Goal: Task Accomplishment & Management: Manage account settings

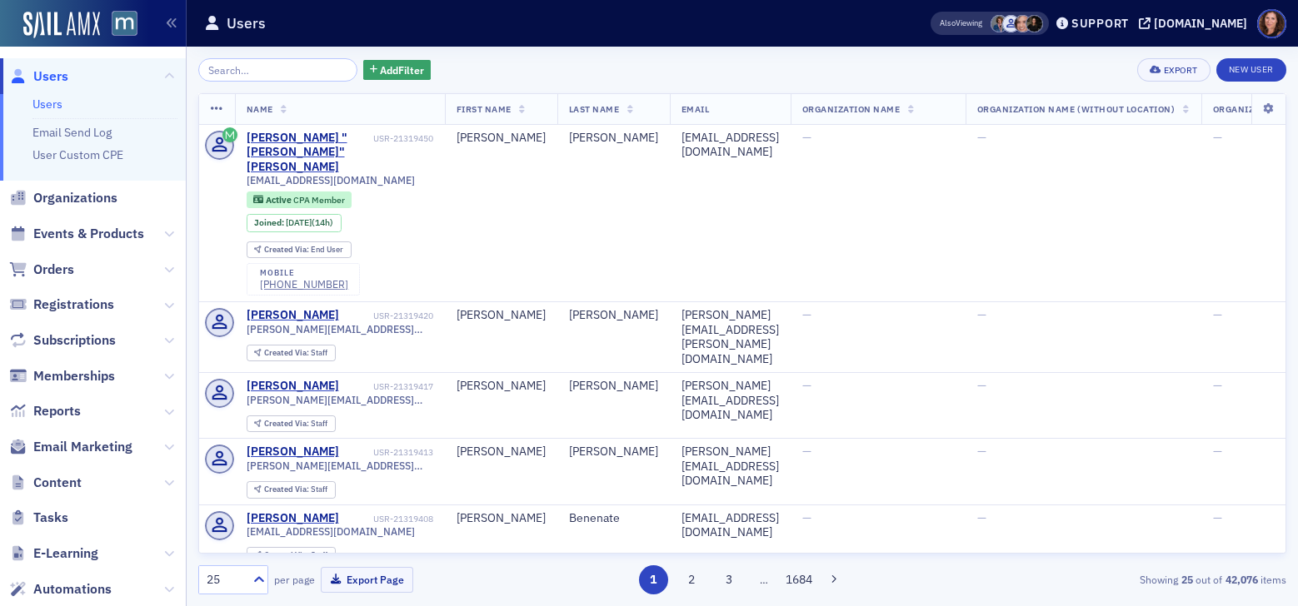
click at [216, 66] on input "search" at bounding box center [277, 69] width 159 height 23
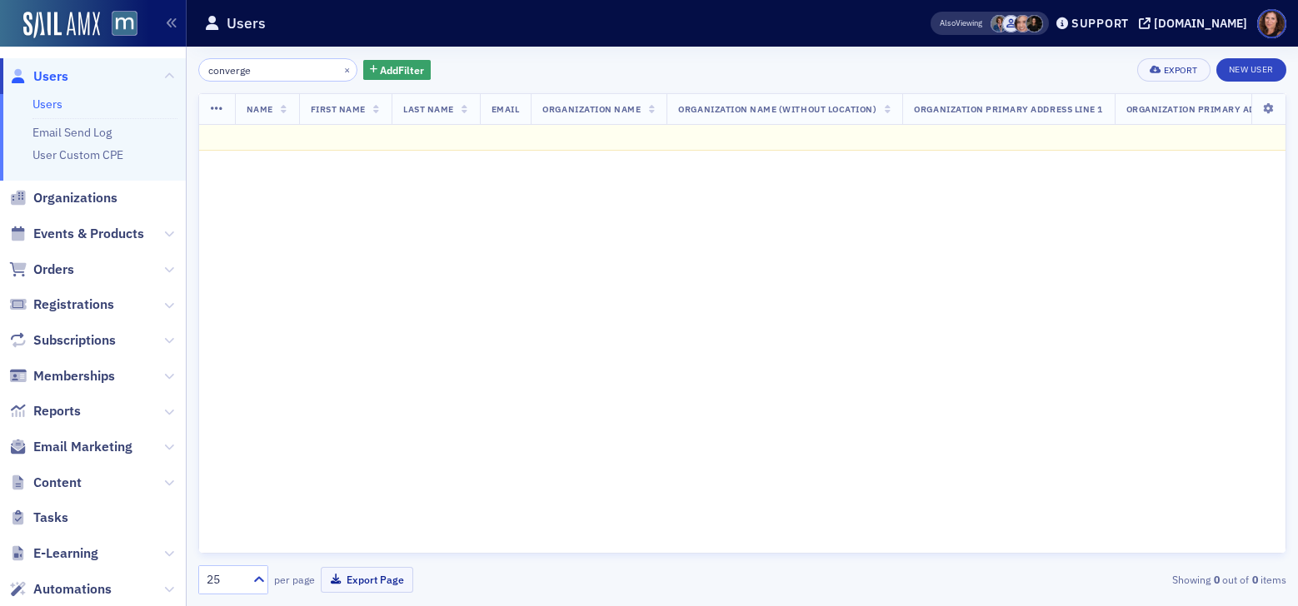
click at [270, 72] on input "converge" at bounding box center [277, 69] width 159 height 23
type input "converge"
click at [115, 234] on span "Events & Products" at bounding box center [88, 234] width 111 height 18
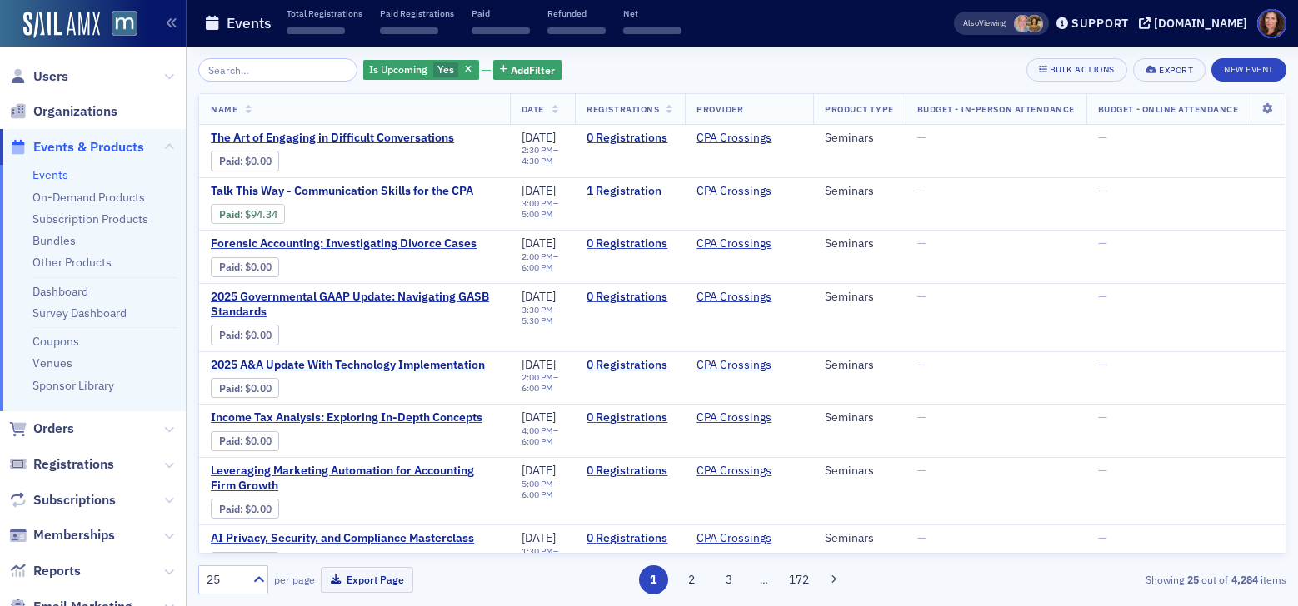
click at [272, 67] on input "search" at bounding box center [277, 69] width 159 height 23
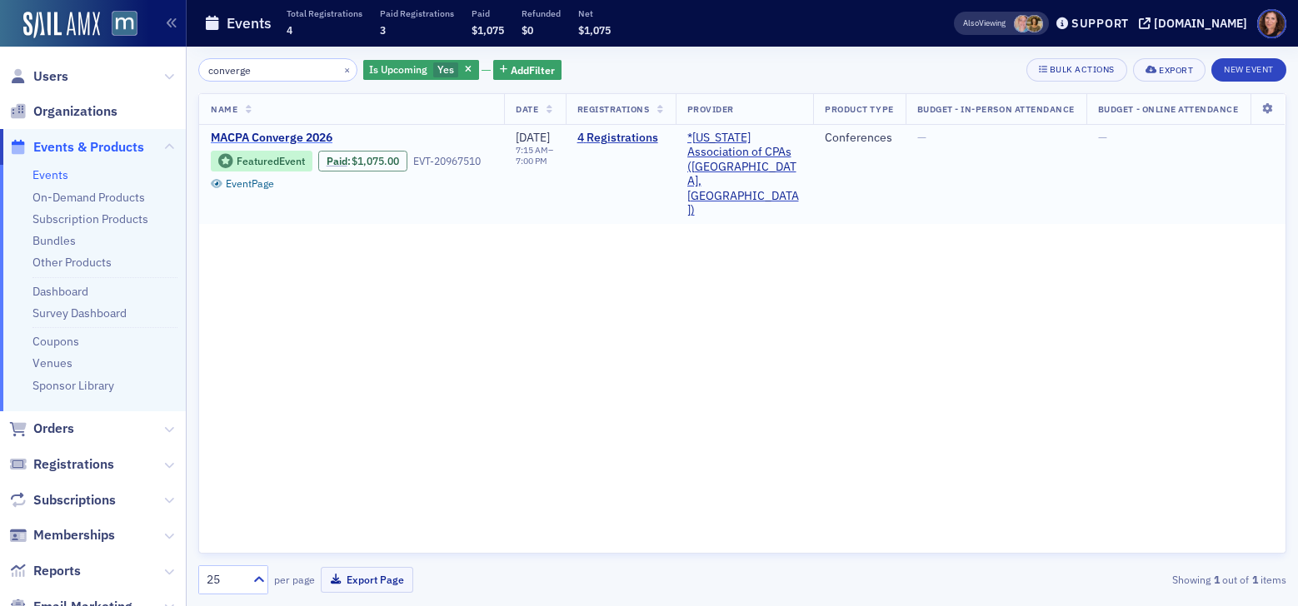
type input "converge"
click at [294, 143] on span "MACPA Converge 2026" at bounding box center [351, 138] width 280 height 15
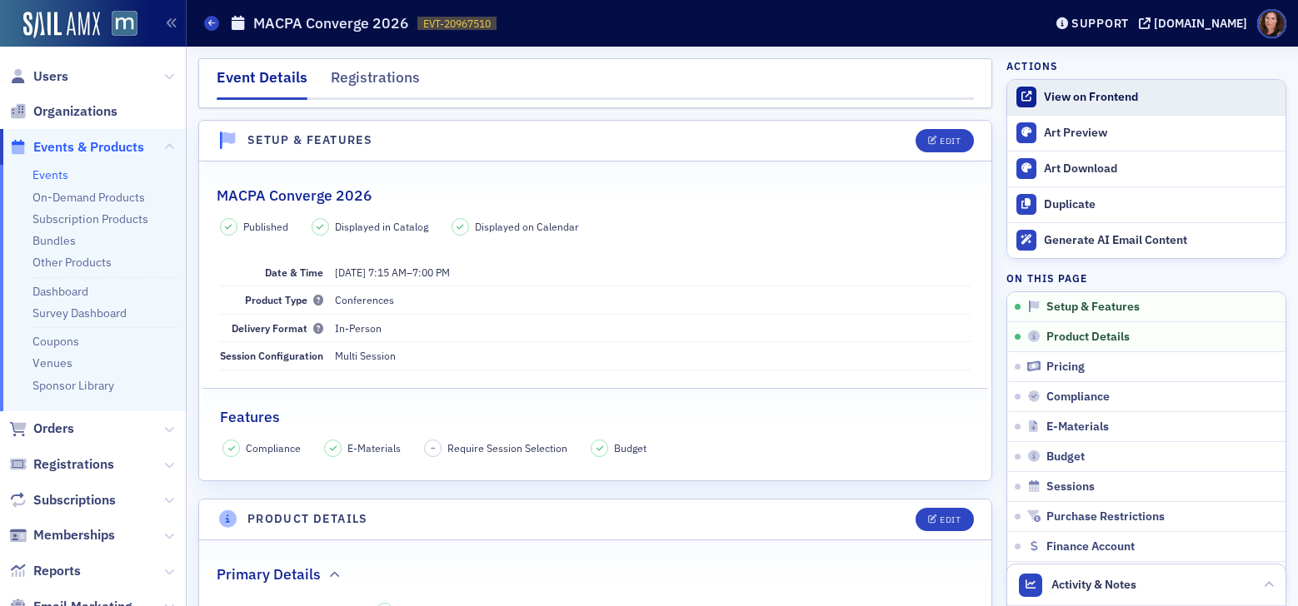
click at [1092, 97] on div "View on Frontend" at bounding box center [1160, 97] width 233 height 15
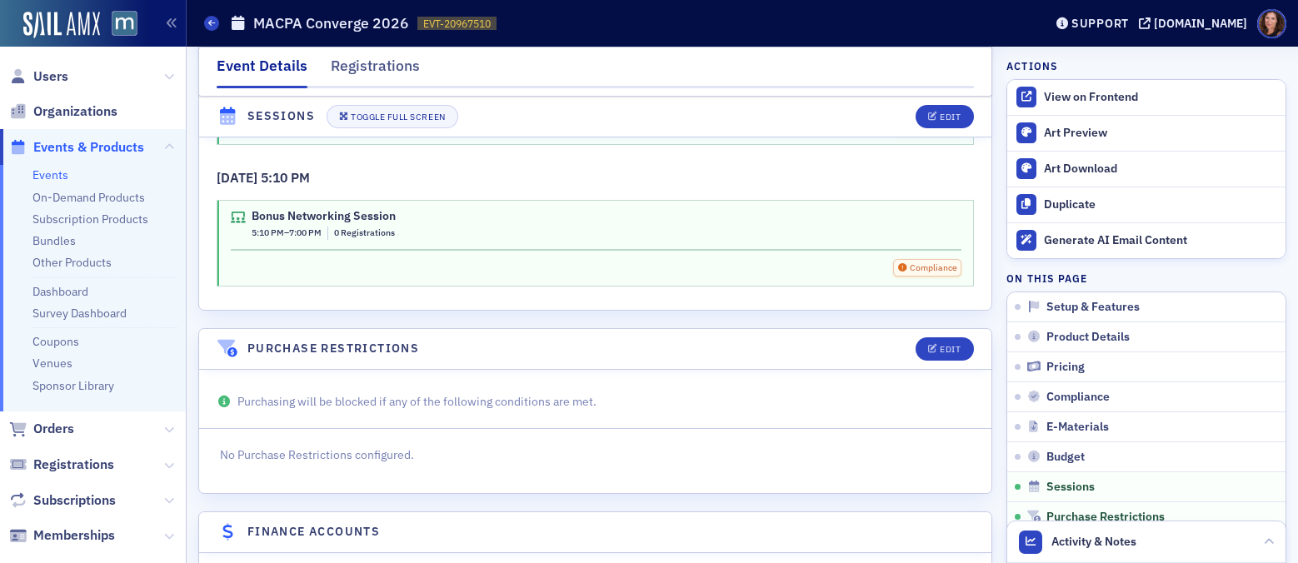
scroll to position [5404, 0]
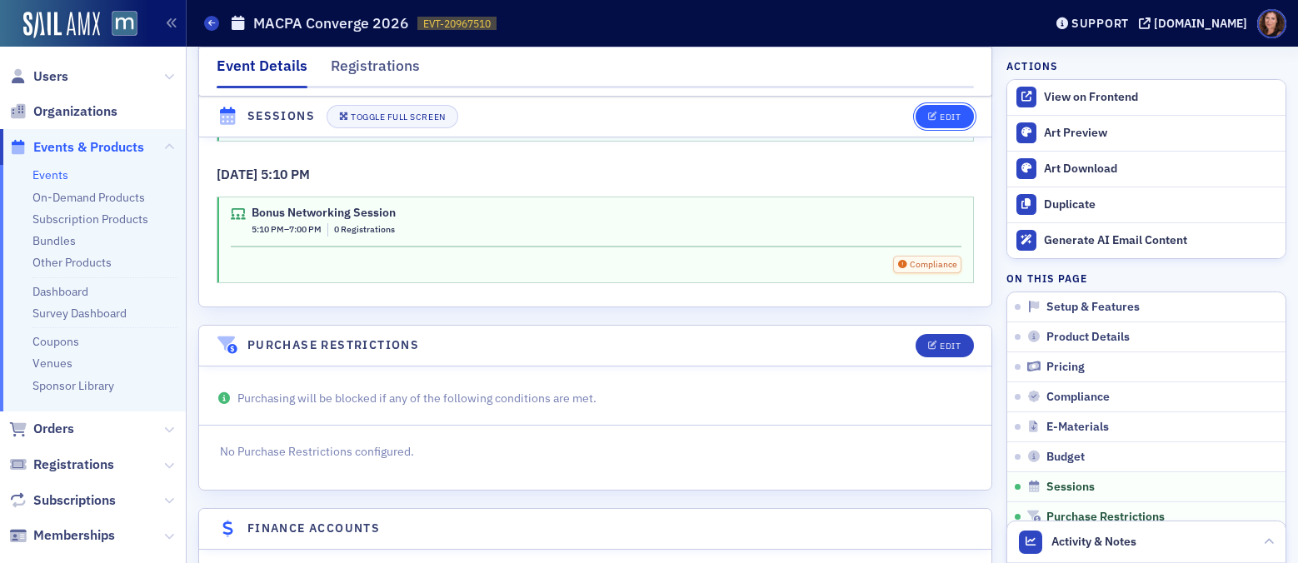
click at [939, 115] on div "Edit" at bounding box center [949, 116] width 21 height 9
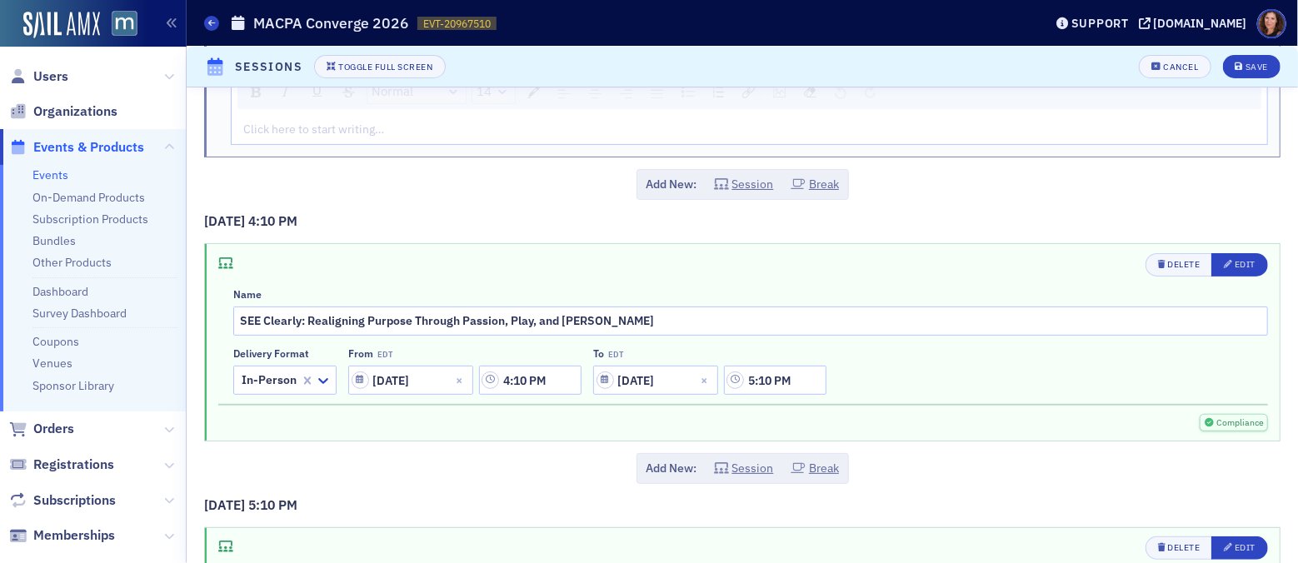
scroll to position [6806, 0]
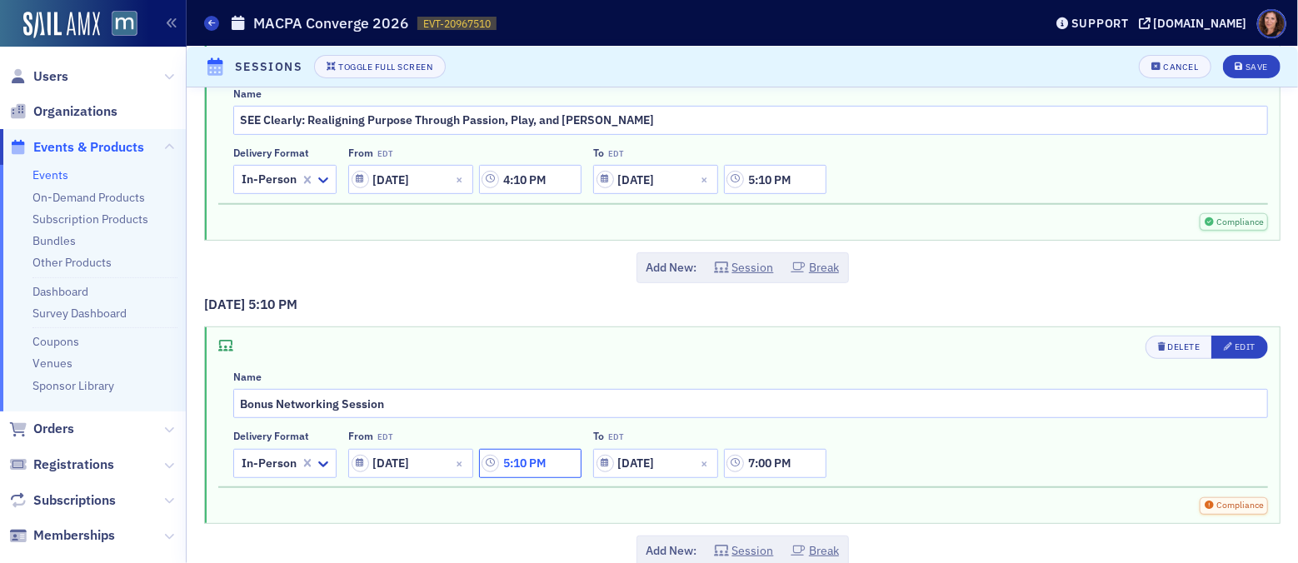
click at [530, 449] on input "5:10 PM" at bounding box center [530, 463] width 102 height 29
click at [690, 436] on div at bounding box center [676, 437] width 38 height 21
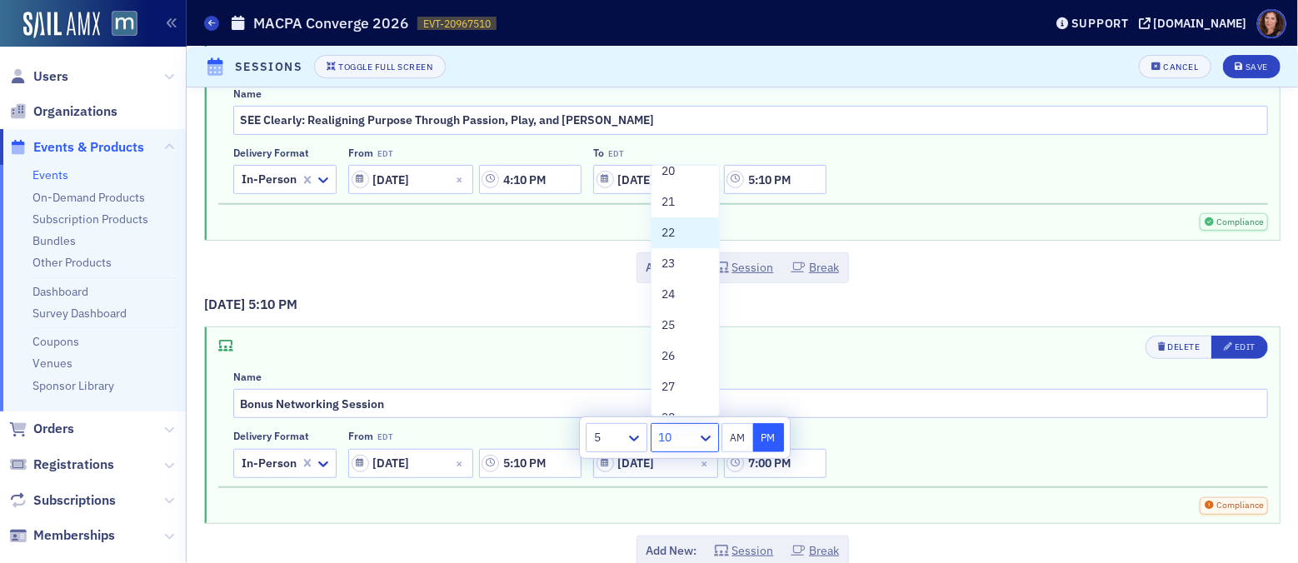
scroll to position [631, 0]
click at [670, 326] on span "25" at bounding box center [667, 323] width 13 height 17
type input "5:25 PM"
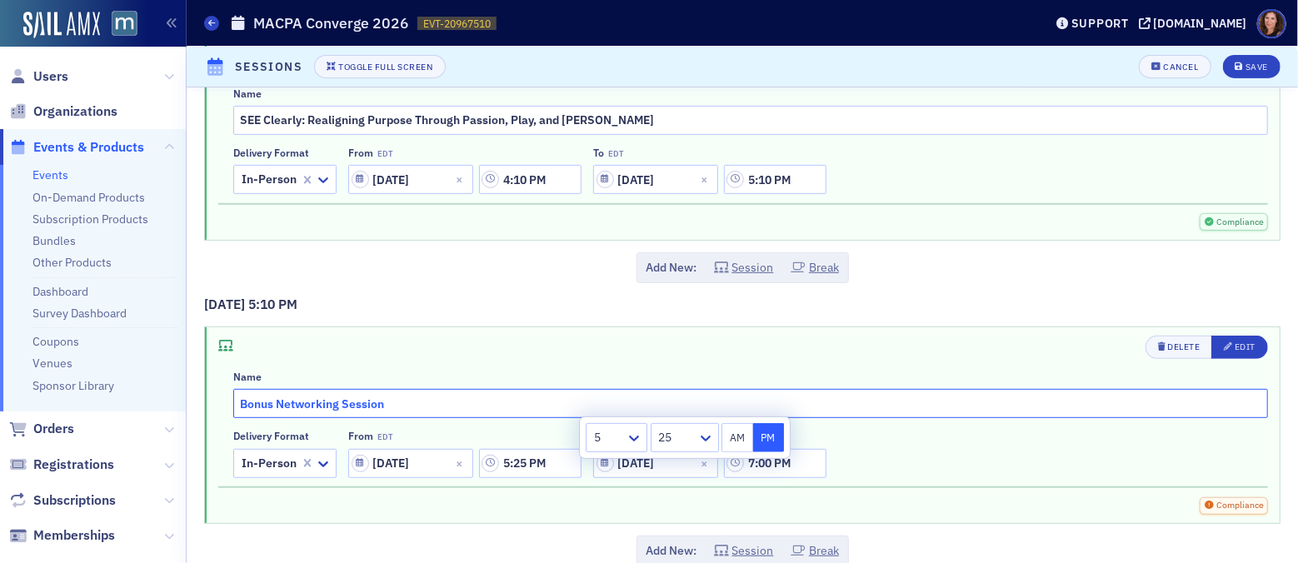
click at [825, 389] on input "Bonus Networking Session" at bounding box center [750, 403] width 1034 height 29
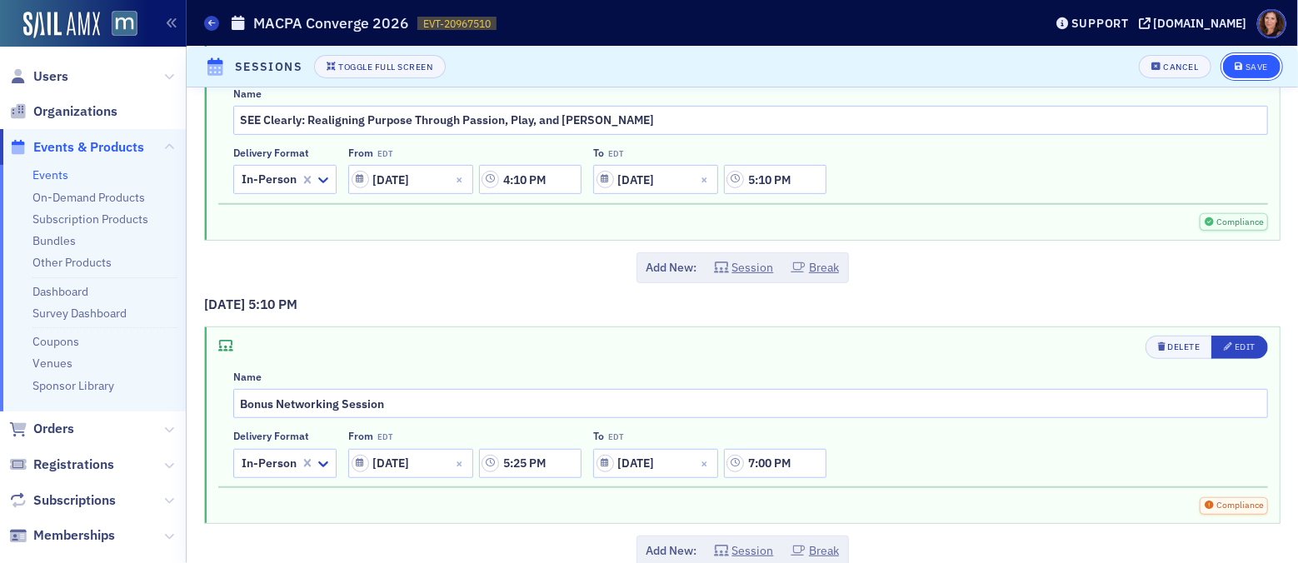
click at [1245, 67] on div "Save" at bounding box center [1256, 66] width 22 height 9
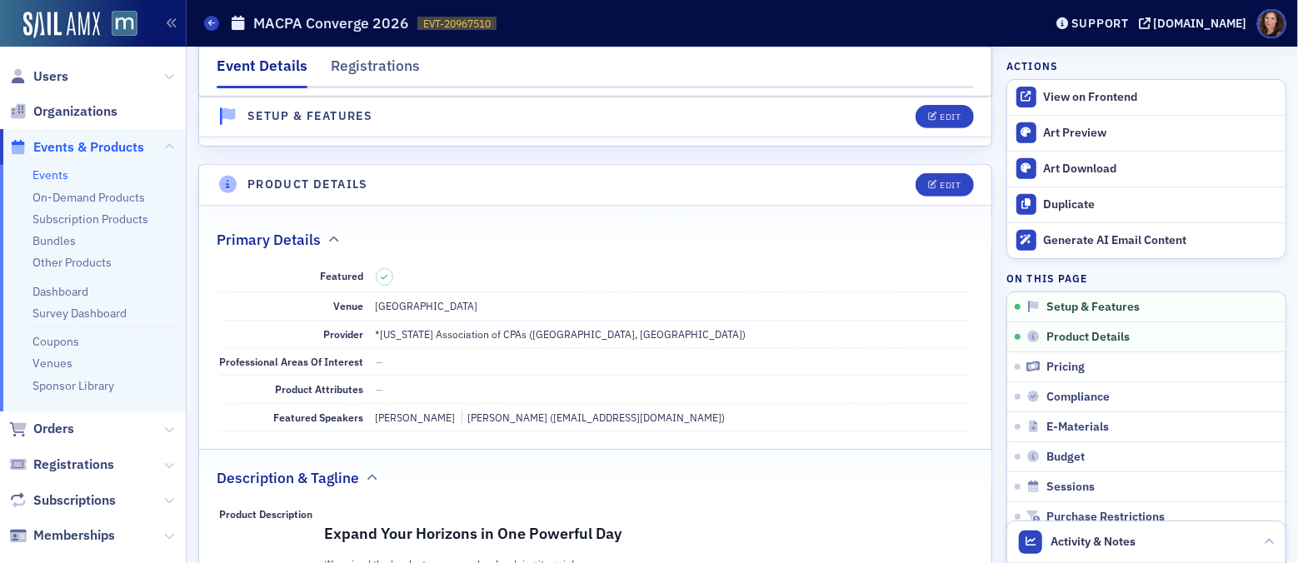
scroll to position [336, 0]
click at [924, 191] on button "Edit" at bounding box center [943, 183] width 57 height 23
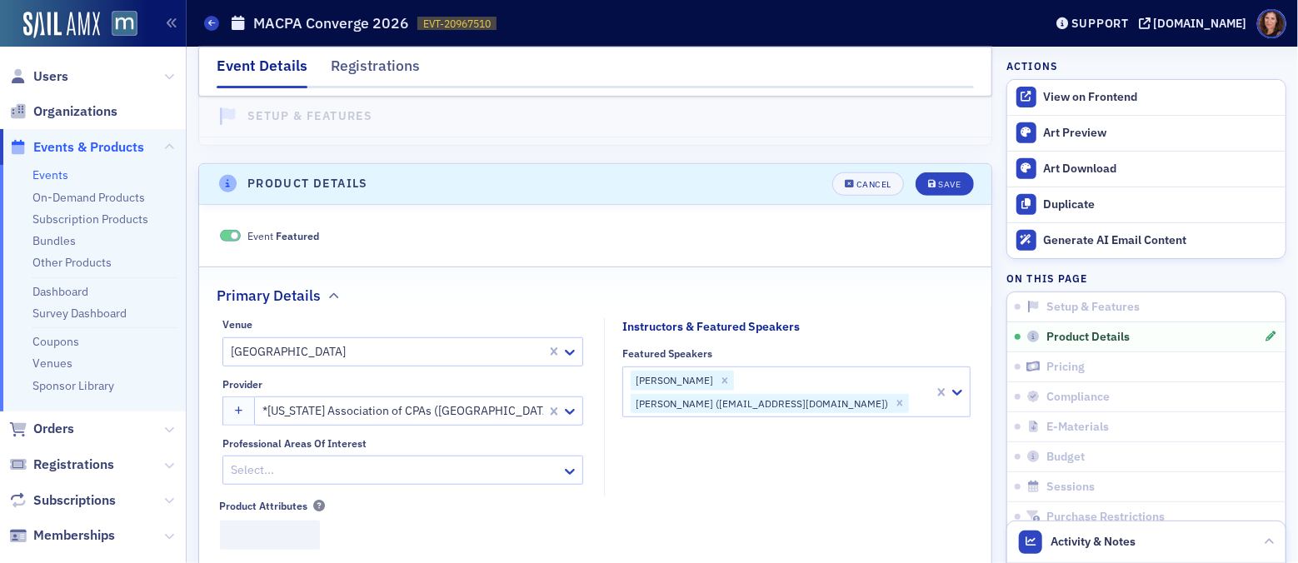
scroll to position [400, 0]
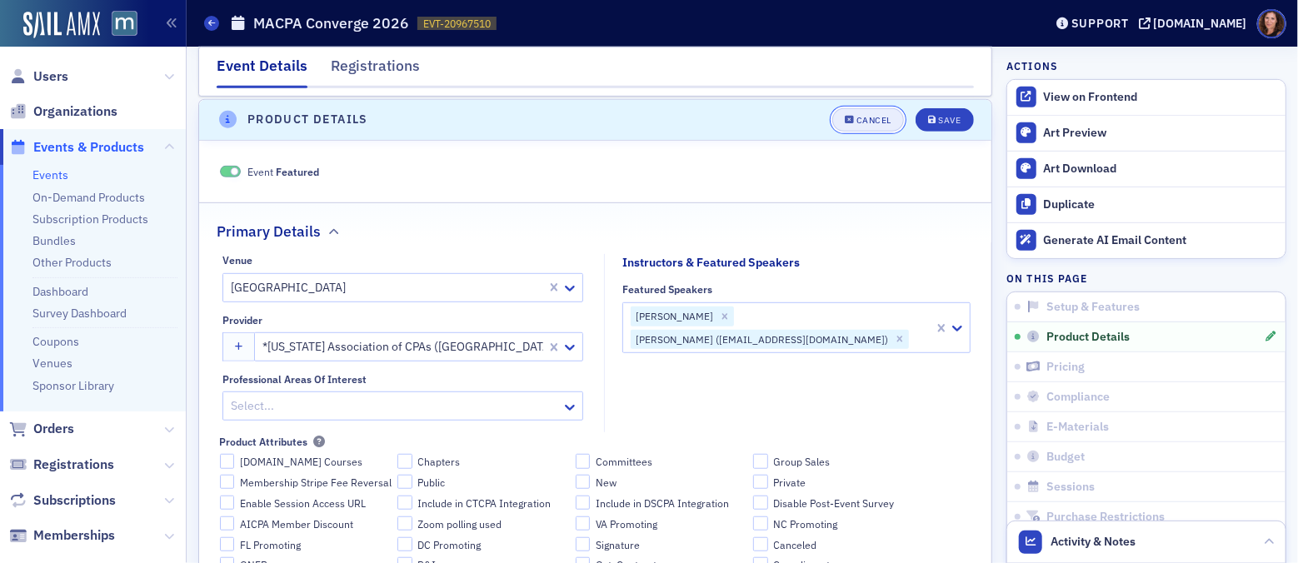
click at [865, 116] on div "Cancel" at bounding box center [873, 120] width 35 height 9
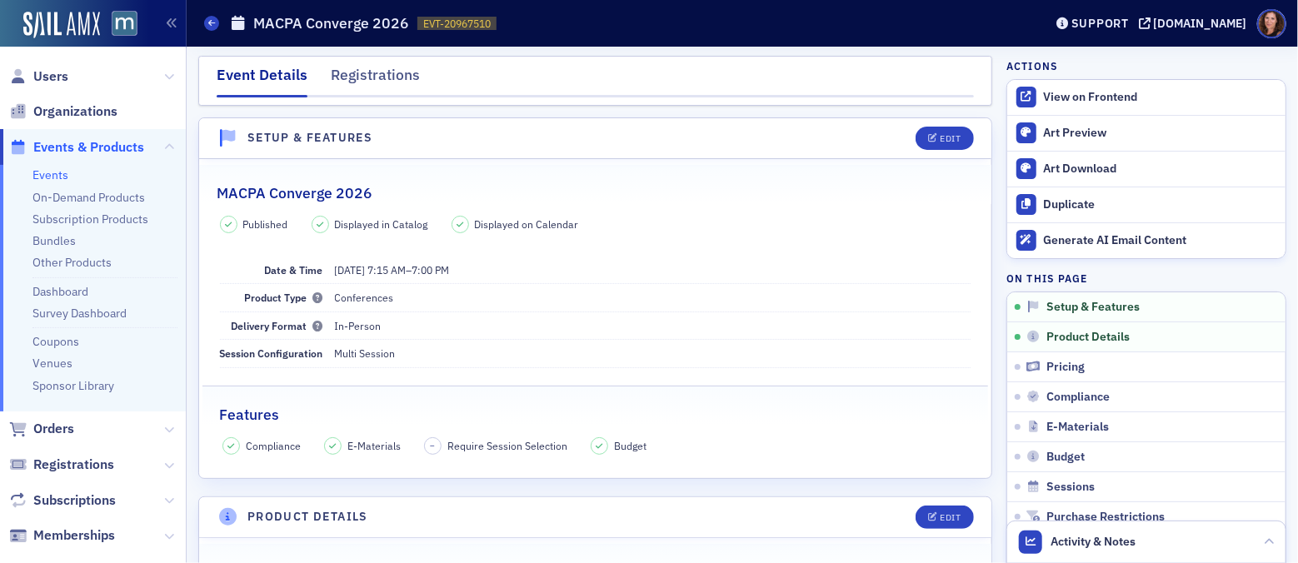
scroll to position [0, 0]
click at [939, 142] on div "Edit" at bounding box center [949, 141] width 21 height 9
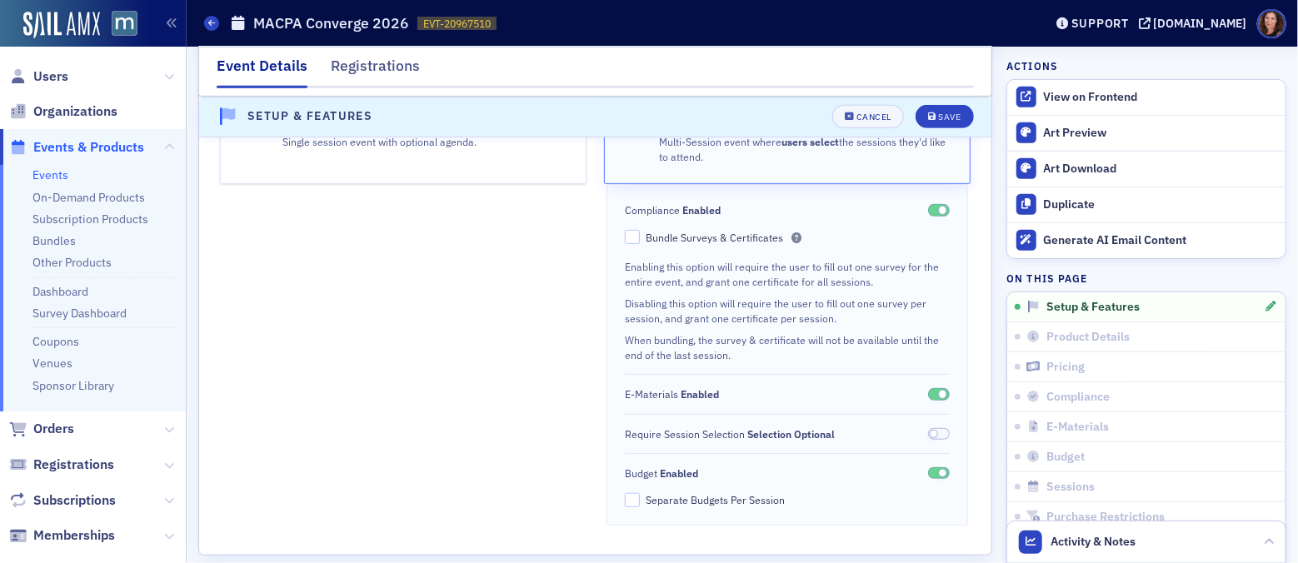
scroll to position [395, 0]
click at [932, 431] on span at bounding box center [939, 432] width 22 height 12
click at [928, 432] on span at bounding box center [939, 432] width 22 height 12
click at [938, 118] on div "Save" at bounding box center [949, 116] width 22 height 9
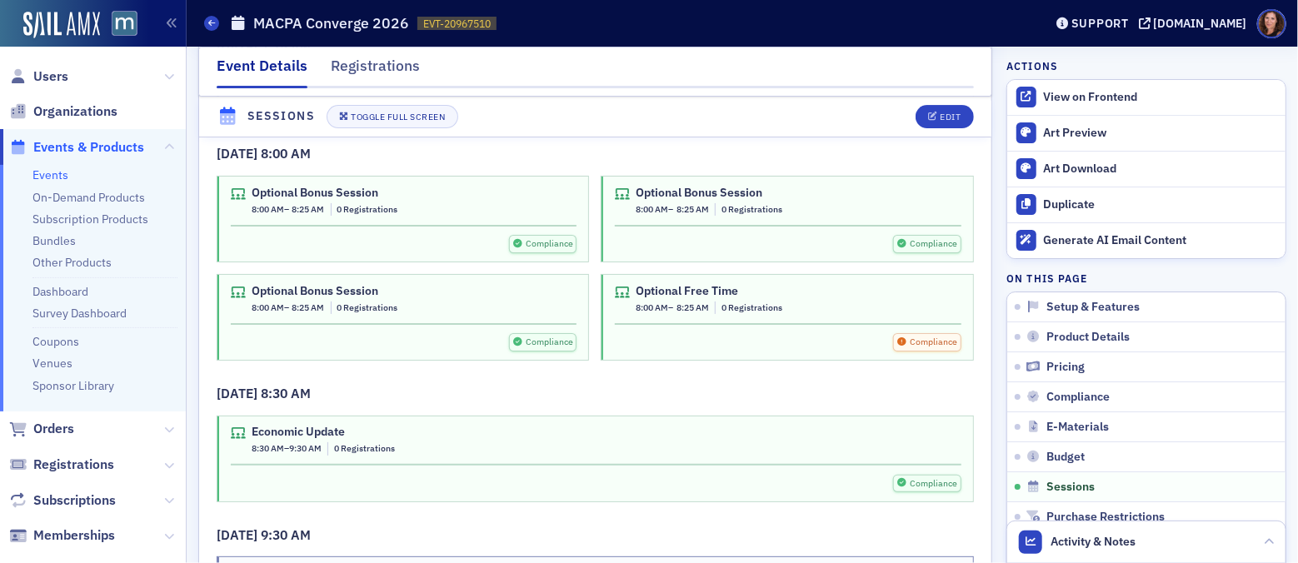
scroll to position [2788, 0]
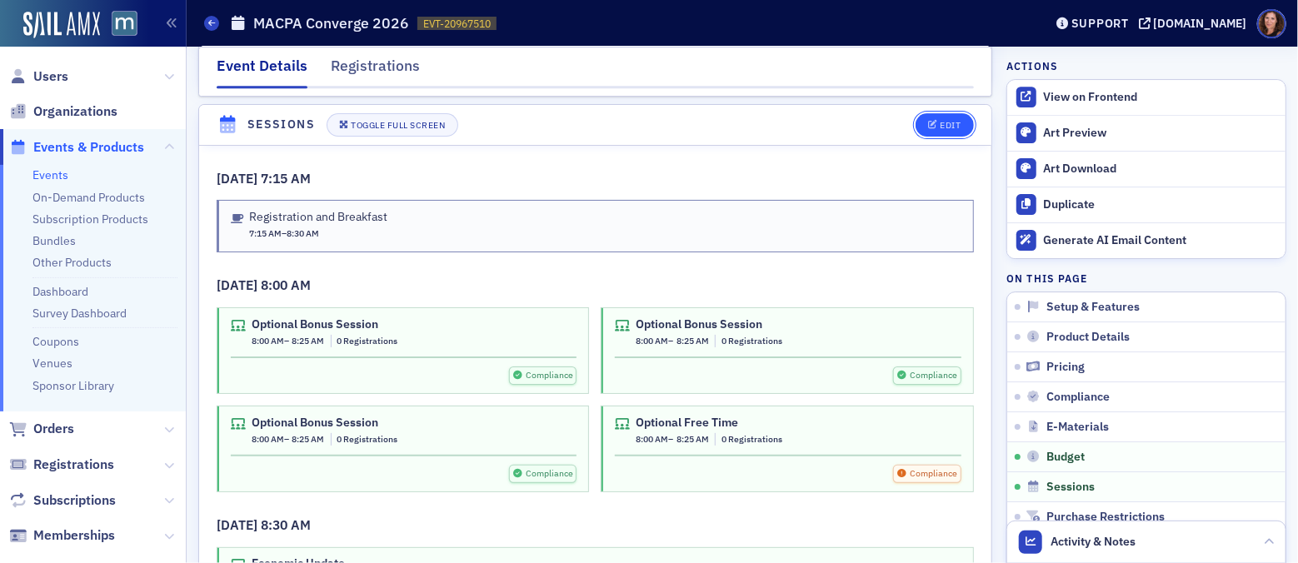
click at [937, 122] on button "Edit" at bounding box center [943, 124] width 57 height 23
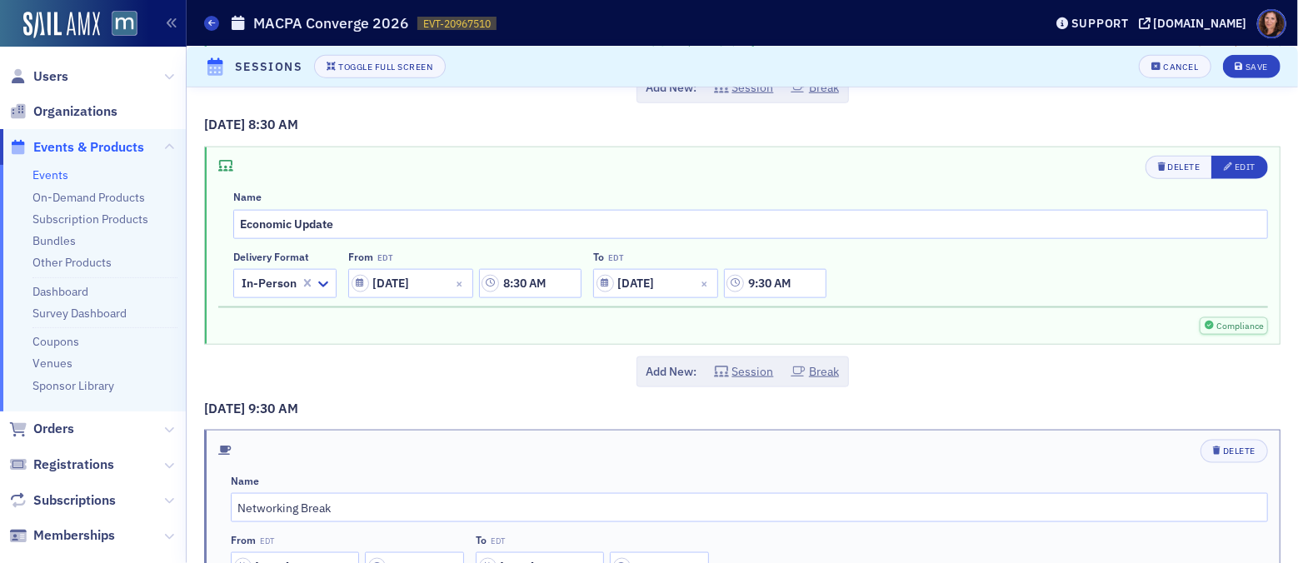
scroll to position [969, 0]
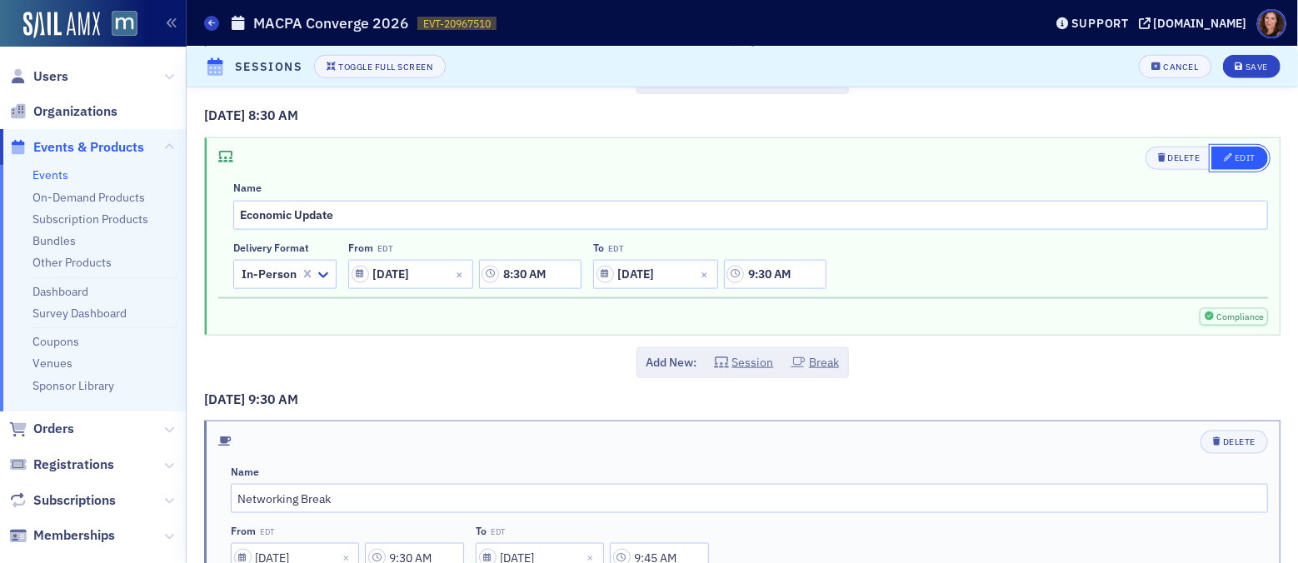
click at [1239, 154] on div "Edit" at bounding box center [1244, 157] width 21 height 9
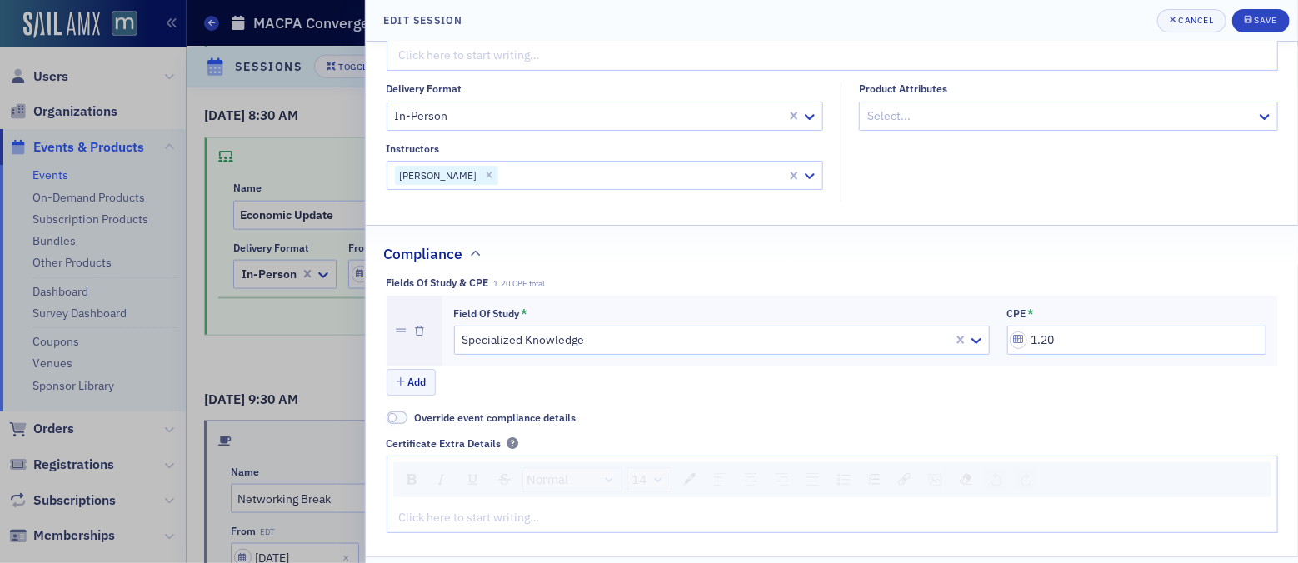
scroll to position [257, 0]
click at [914, 113] on div at bounding box center [1059, 116] width 389 height 21
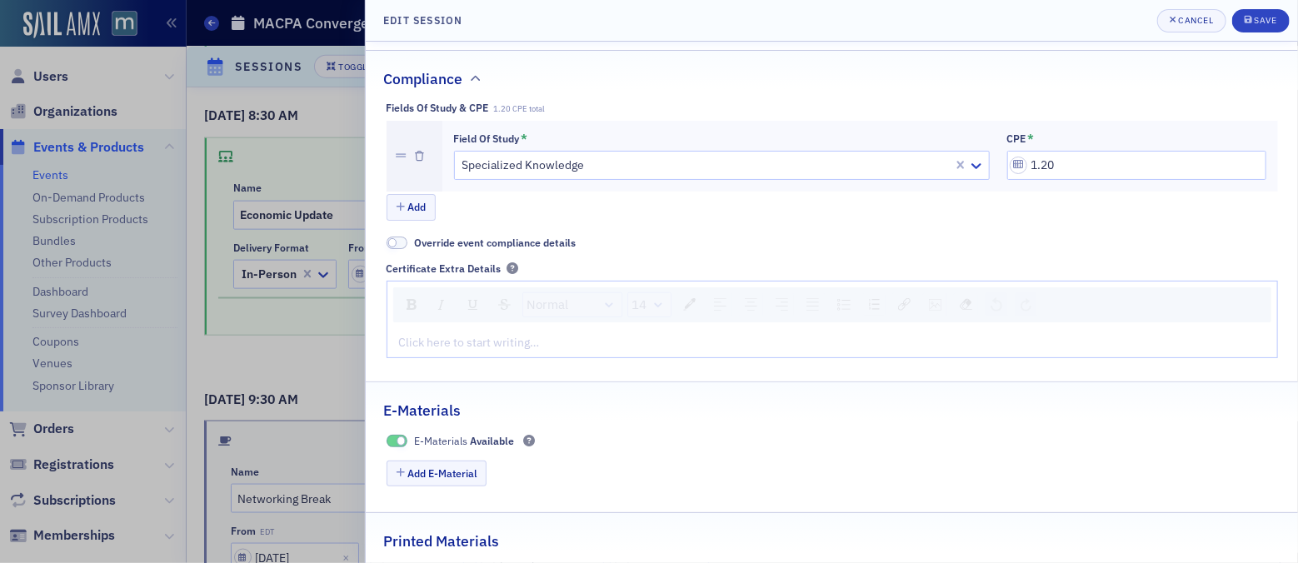
scroll to position [463, 0]
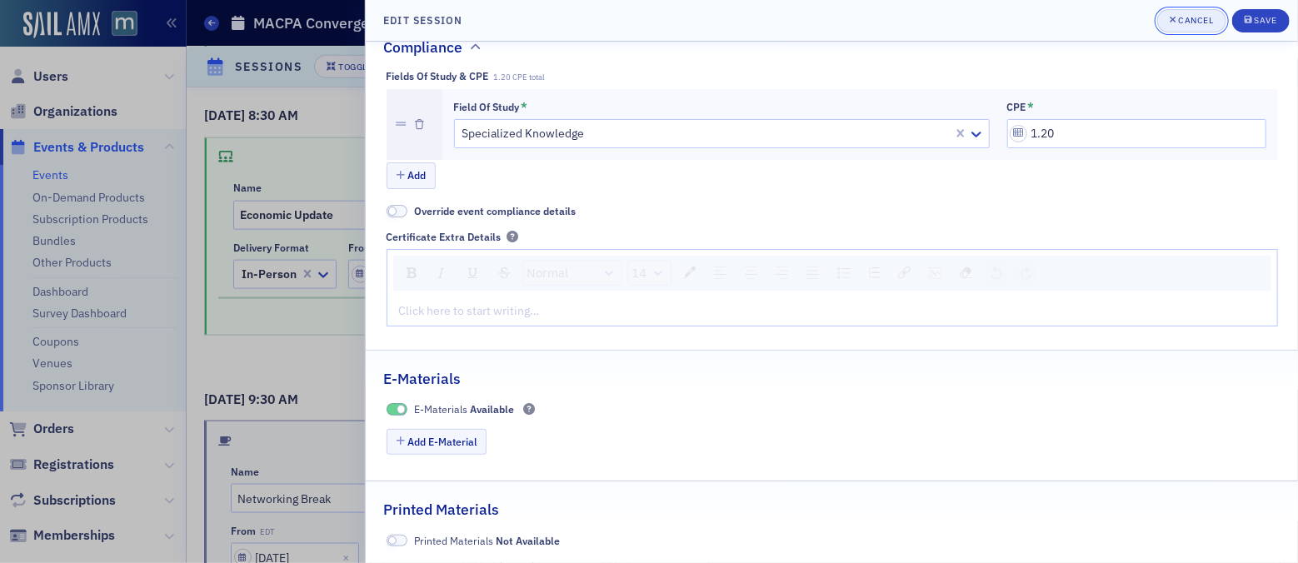
click at [1189, 28] on button "Cancel" at bounding box center [1191, 20] width 69 height 23
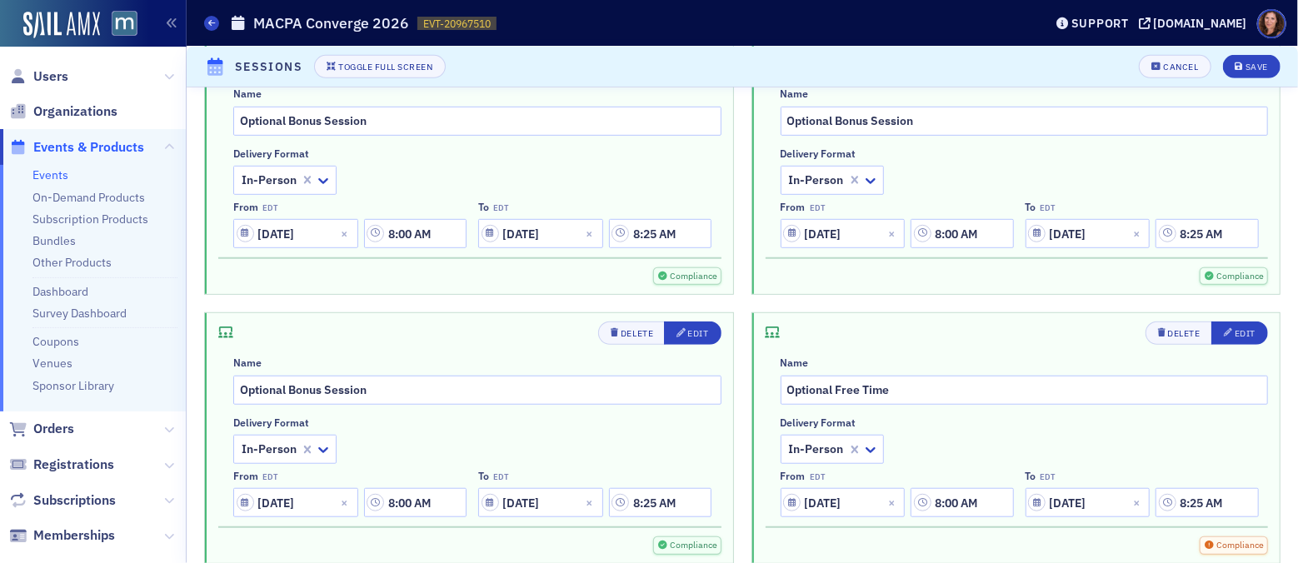
scroll to position [0, 0]
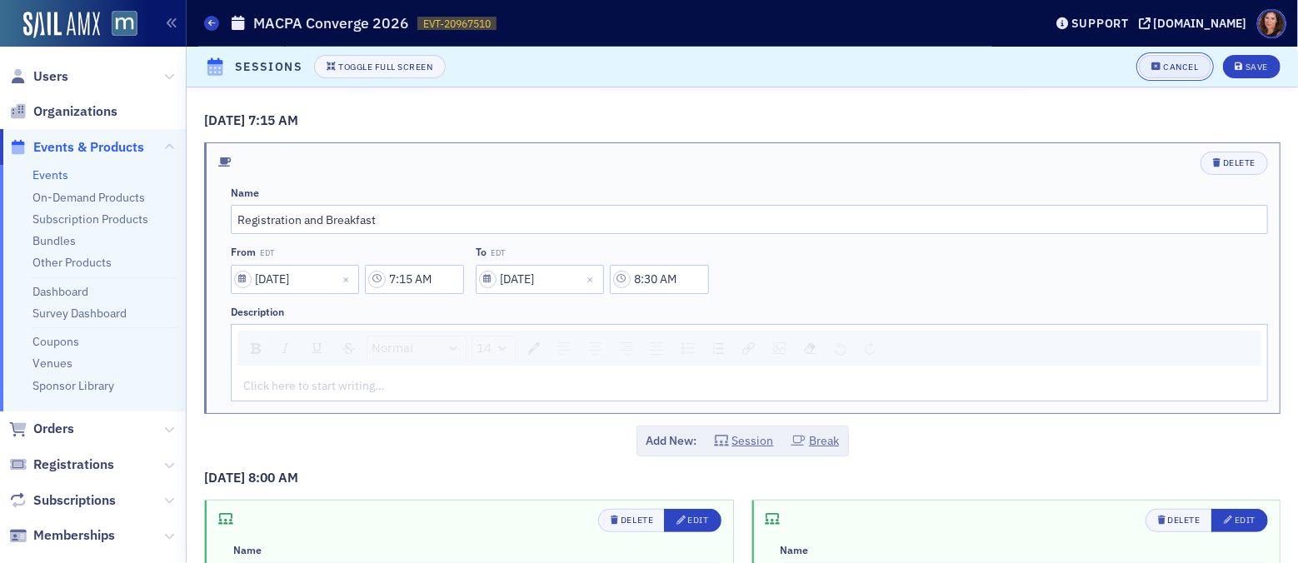
click at [1166, 69] on div "Cancel" at bounding box center [1180, 66] width 35 height 9
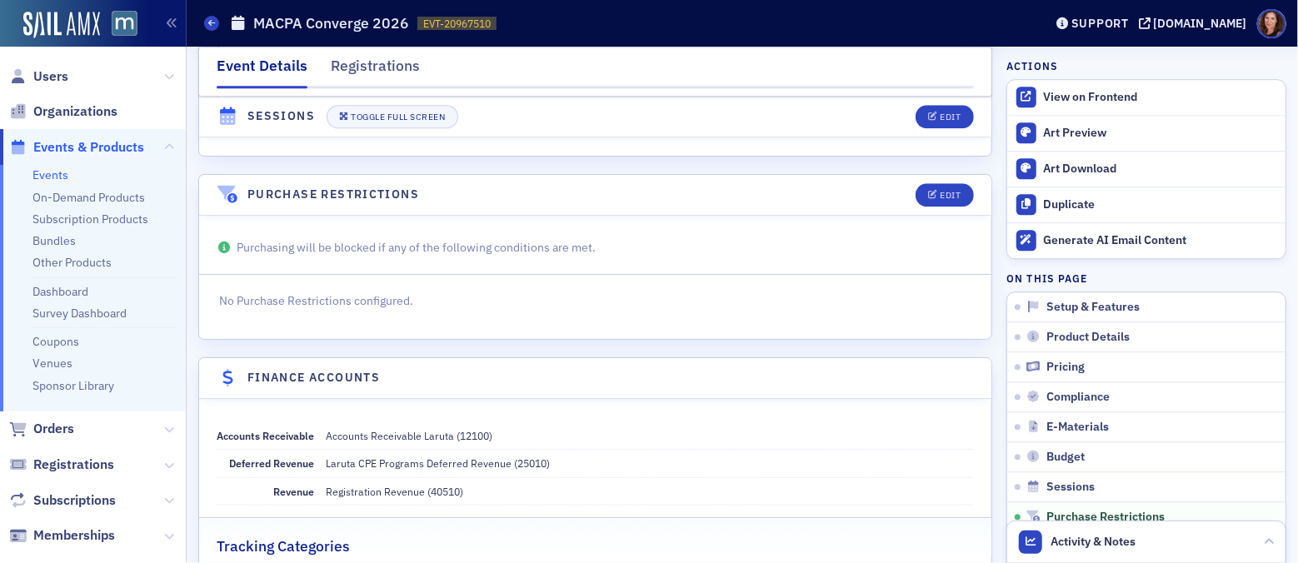
scroll to position [5542, 0]
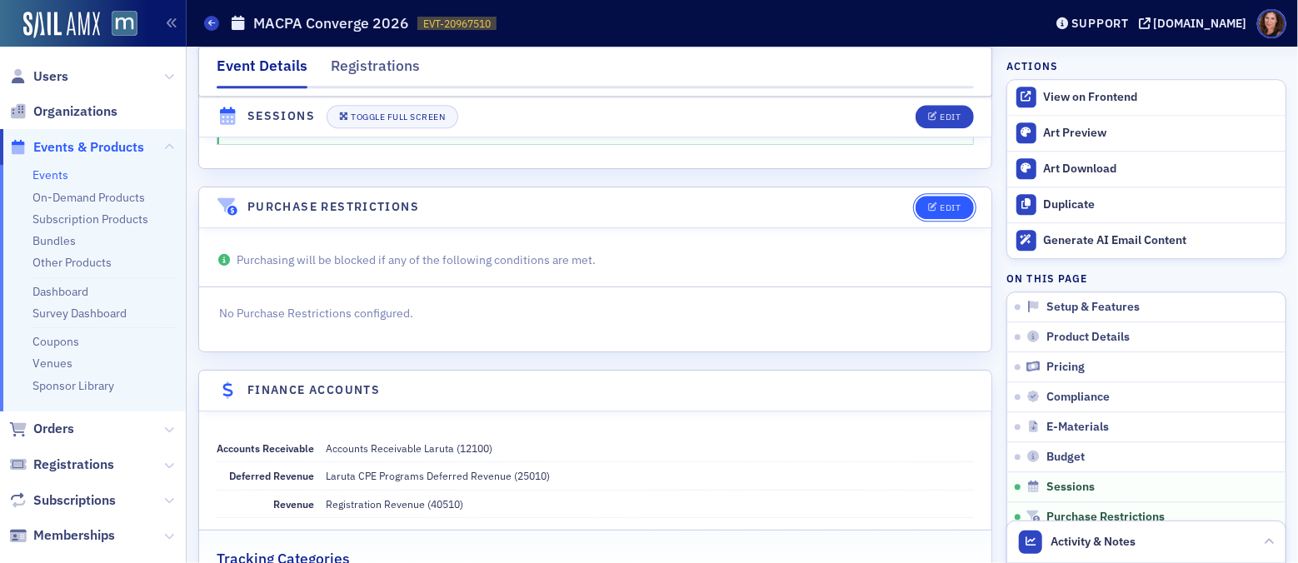
click at [942, 196] on button "Edit" at bounding box center [943, 207] width 57 height 23
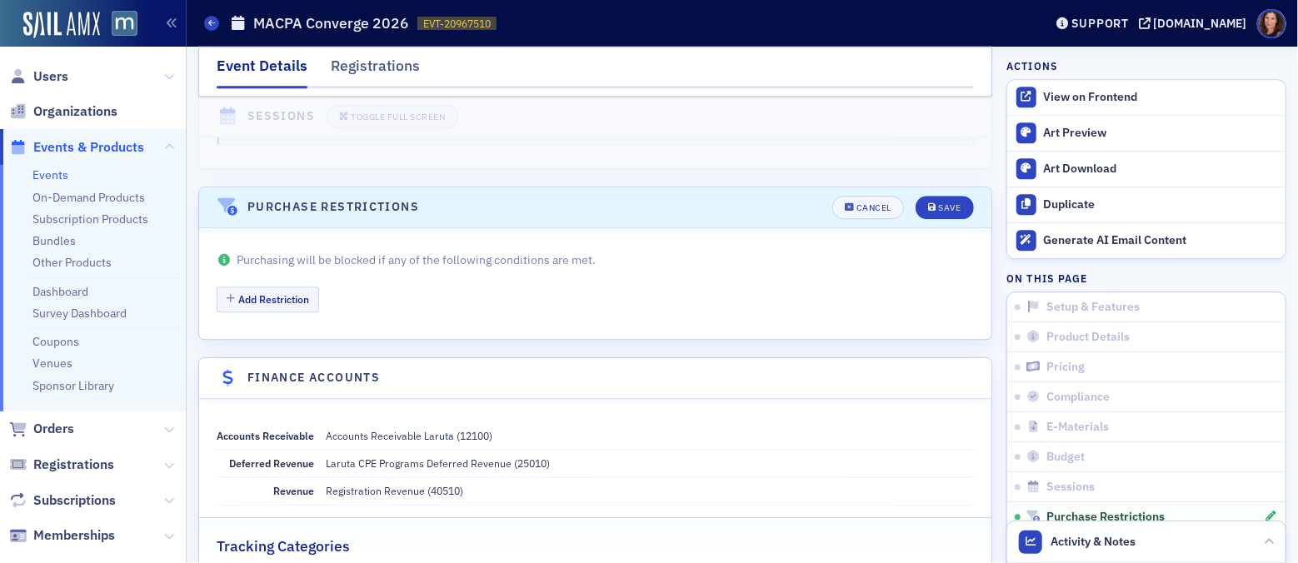
scroll to position [5601, 0]
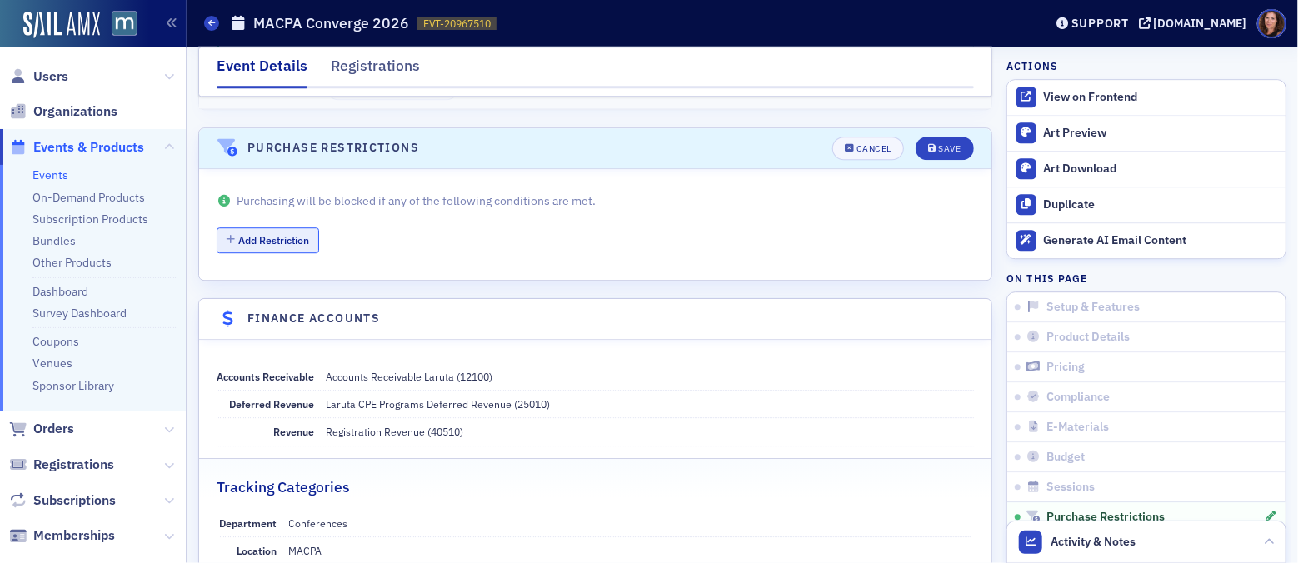
click at [306, 227] on button "Add Restriction" at bounding box center [268, 240] width 102 height 26
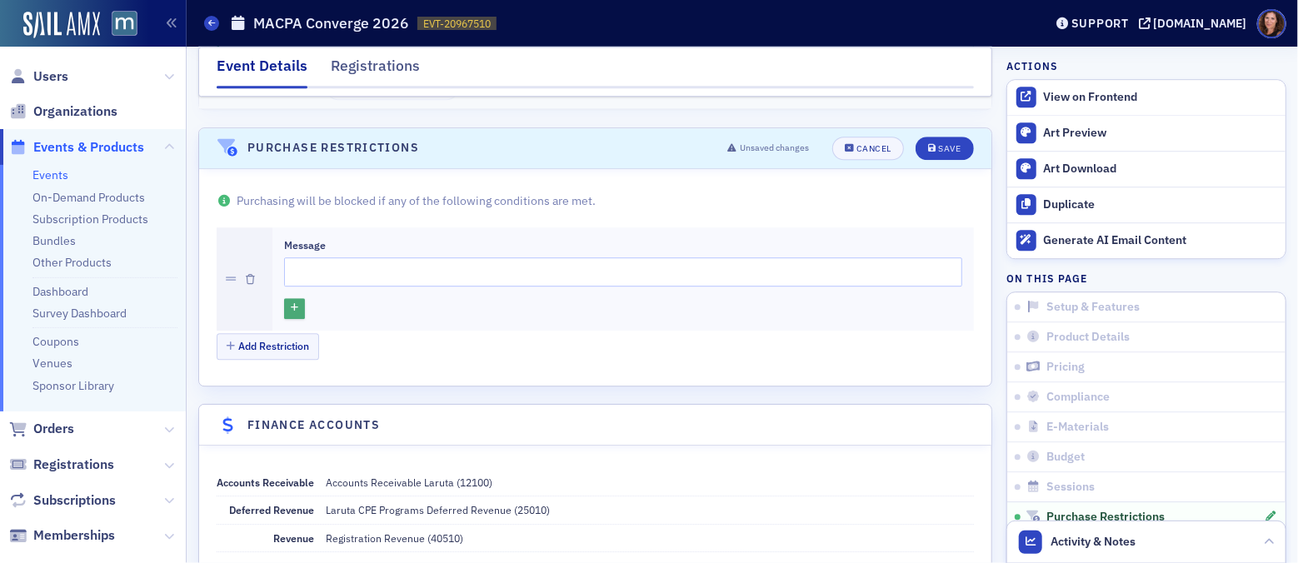
click at [294, 304] on icon "button" at bounding box center [294, 308] width 7 height 9
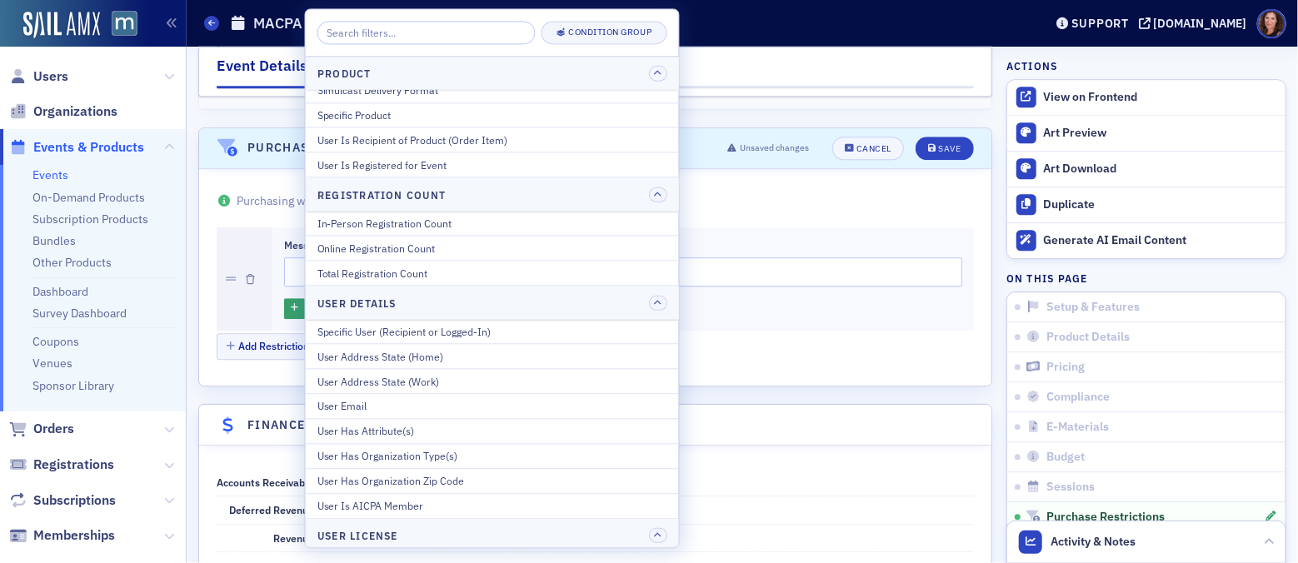
scroll to position [466, 0]
click at [451, 276] on div "Total Registration Count" at bounding box center [492, 276] width 350 height 15
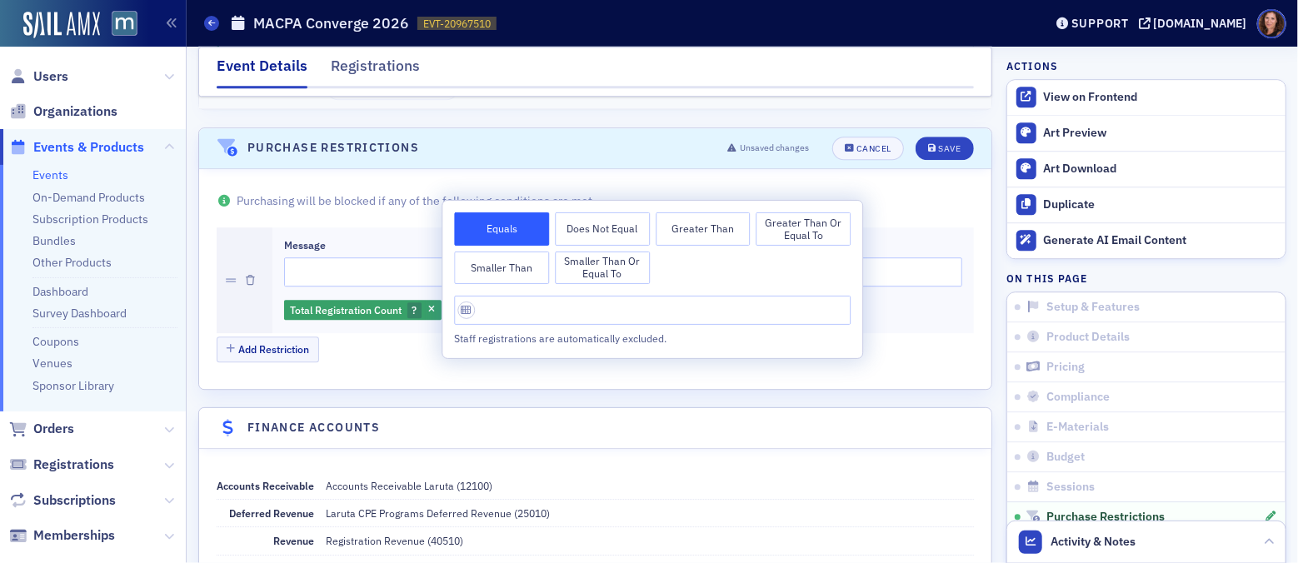
click at [909, 192] on p "Purchasing will be blocked if any of the following conditions are met." at bounding box center [595, 200] width 757 height 17
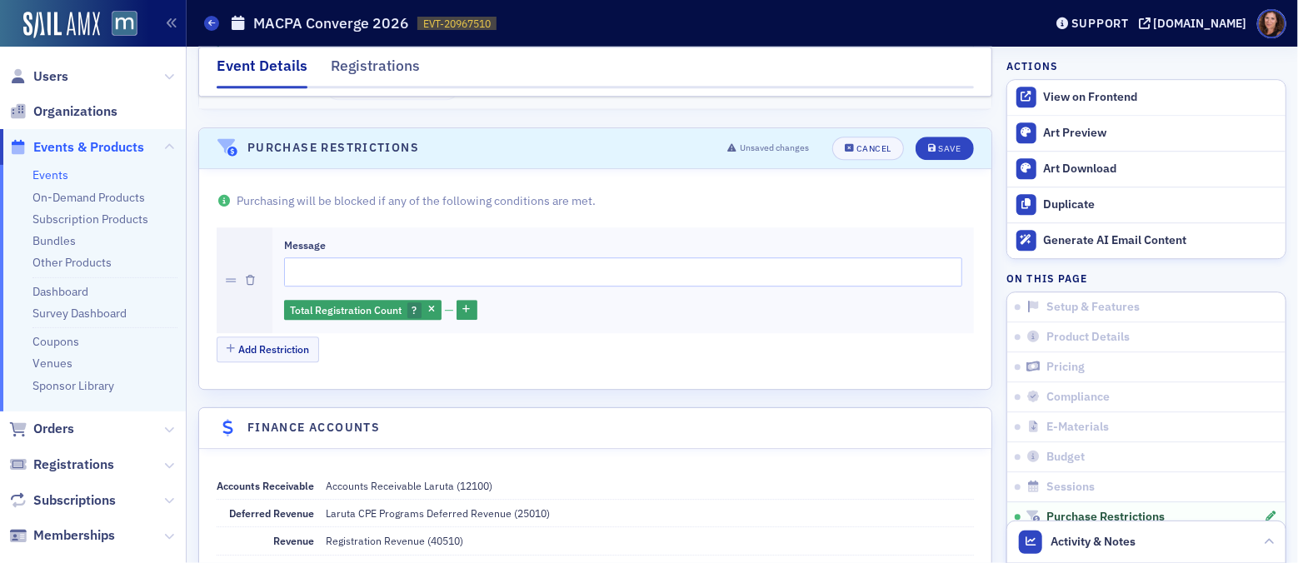
click at [250, 276] on icon "button" at bounding box center [250, 281] width 9 height 10
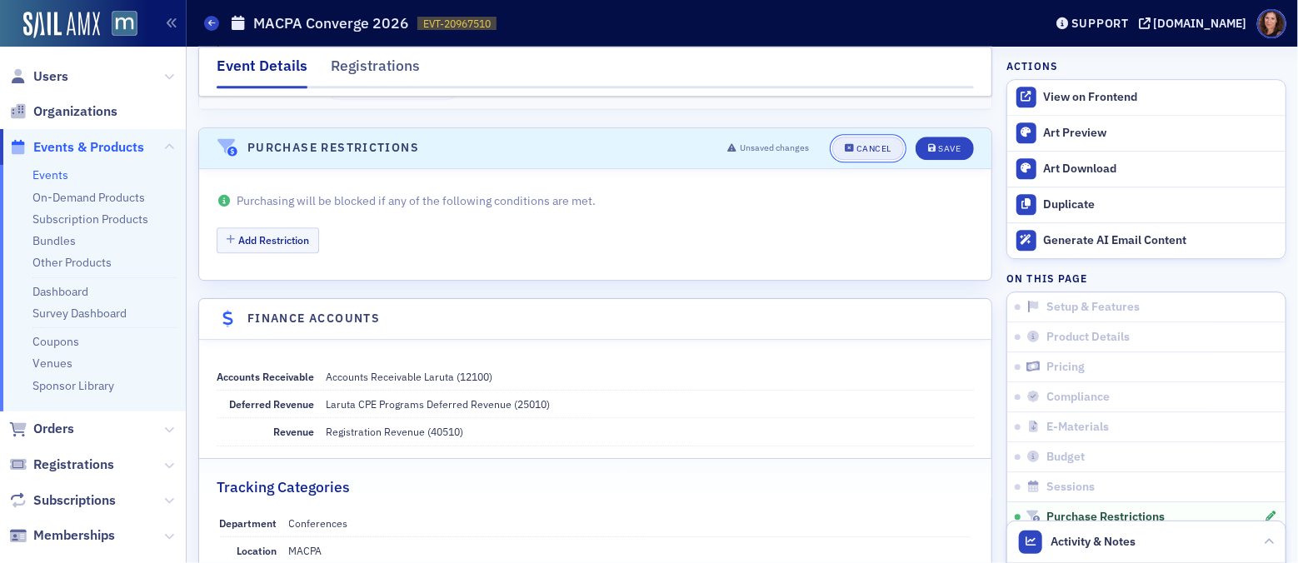
click at [856, 144] on div "Cancel" at bounding box center [873, 148] width 35 height 9
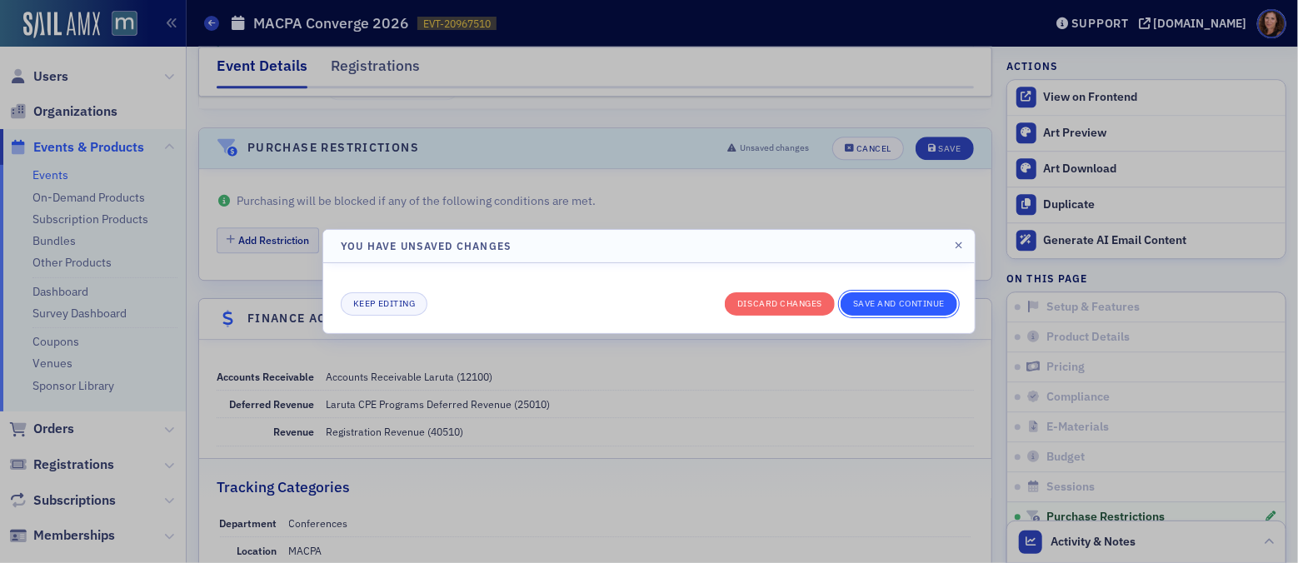
click at [893, 308] on button "Save and continue" at bounding box center [898, 303] width 117 height 23
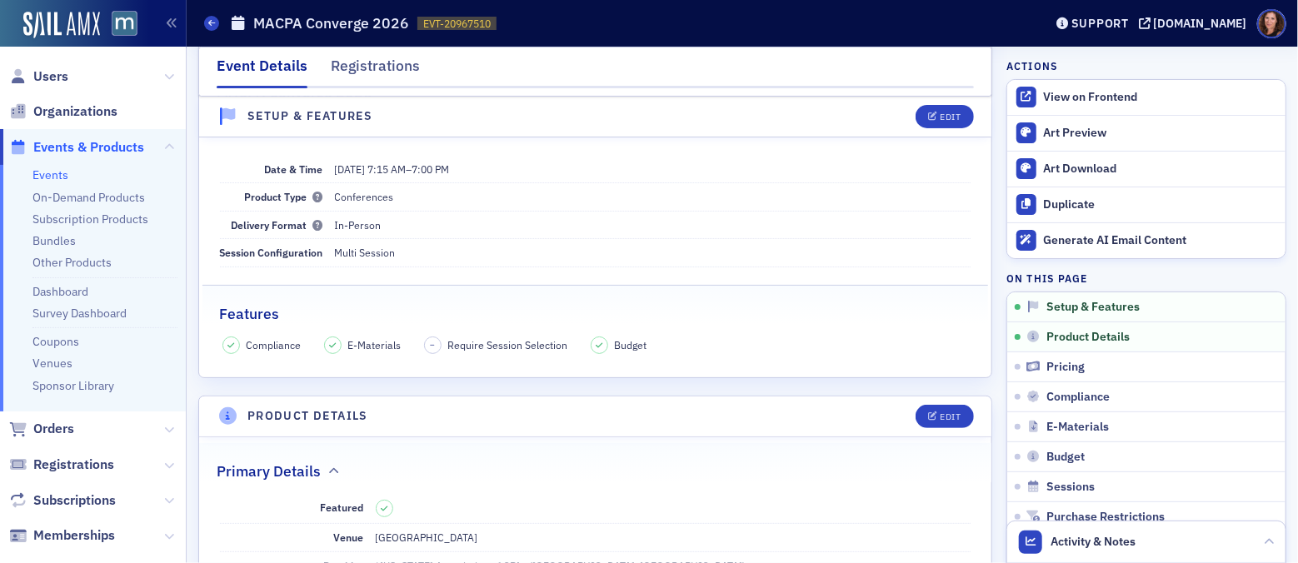
scroll to position [0, 0]
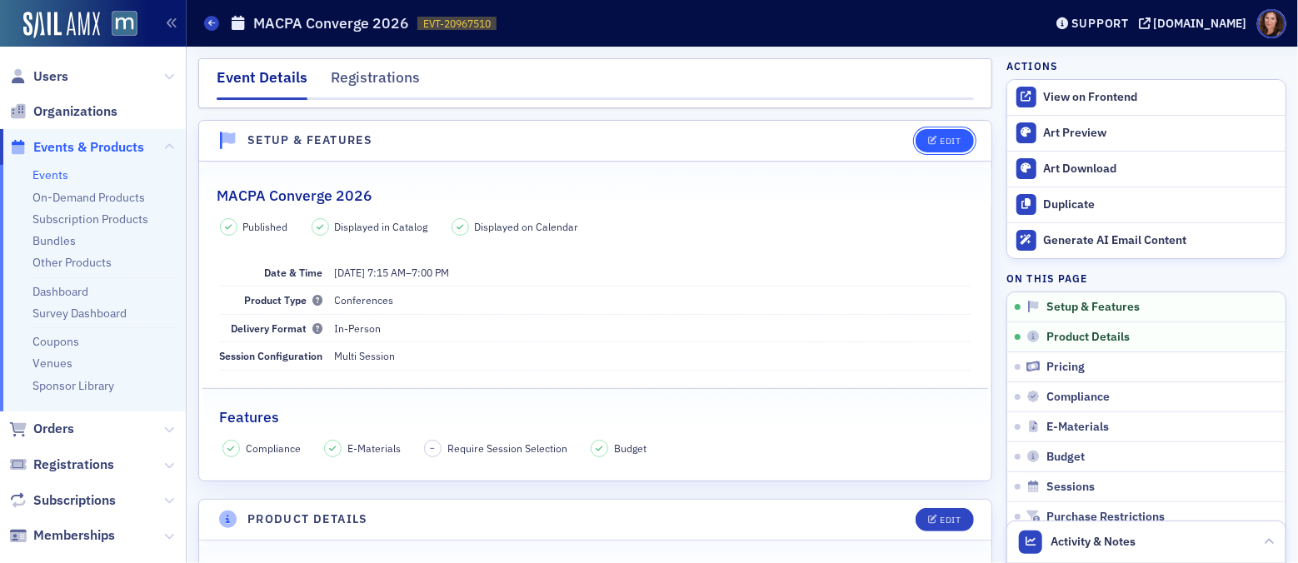
click at [928, 142] on span "Edit" at bounding box center [944, 141] width 32 height 9
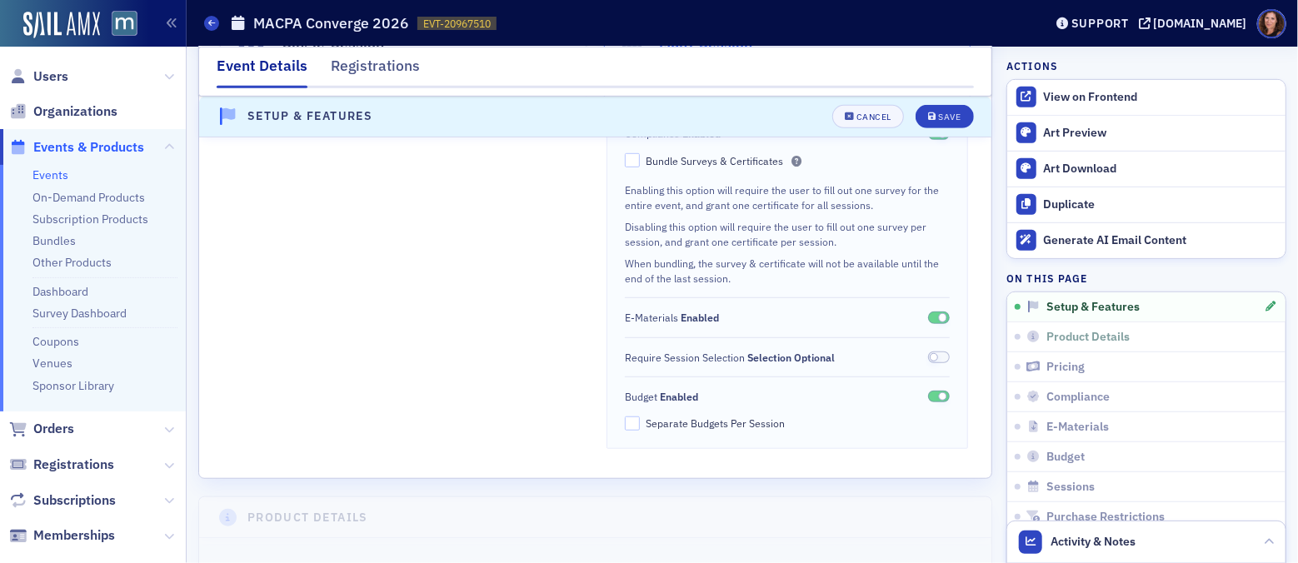
scroll to position [475, 0]
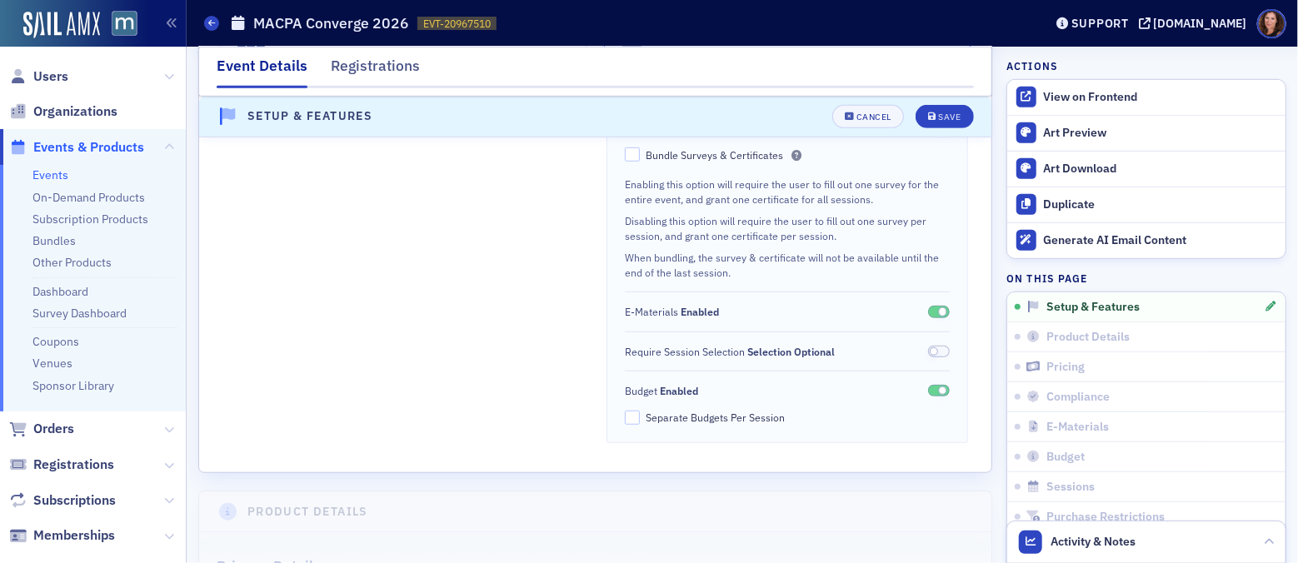
click at [929, 348] on span at bounding box center [939, 352] width 22 height 12
click at [938, 114] on div "Save" at bounding box center [949, 116] width 22 height 9
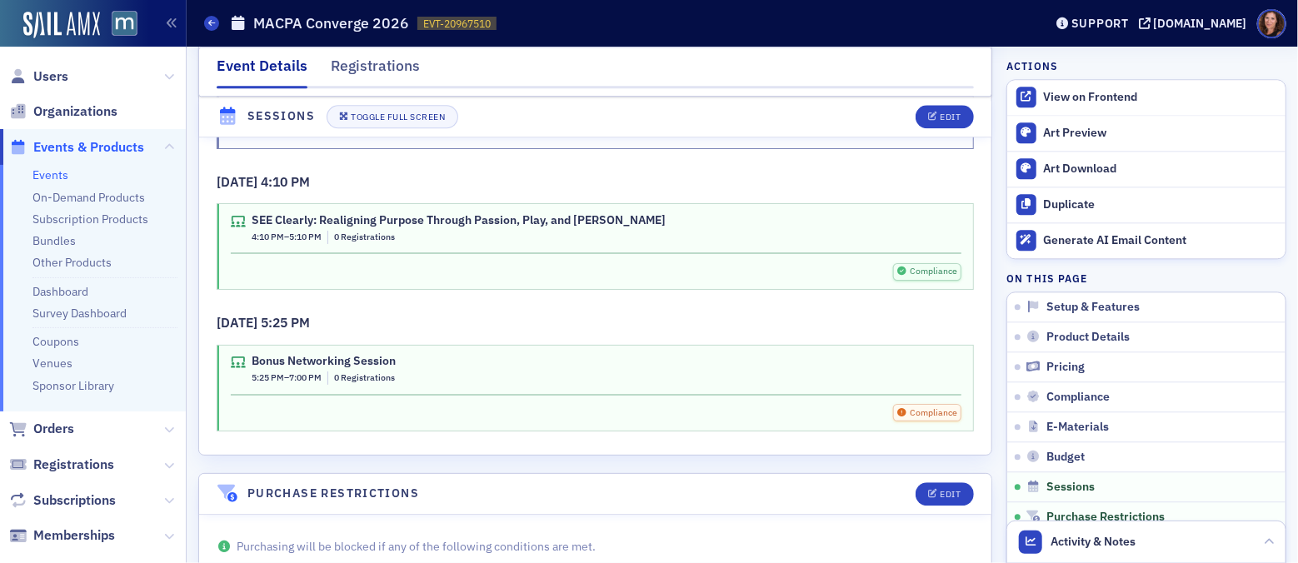
scroll to position [5256, 0]
click at [939, 118] on div "Edit" at bounding box center [949, 116] width 21 height 9
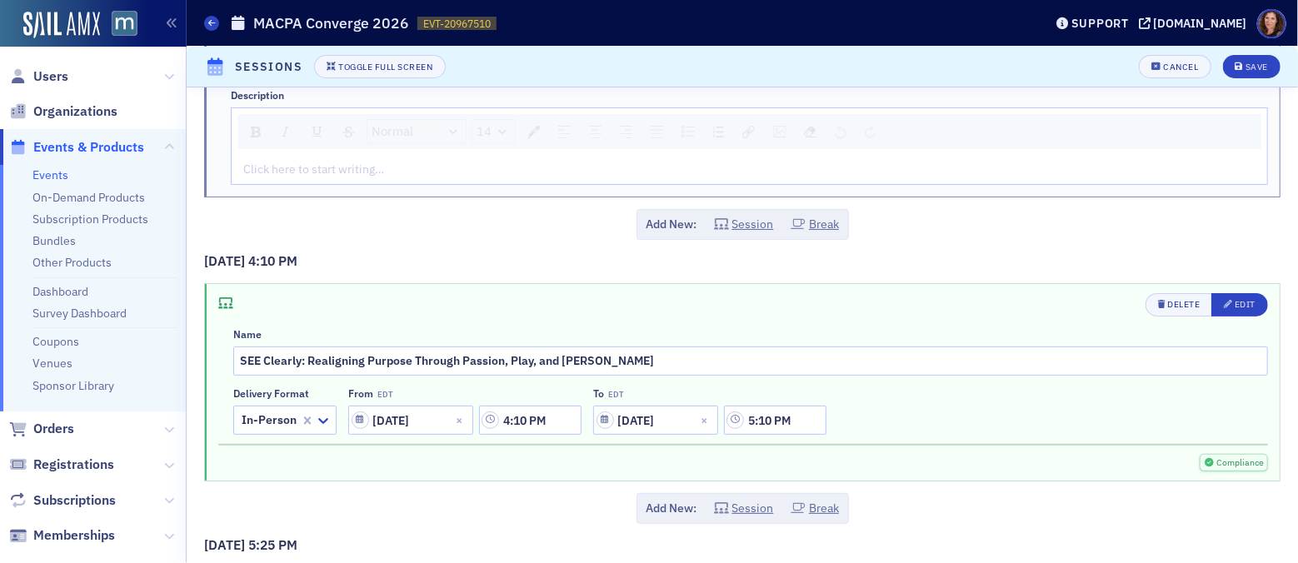
scroll to position [6806, 0]
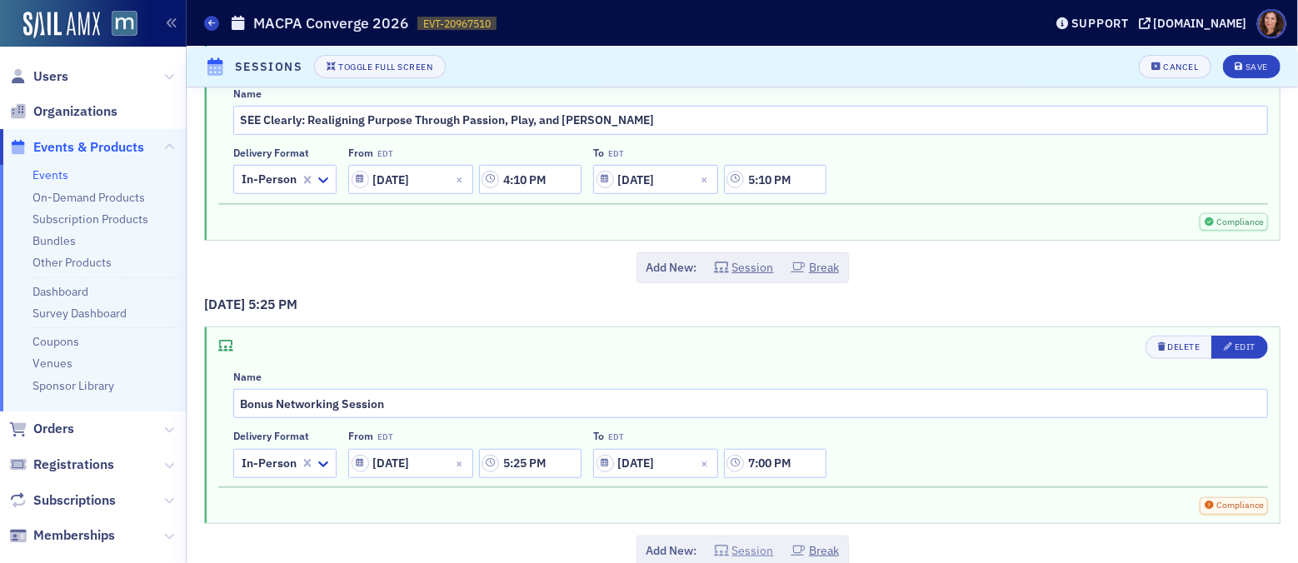
click at [754, 542] on button "Session" at bounding box center [744, 550] width 60 height 17
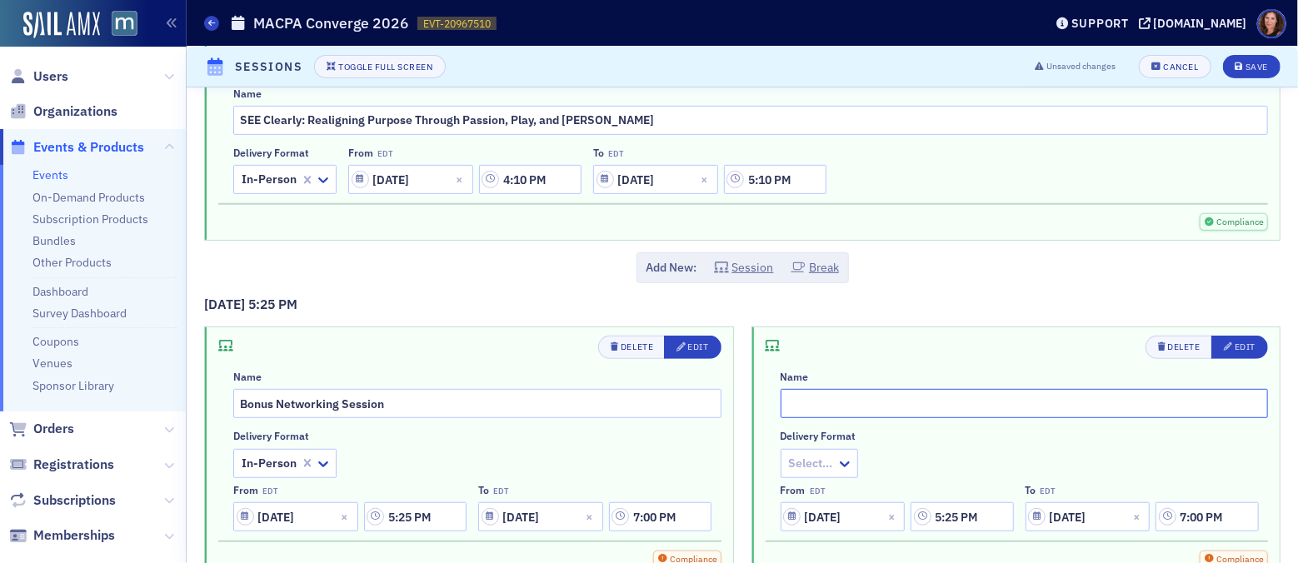
click at [828, 389] on input "text" at bounding box center [1024, 403] width 488 height 29
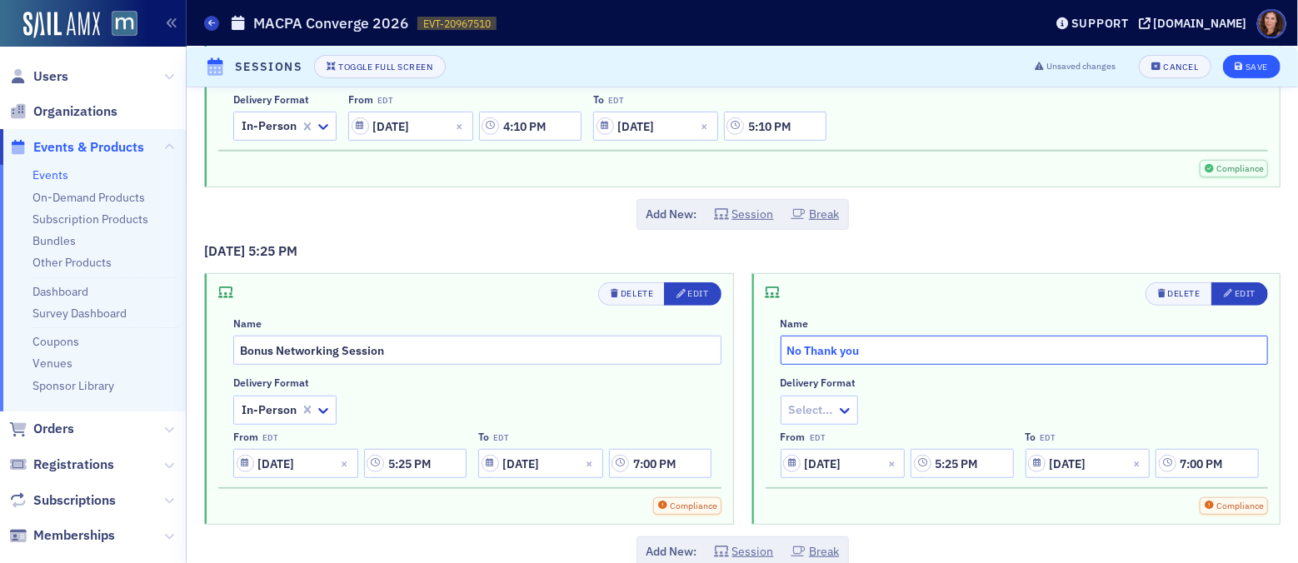
type input "No Thank you"
click at [1245, 65] on div "Save" at bounding box center [1256, 66] width 22 height 9
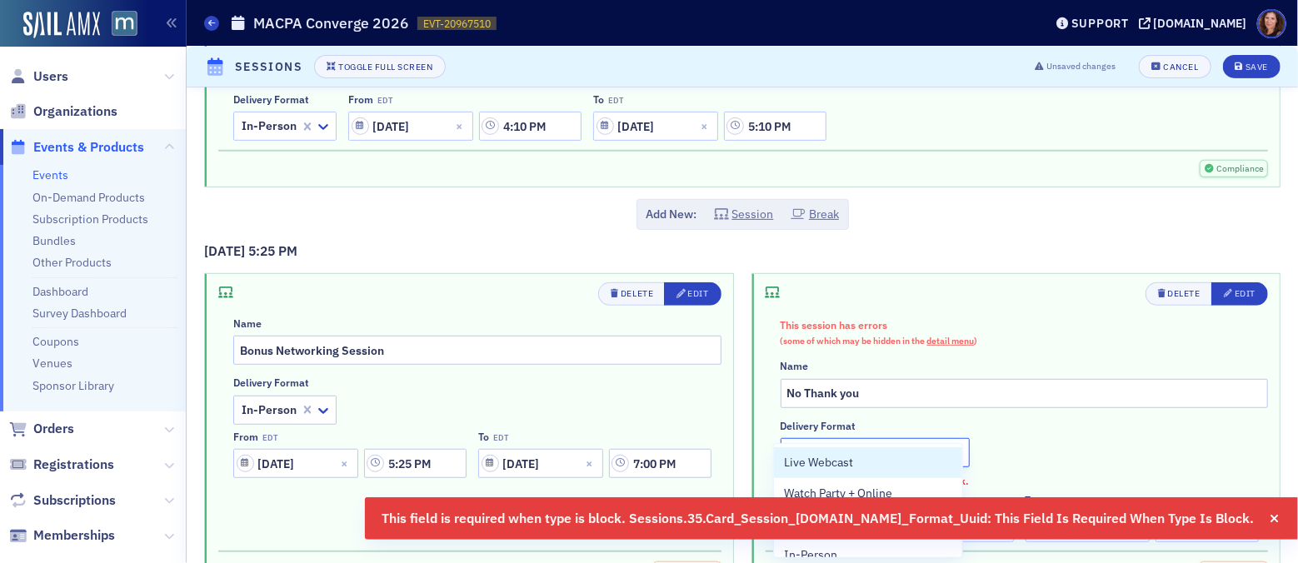
click at [904, 442] on div at bounding box center [866, 452] width 159 height 21
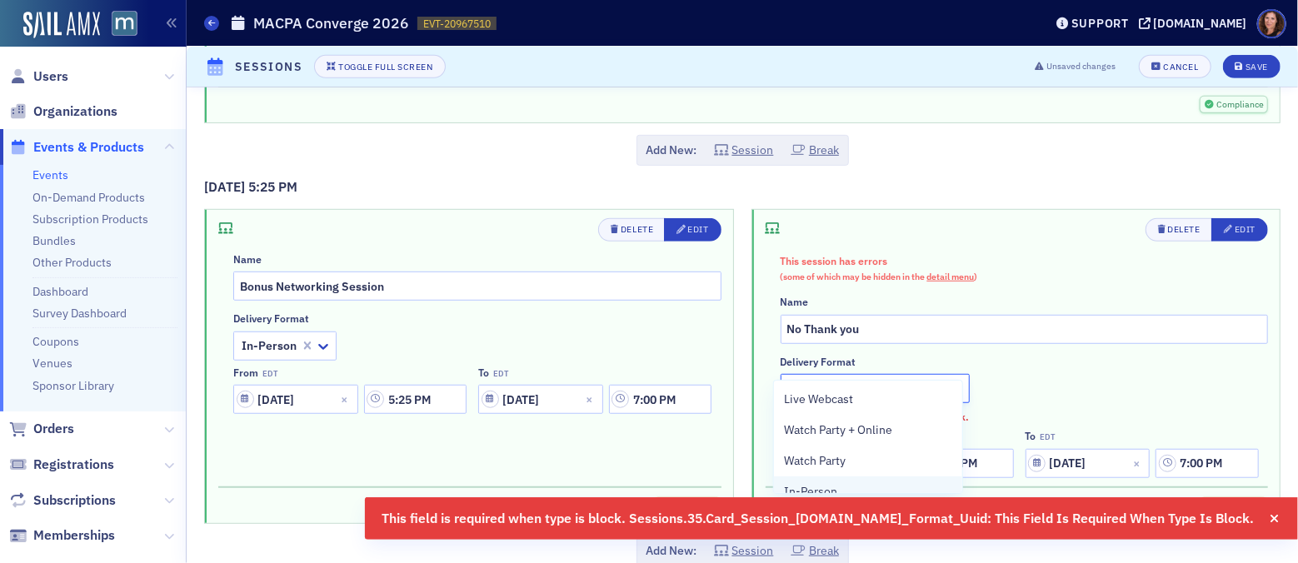
click at [875, 486] on div "In-Person" at bounding box center [868, 491] width 168 height 17
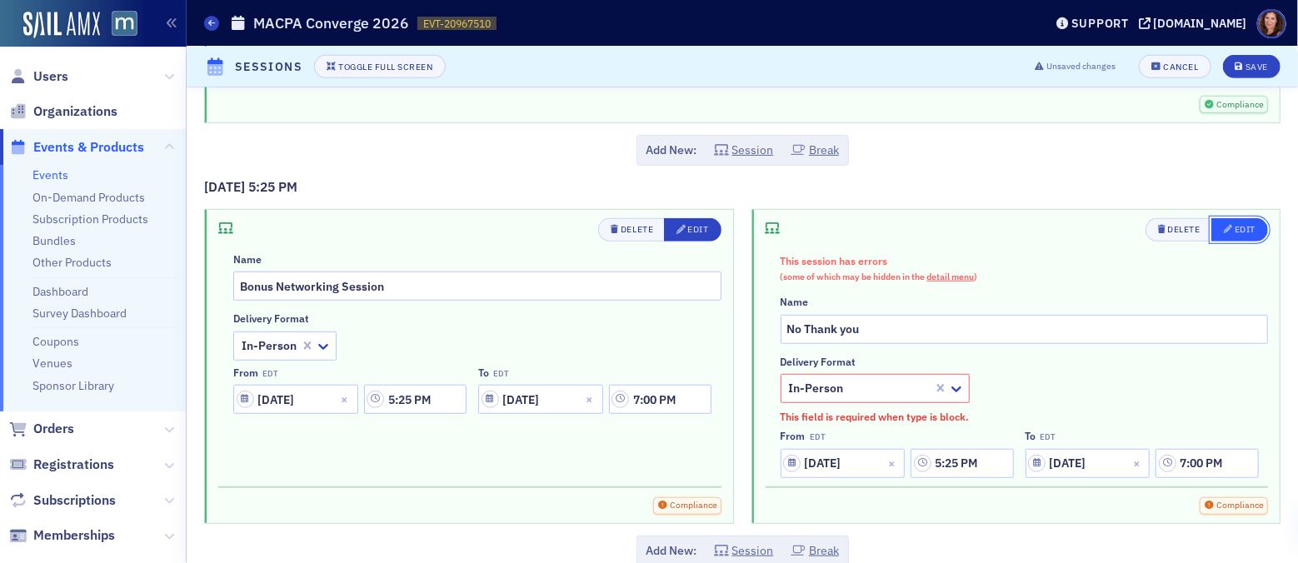
click at [1234, 225] on div "Edit" at bounding box center [1244, 229] width 21 height 9
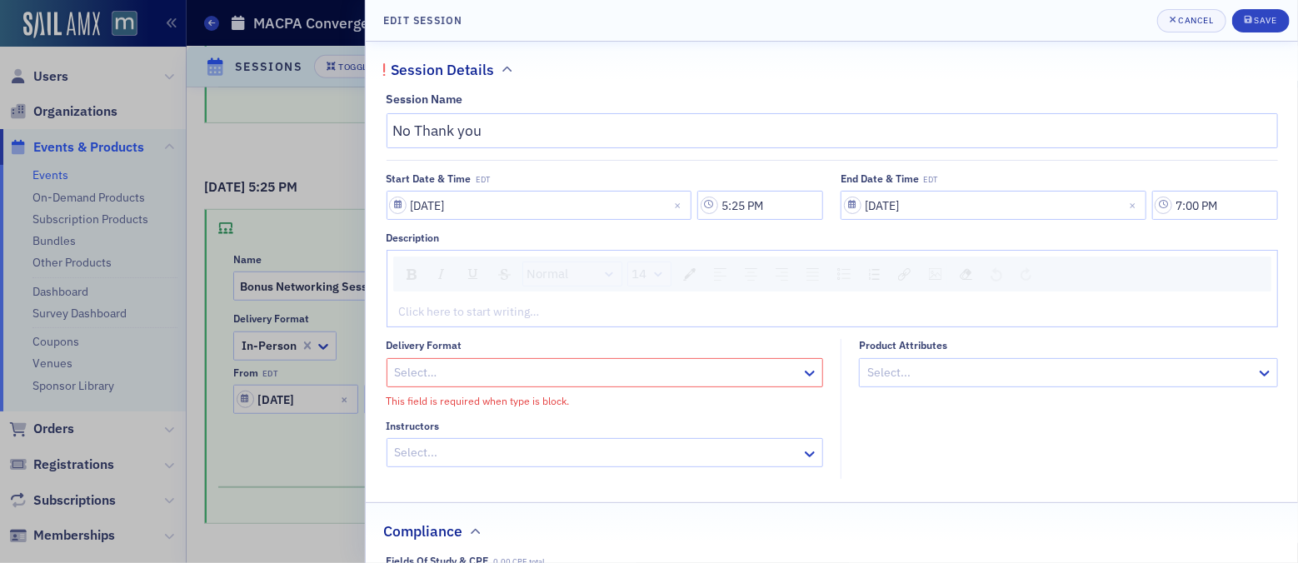
click at [565, 370] on div at bounding box center [596, 372] width 407 height 21
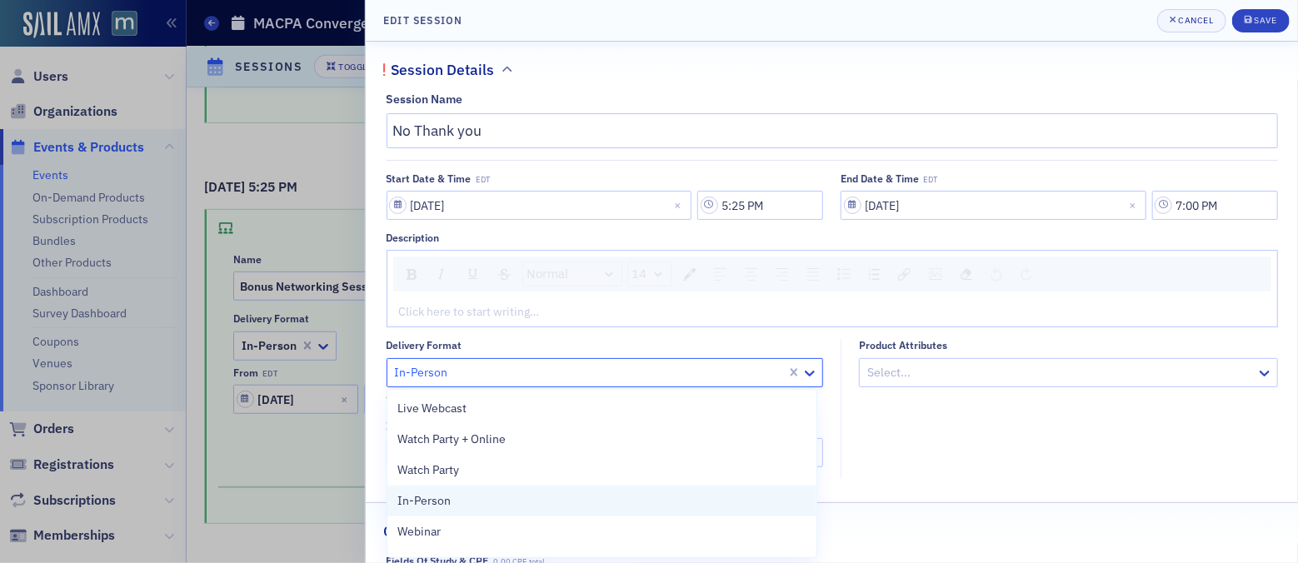
click at [529, 498] on div "In-Person" at bounding box center [601, 500] width 409 height 17
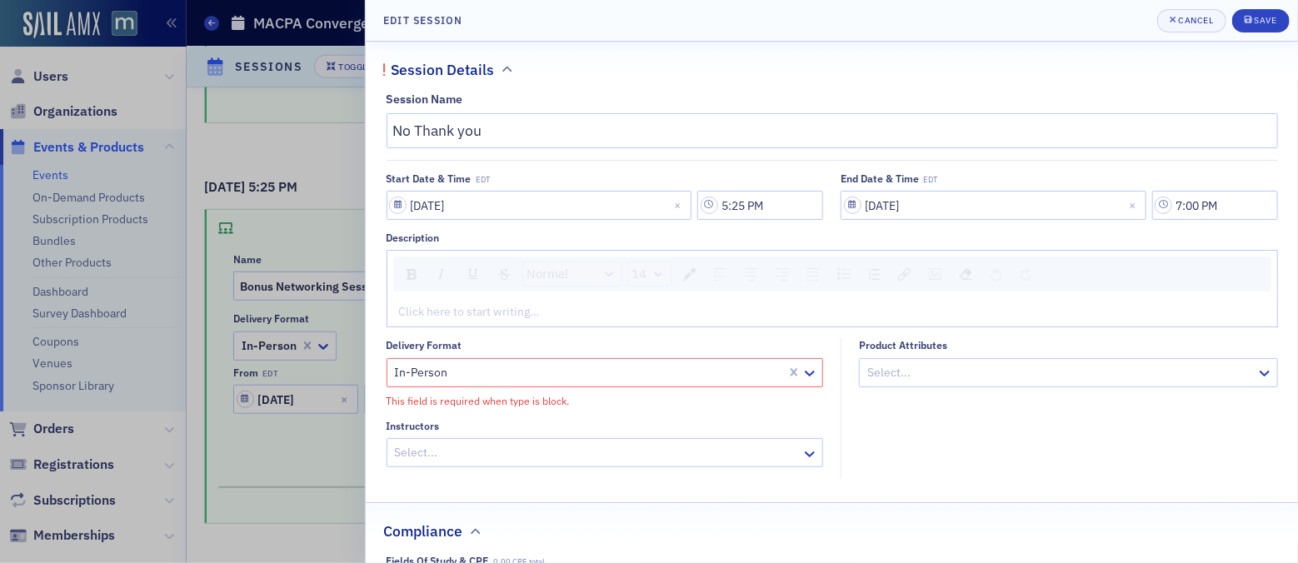
drag, startPoint x: 699, startPoint y: 320, endPoint x: 690, endPoint y: 321, distance: 9.2
click at [699, 320] on div "Click here to start writing…" at bounding box center [831, 311] width 889 height 29
click at [1267, 23] on div "Save" at bounding box center [1264, 20] width 22 height 9
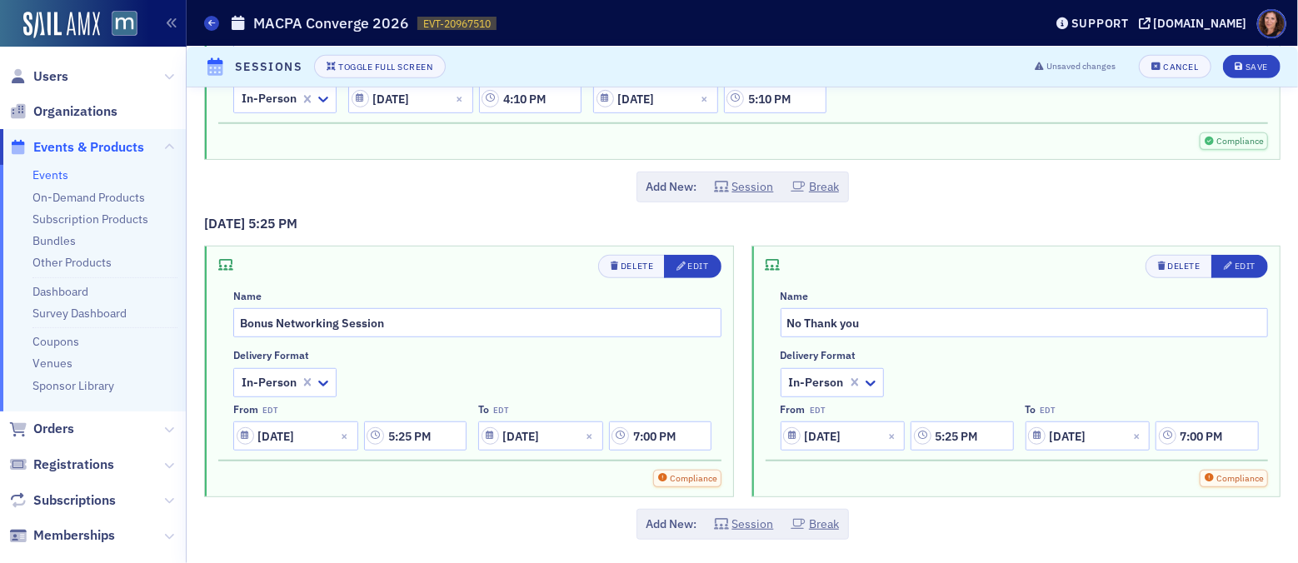
scroll to position [6859, 0]
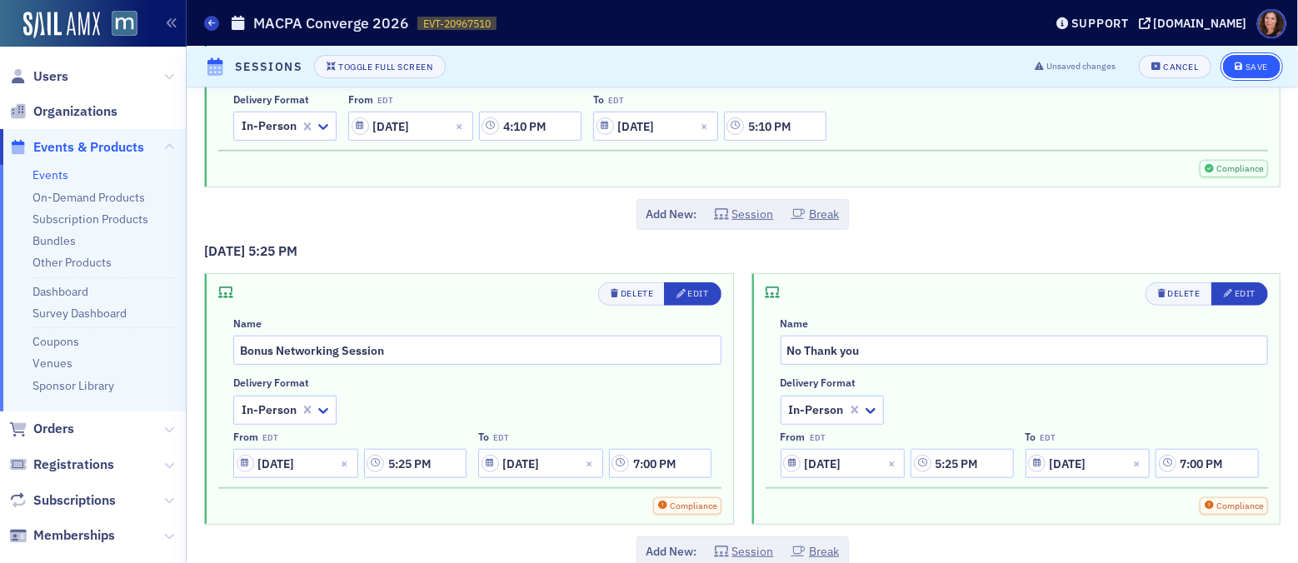
click at [1251, 69] on div "Save" at bounding box center [1256, 66] width 22 height 9
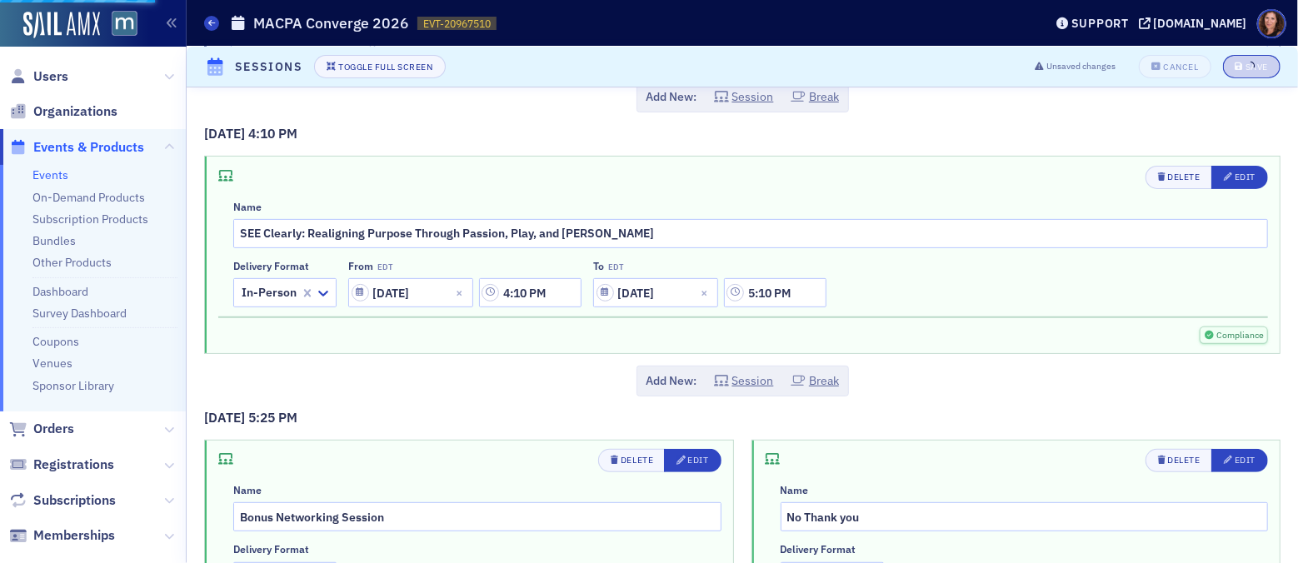
scroll to position [6675, 0]
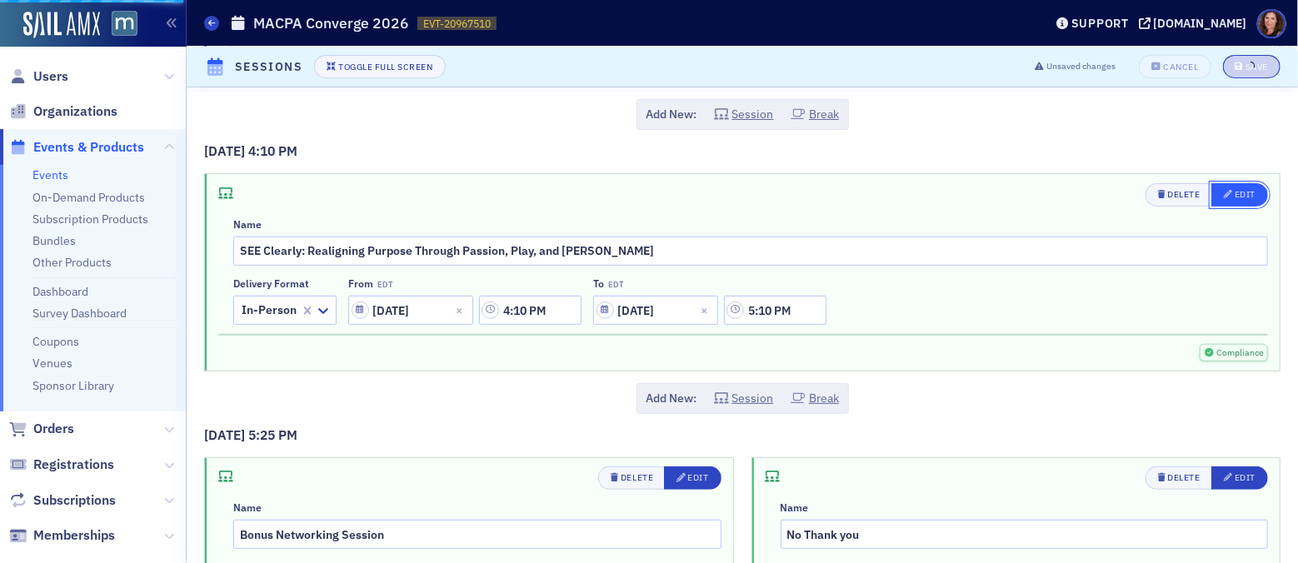
click at [1234, 190] on div "Edit" at bounding box center [1244, 194] width 21 height 9
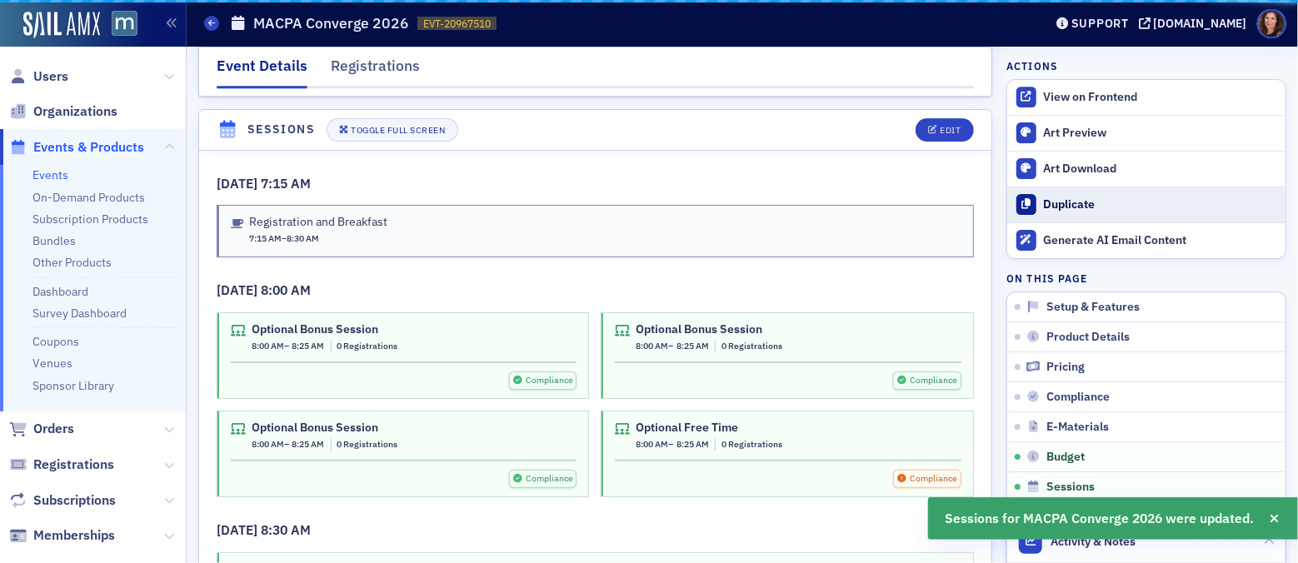
click at [1199, 210] on div "Duplicate" at bounding box center [1160, 204] width 233 height 15
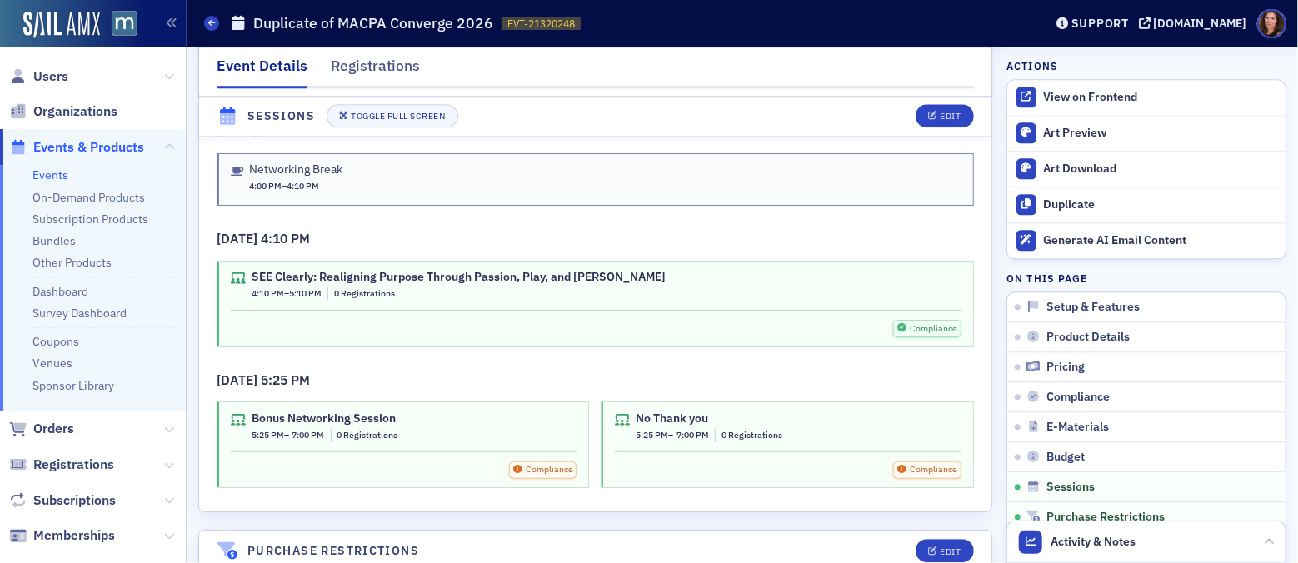
scroll to position [5217, 0]
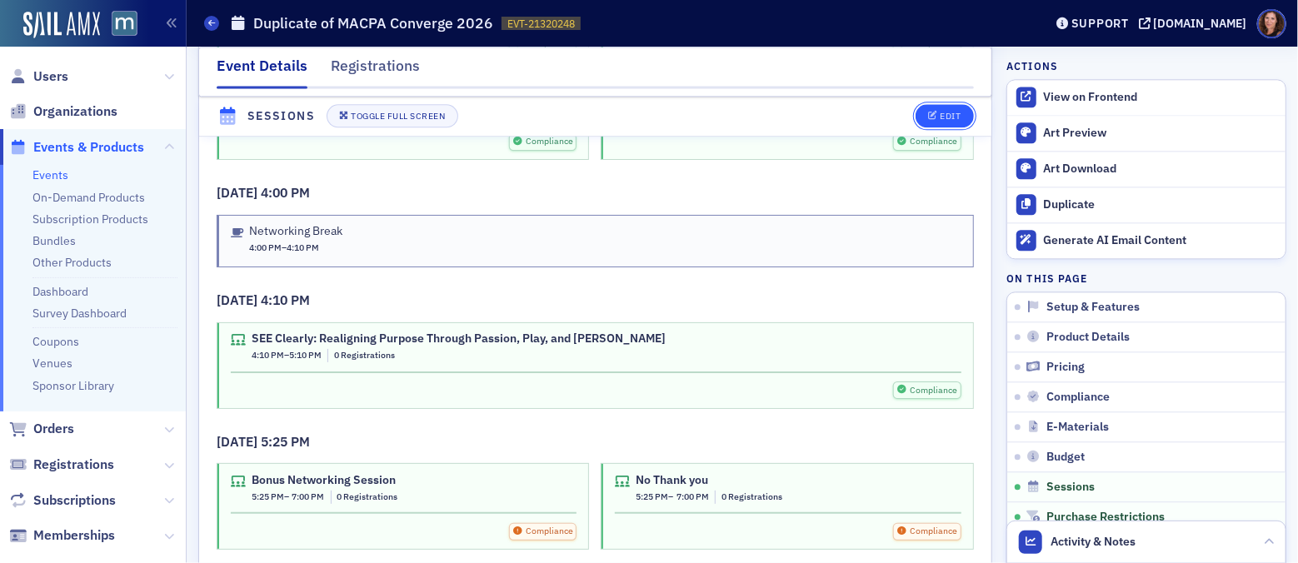
click at [940, 106] on button "Edit" at bounding box center [943, 116] width 57 height 23
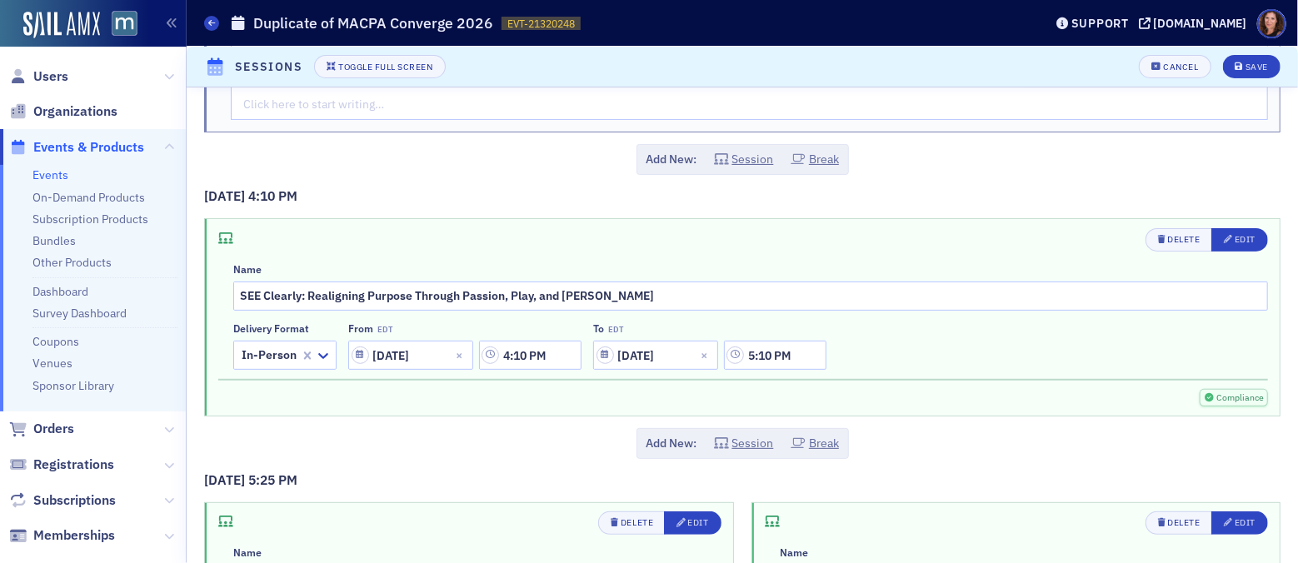
scroll to position [6626, 0]
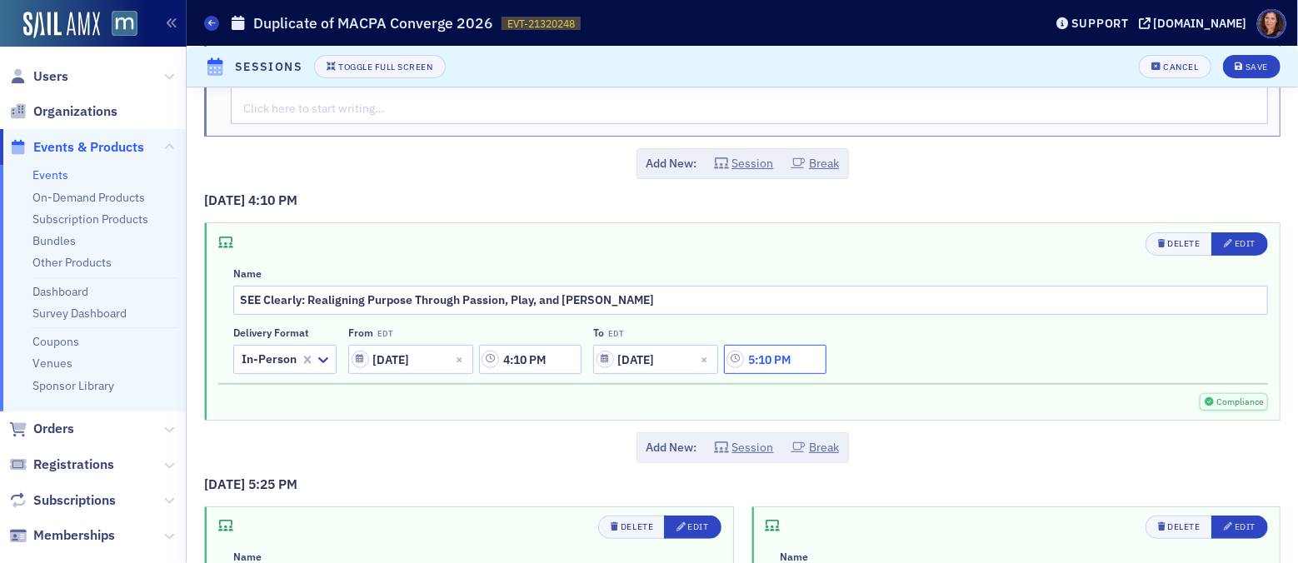
click at [780, 345] on input "5:10 PM" at bounding box center [775, 359] width 102 height 29
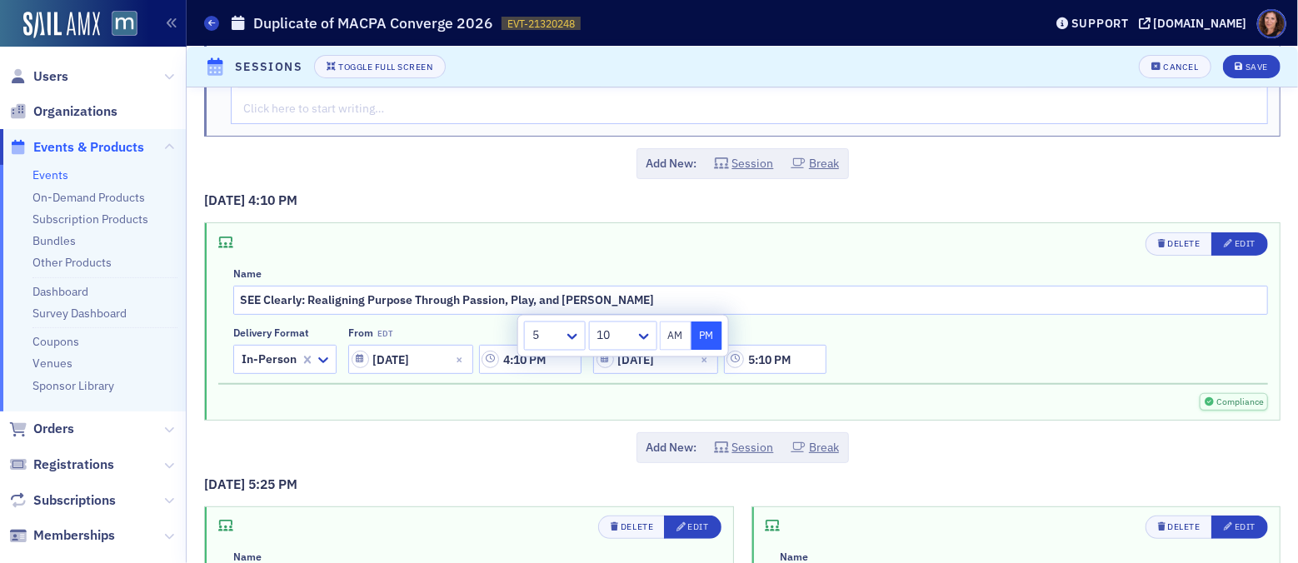
click at [631, 336] on div at bounding box center [614, 336] width 38 height 21
drag, startPoint x: 623, startPoint y: 441, endPoint x: 661, endPoint y: 425, distance: 41.5
click at [623, 441] on div "25" at bounding box center [623, 434] width 47 height 17
type input "5:25 PM"
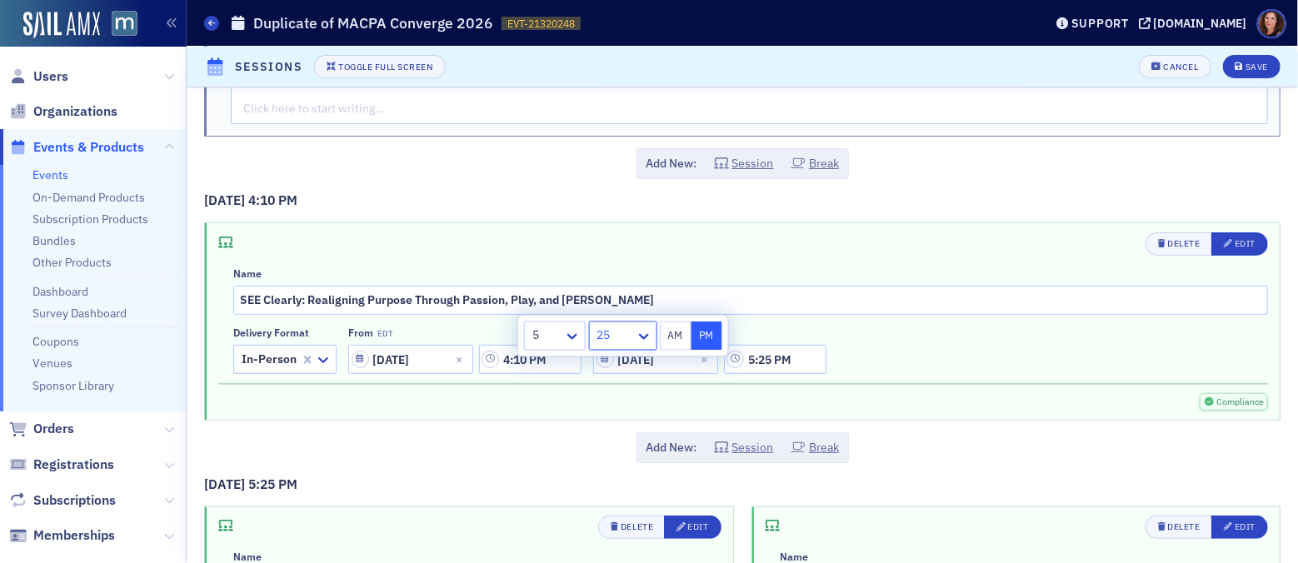
click at [775, 393] on div "Compliance" at bounding box center [742, 401] width 1049 height 17
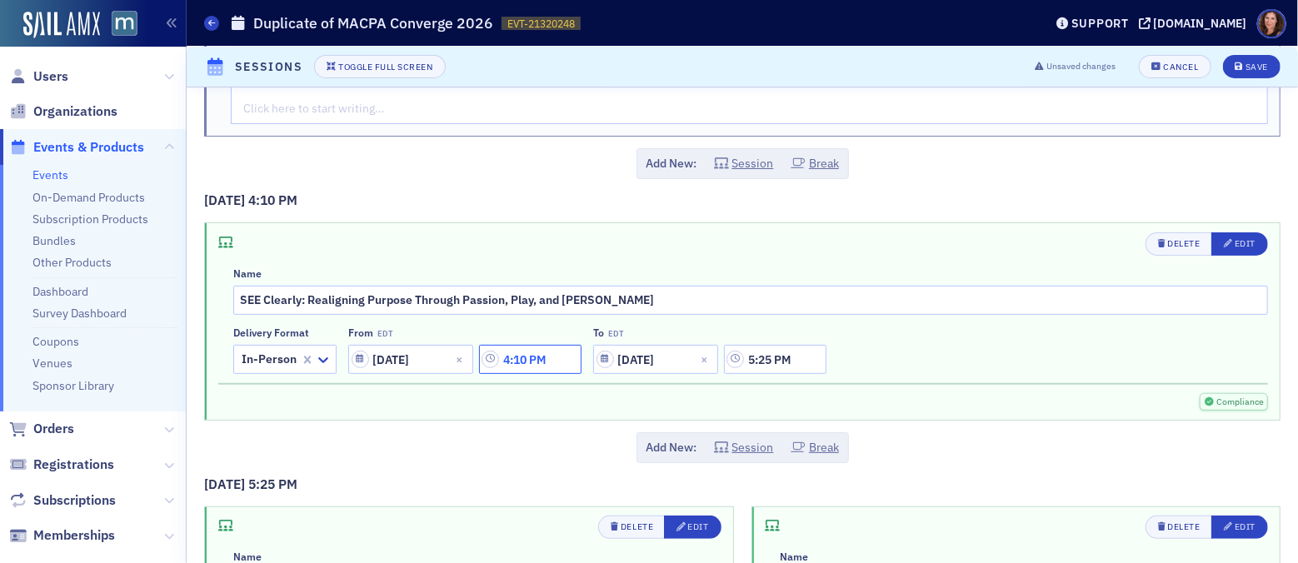
click at [537, 345] on input "4:10 PM" at bounding box center [530, 359] width 102 height 29
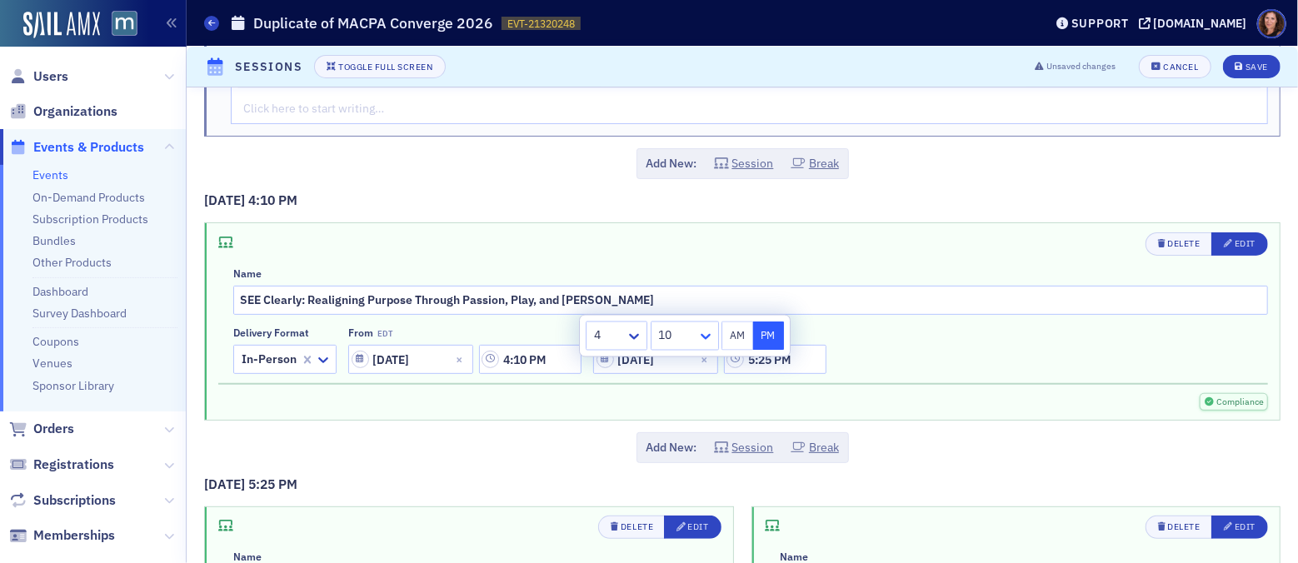
click at [701, 337] on icon at bounding box center [705, 336] width 17 height 17
click at [685, 393] on div "15" at bounding box center [684, 395] width 47 height 17
type input "4:15 PM"
click at [1045, 296] on div "Name SEE Clearly: Realigning Purpose Through Passion, Play, and Phinance Delive…" at bounding box center [750, 320] width 1034 height 107
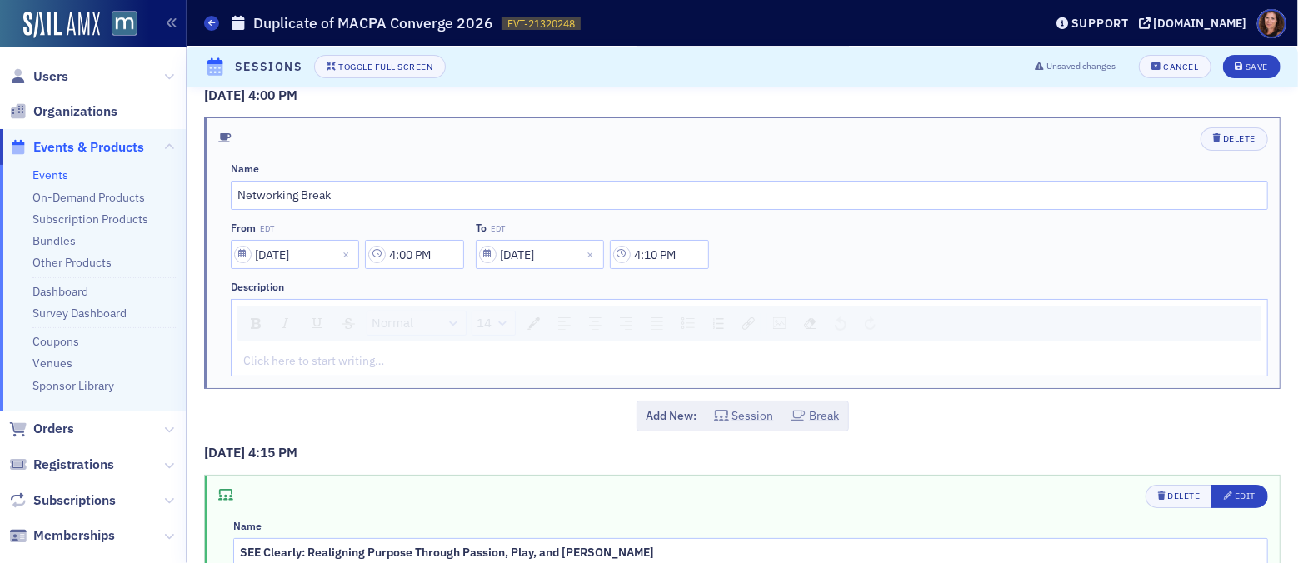
scroll to position [6370, 0]
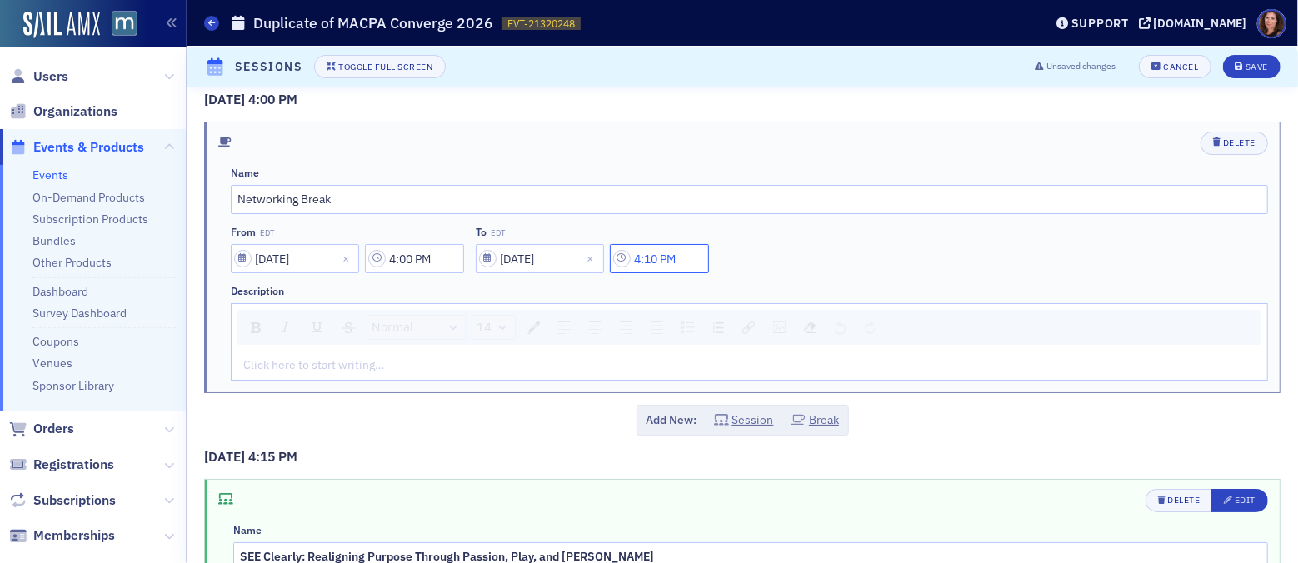
click at [670, 244] on input "4:10 PM" at bounding box center [659, 258] width 99 height 29
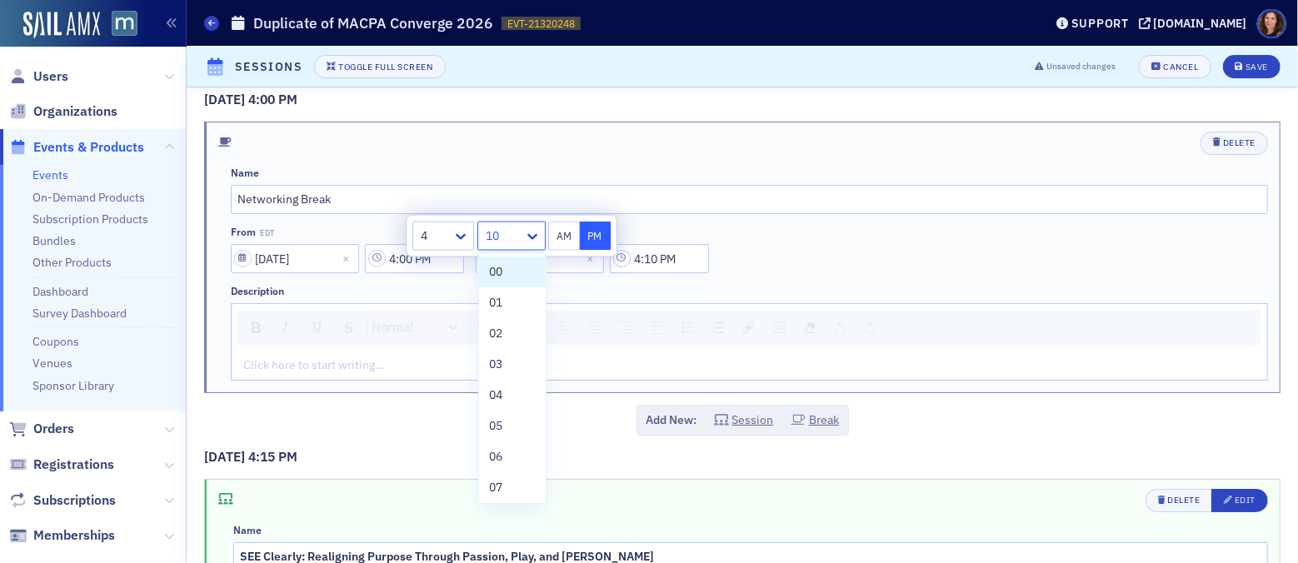
click at [521, 240] on div at bounding box center [503, 236] width 38 height 21
click at [509, 362] on div "15" at bounding box center [512, 358] width 47 height 17
type input "4:15 PM"
click at [961, 226] on div "From EDT [DATE] 4:00 PM To EDT [DATE] 4:15 PM" at bounding box center [749, 249] width 1037 height 47
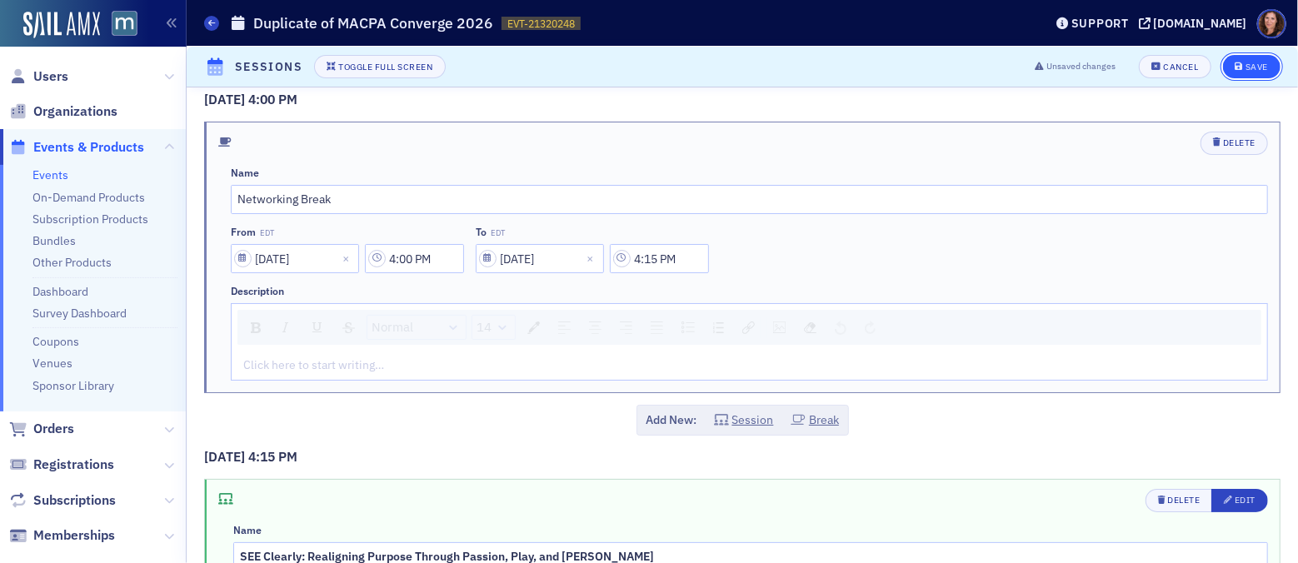
click at [1245, 66] on div "Save" at bounding box center [1256, 66] width 22 height 9
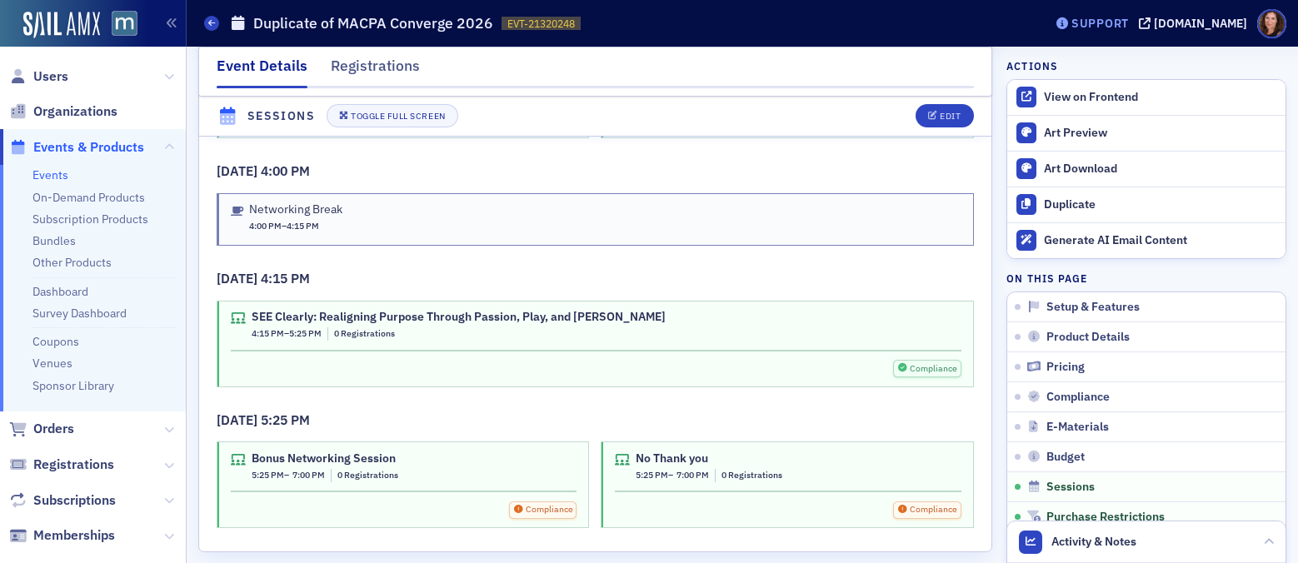
scroll to position [5239, 0]
drag, startPoint x: 56, startPoint y: 174, endPoint x: 82, endPoint y: 176, distance: 25.9
click at [56, 174] on link "Events" at bounding box center [50, 174] width 36 height 15
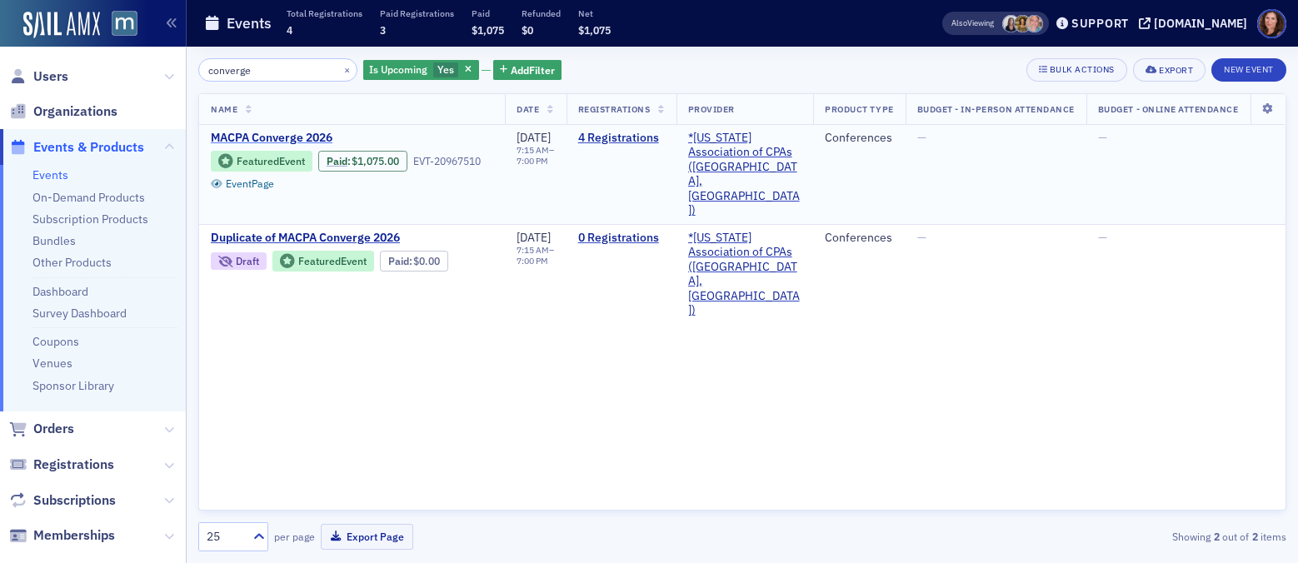
click at [294, 132] on span "MACPA Converge 2026" at bounding box center [351, 138] width 280 height 15
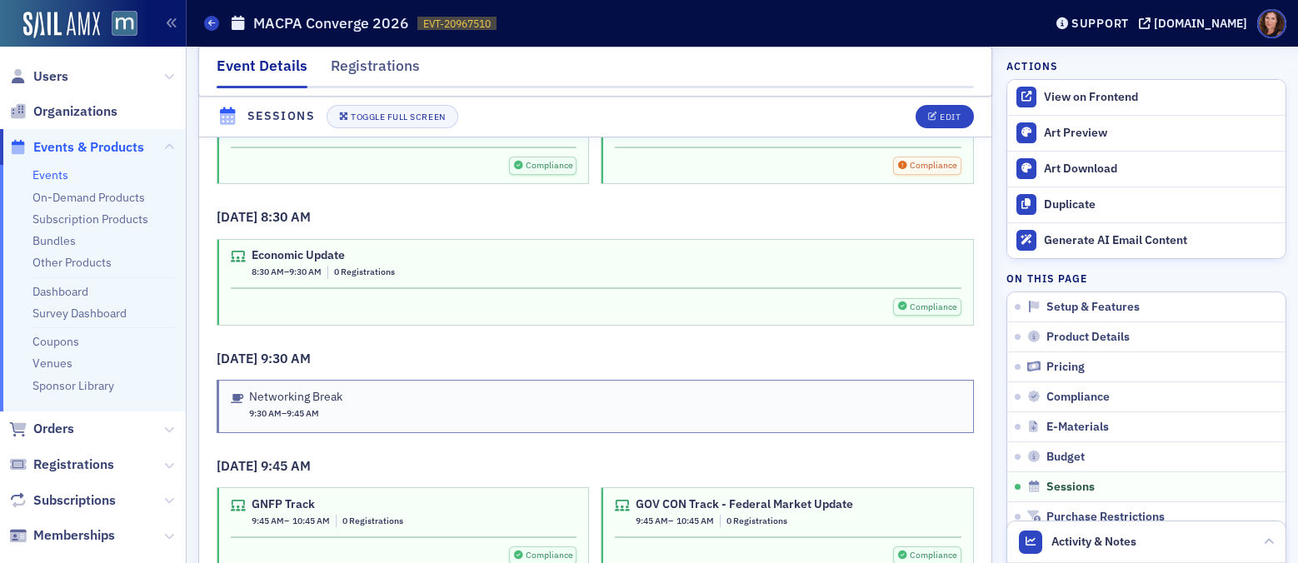
scroll to position [3264, 0]
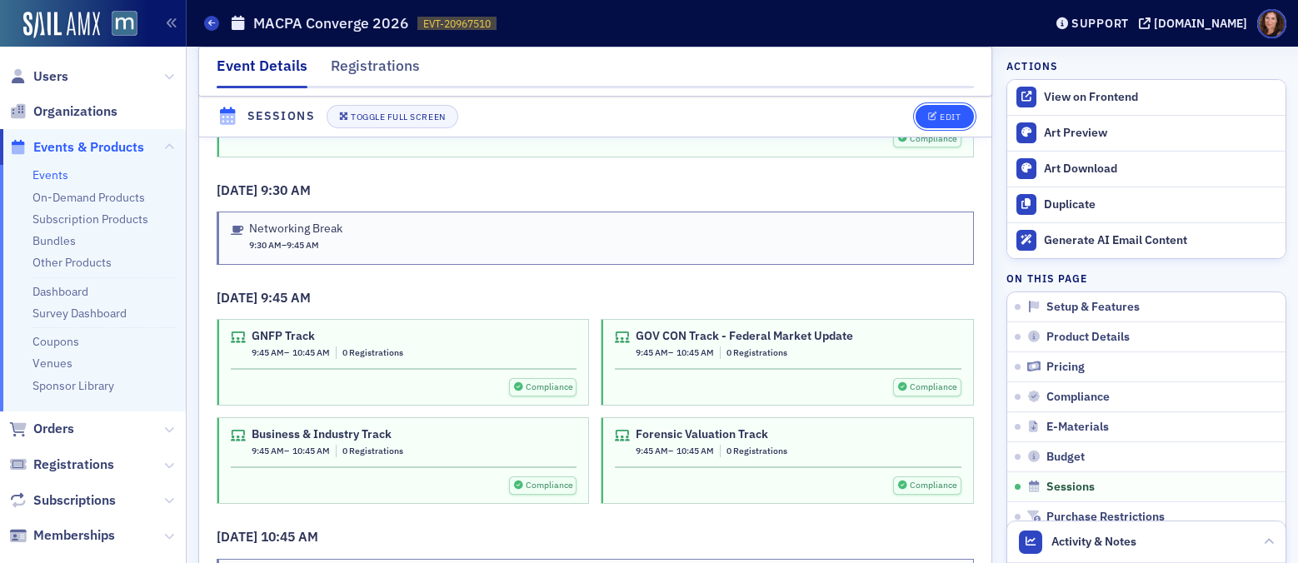
click at [939, 116] on div "Edit" at bounding box center [949, 116] width 21 height 9
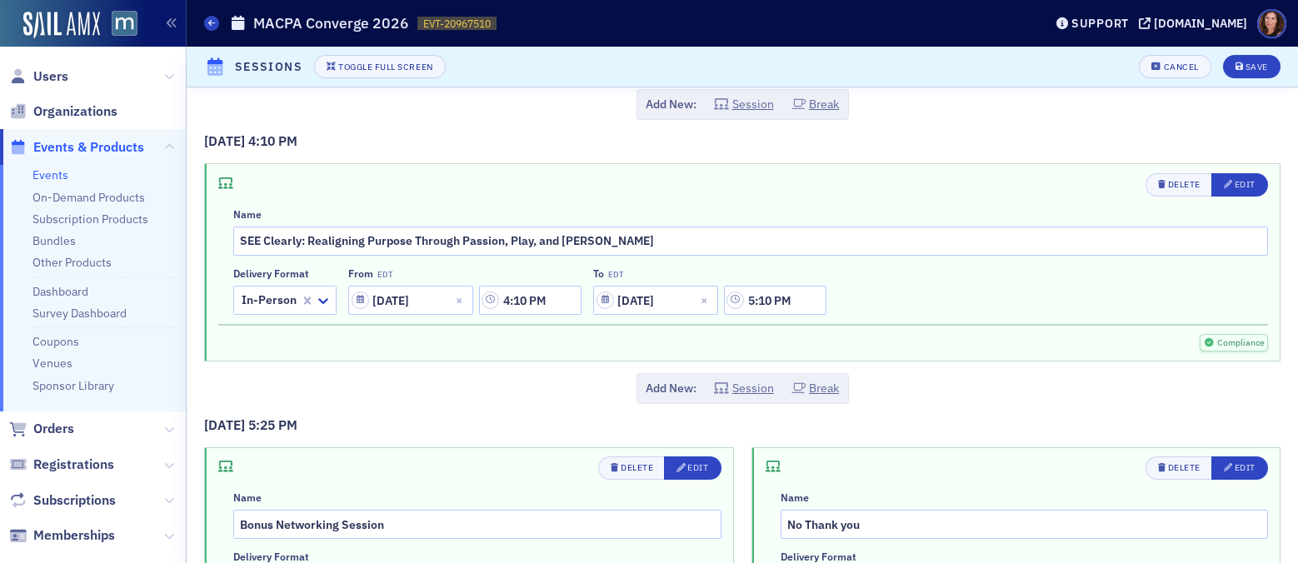
scroll to position [6640, 0]
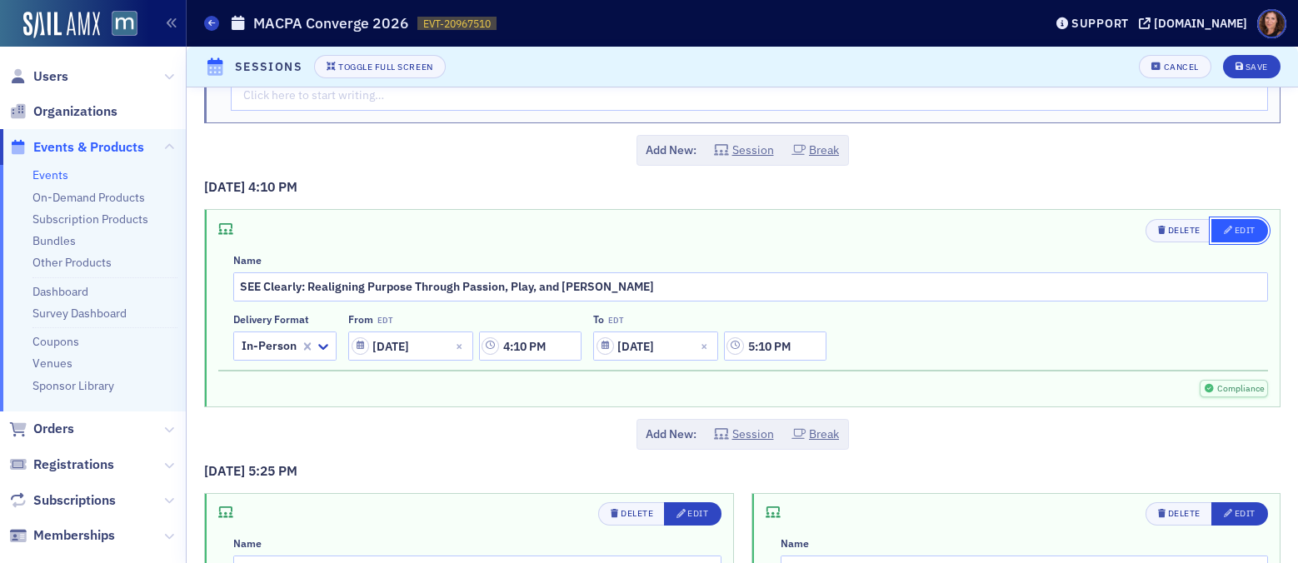
click at [1234, 231] on div "Edit" at bounding box center [1244, 230] width 21 height 9
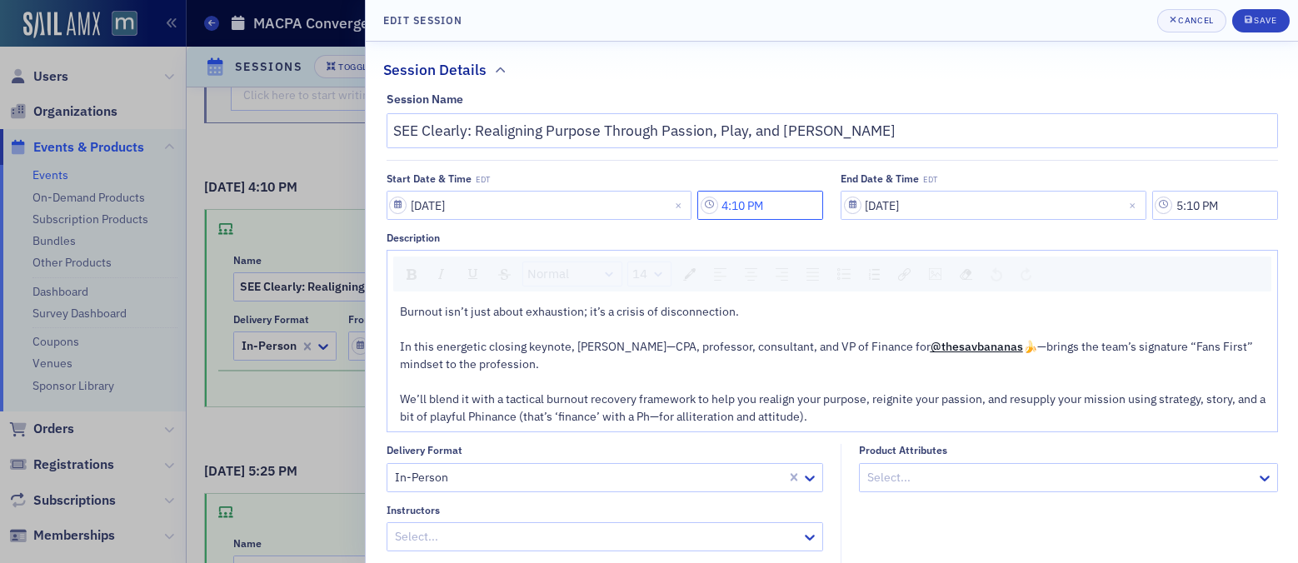
click at [750, 208] on input "4:10 PM" at bounding box center [760, 205] width 126 height 29
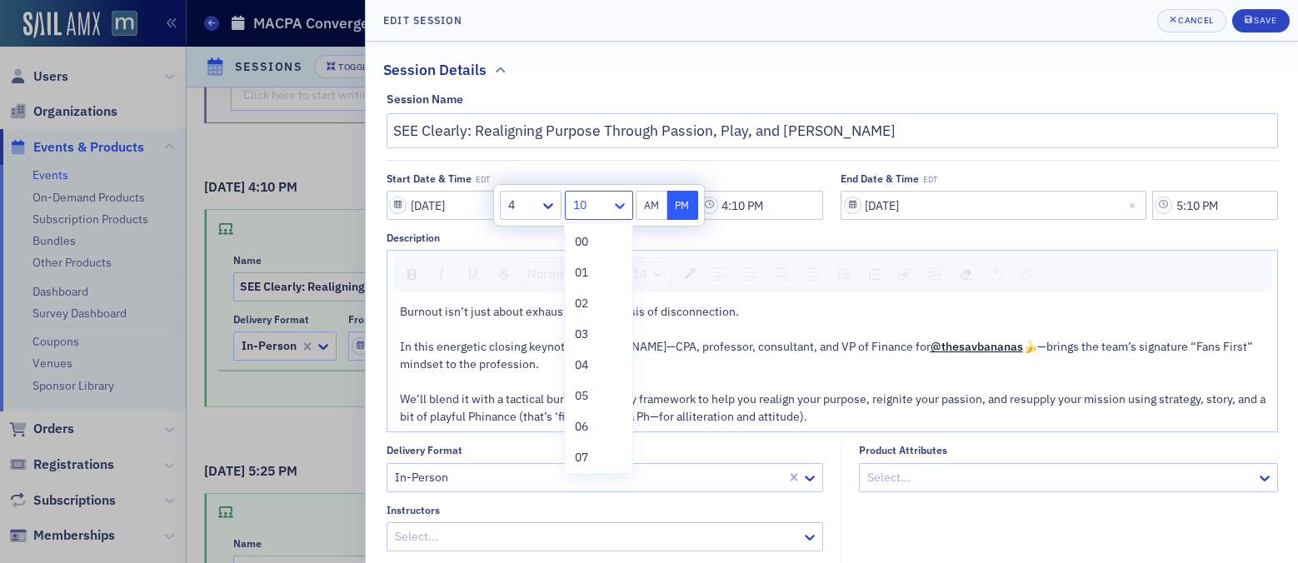
click at [615, 207] on icon at bounding box center [619, 205] width 17 height 17
click at [586, 328] on span "15" at bounding box center [581, 328] width 13 height 17
type input "4:15 PM"
click at [1188, 203] on input "5:10 PM" at bounding box center [1215, 205] width 126 height 29
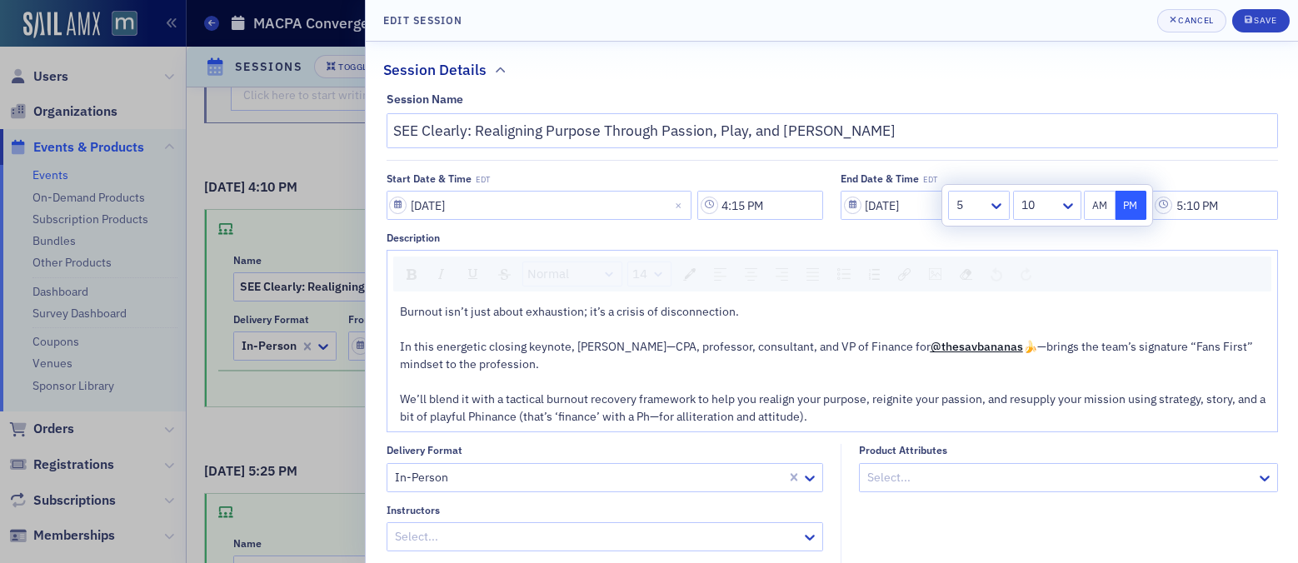
click at [1054, 205] on div at bounding box center [1038, 205] width 38 height 21
click at [1035, 284] on span "25" at bounding box center [1029, 281] width 13 height 17
type input "5:25 PM"
click at [1252, 18] on div "submit" at bounding box center [1249, 20] width 10 height 13
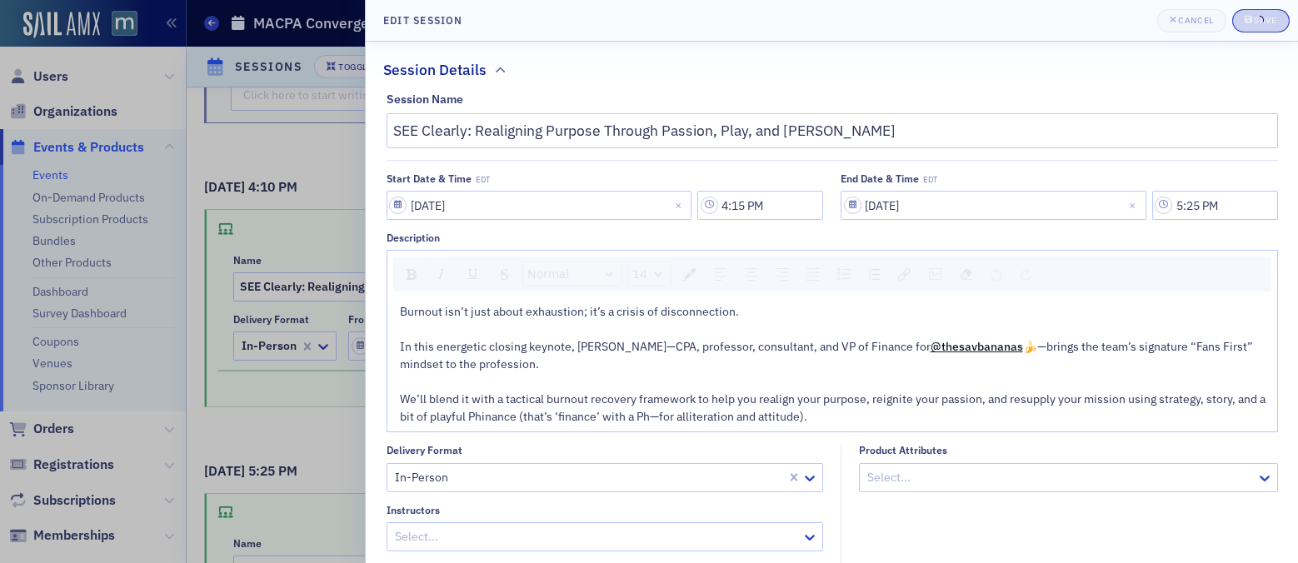
type input "4:15 PM"
type input "5:25 PM"
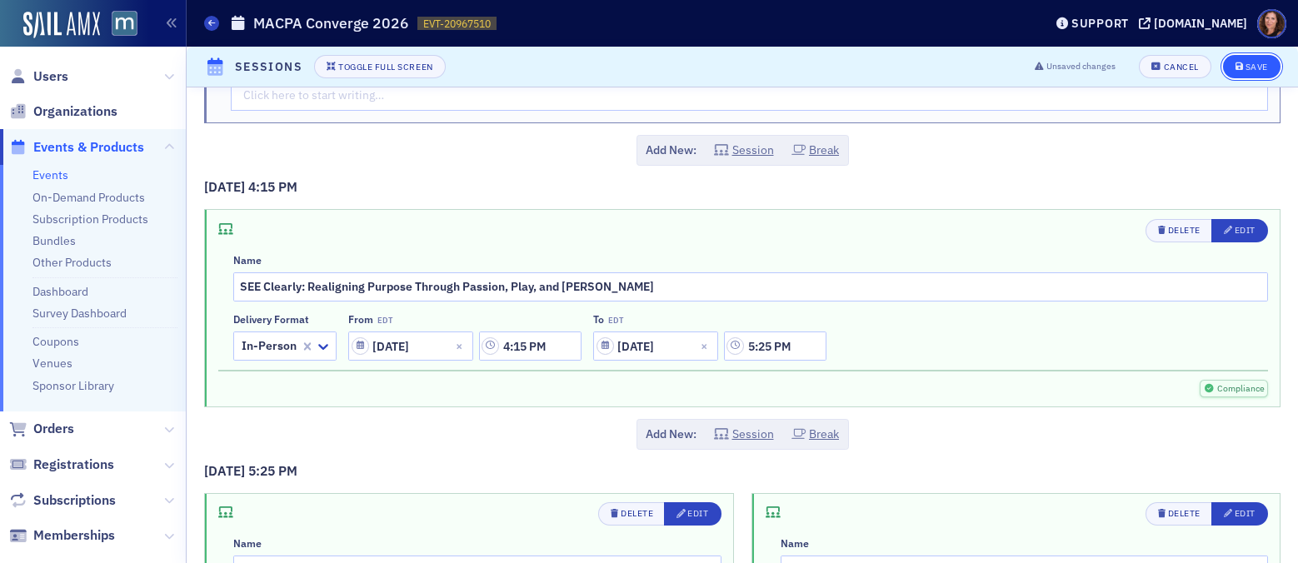
click at [1245, 62] on div "Save" at bounding box center [1256, 66] width 22 height 9
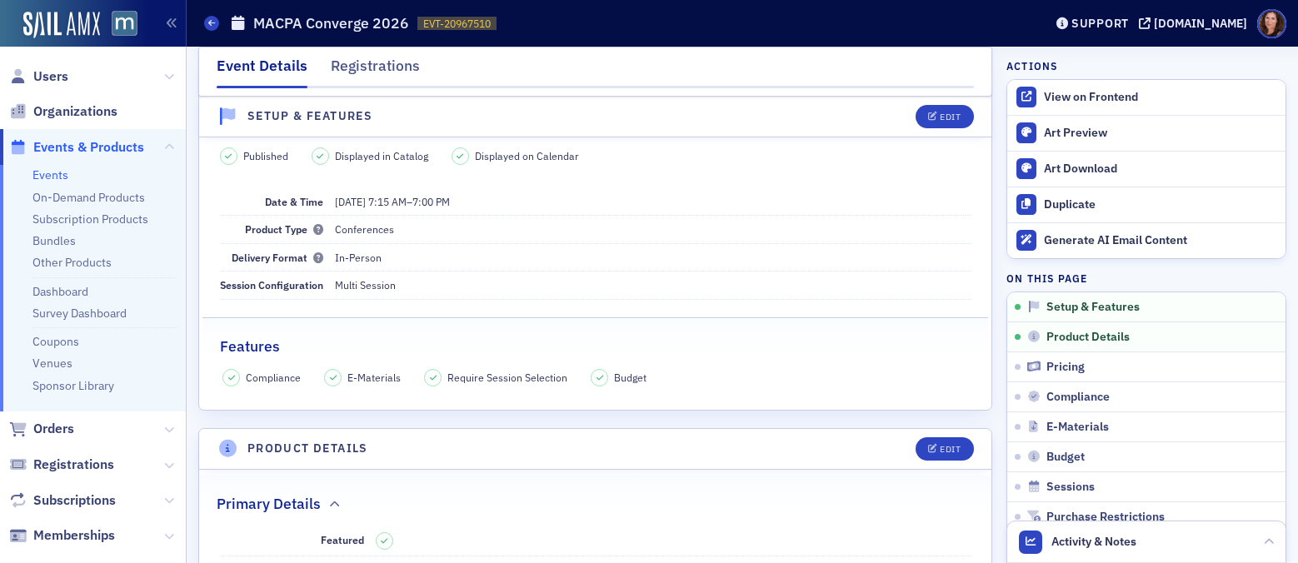
scroll to position [0, 0]
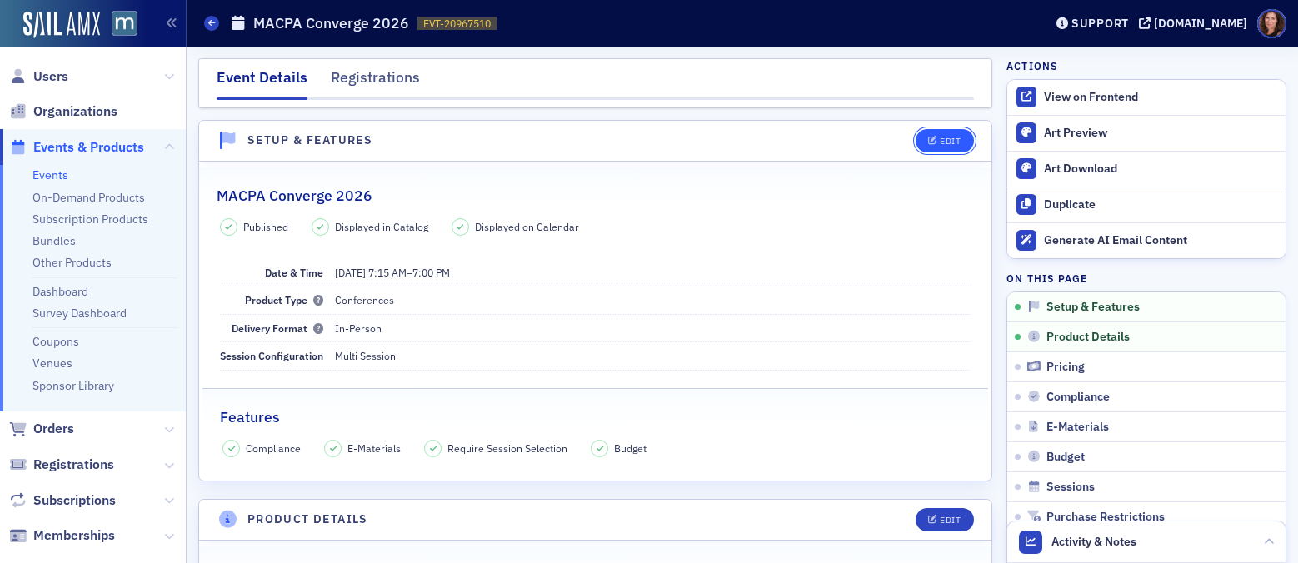
click at [939, 137] on div "Edit" at bounding box center [949, 141] width 21 height 9
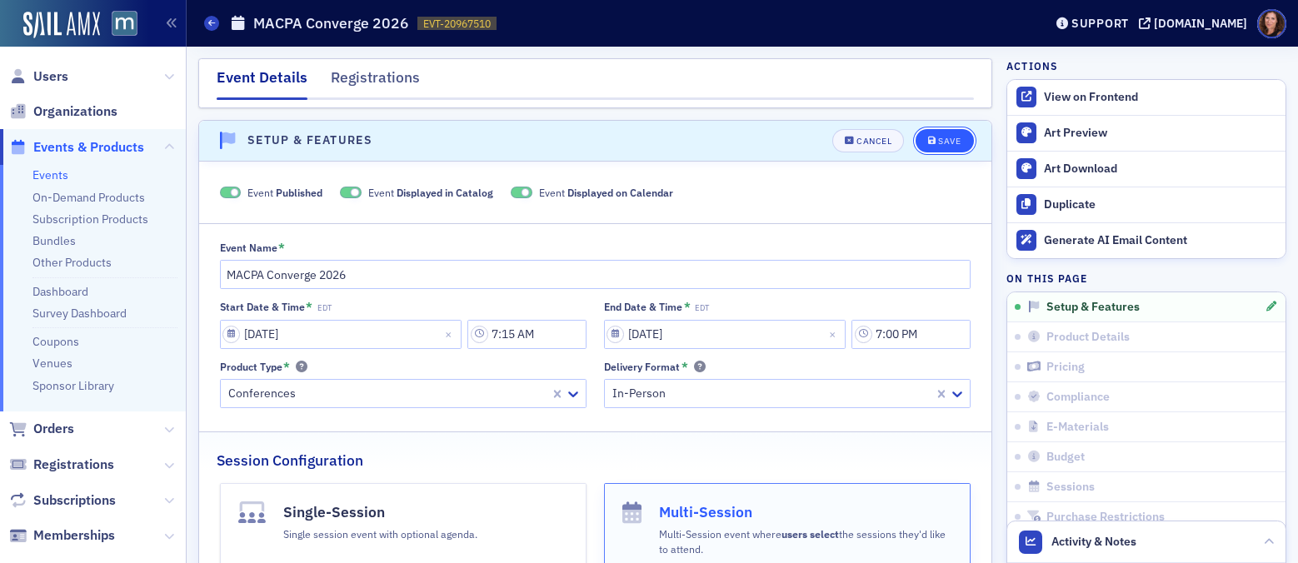
click at [938, 139] on div "Save" at bounding box center [949, 141] width 22 height 9
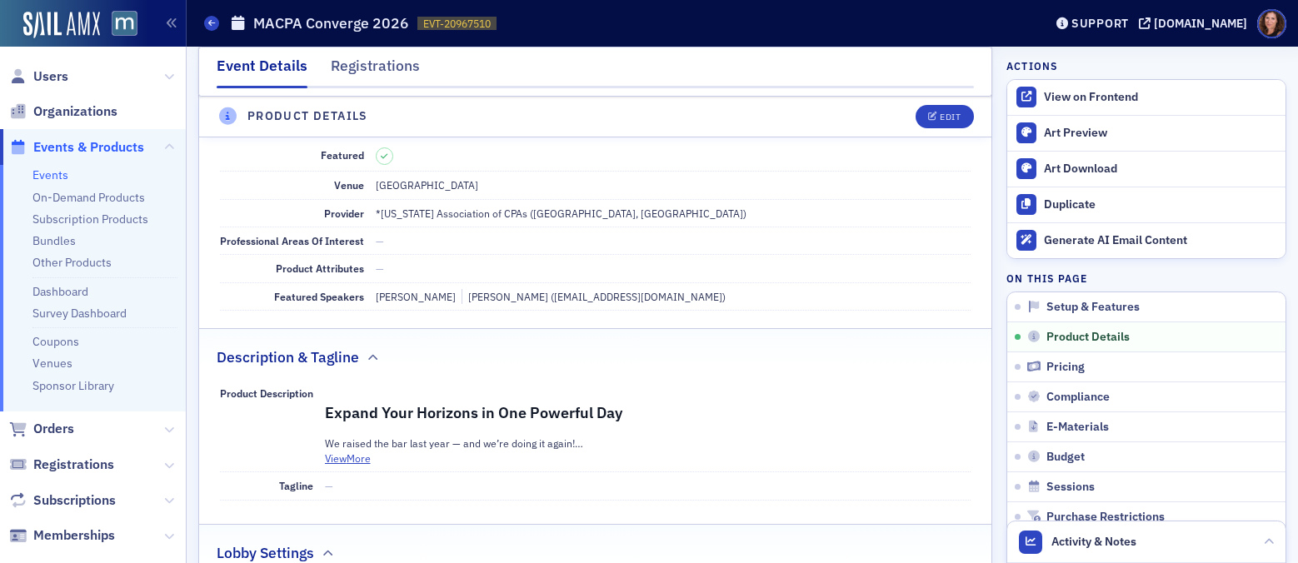
scroll to position [368, 0]
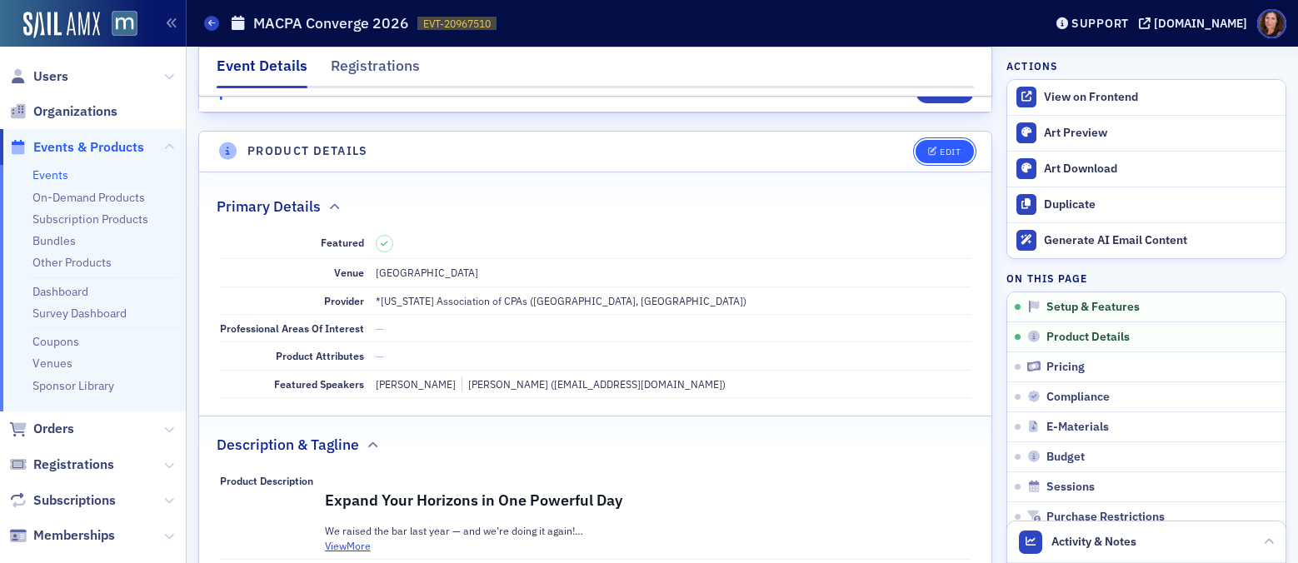
click at [939, 151] on div "Edit" at bounding box center [949, 151] width 21 height 9
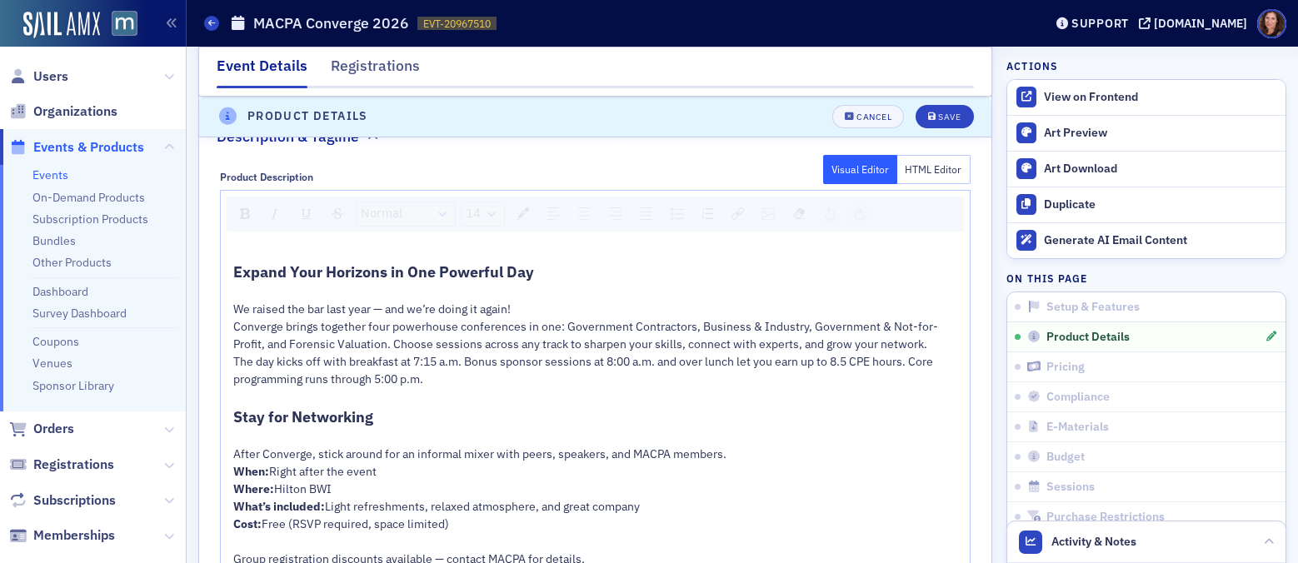
scroll to position [920, 0]
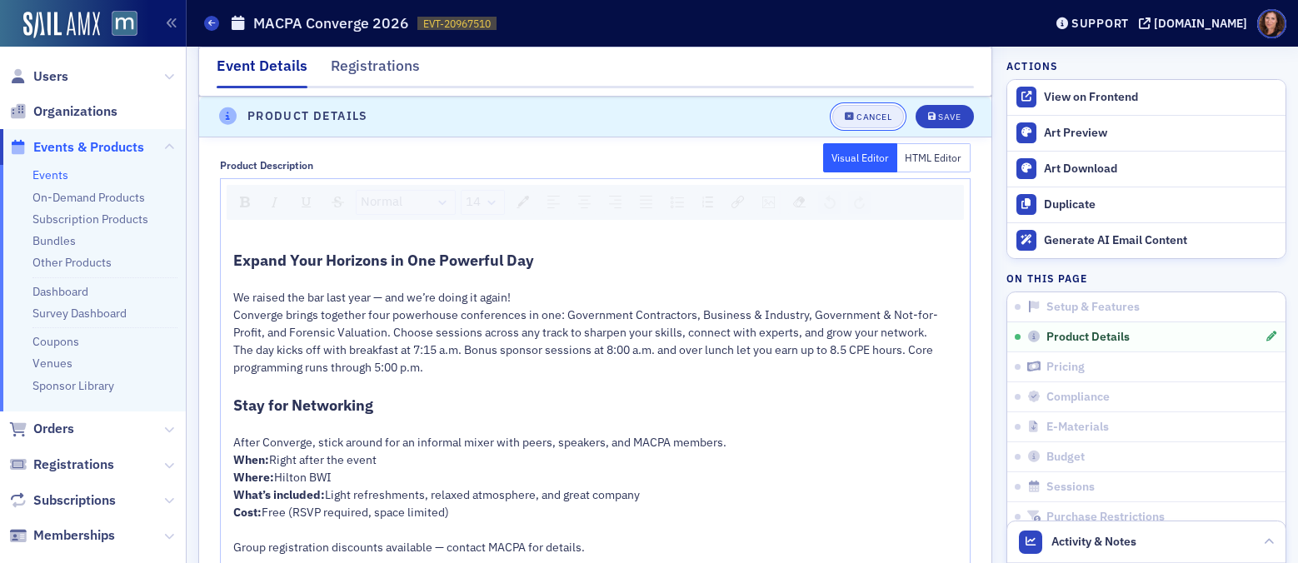
click at [856, 117] on div "Cancel" at bounding box center [873, 116] width 35 height 9
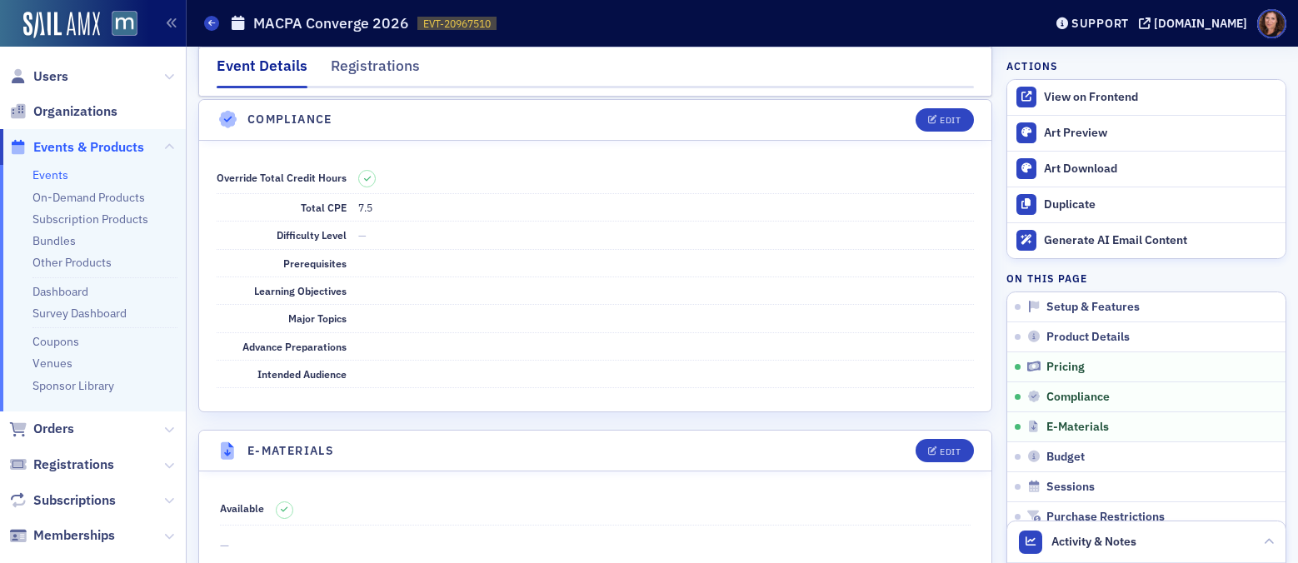
scroll to position [2019, 0]
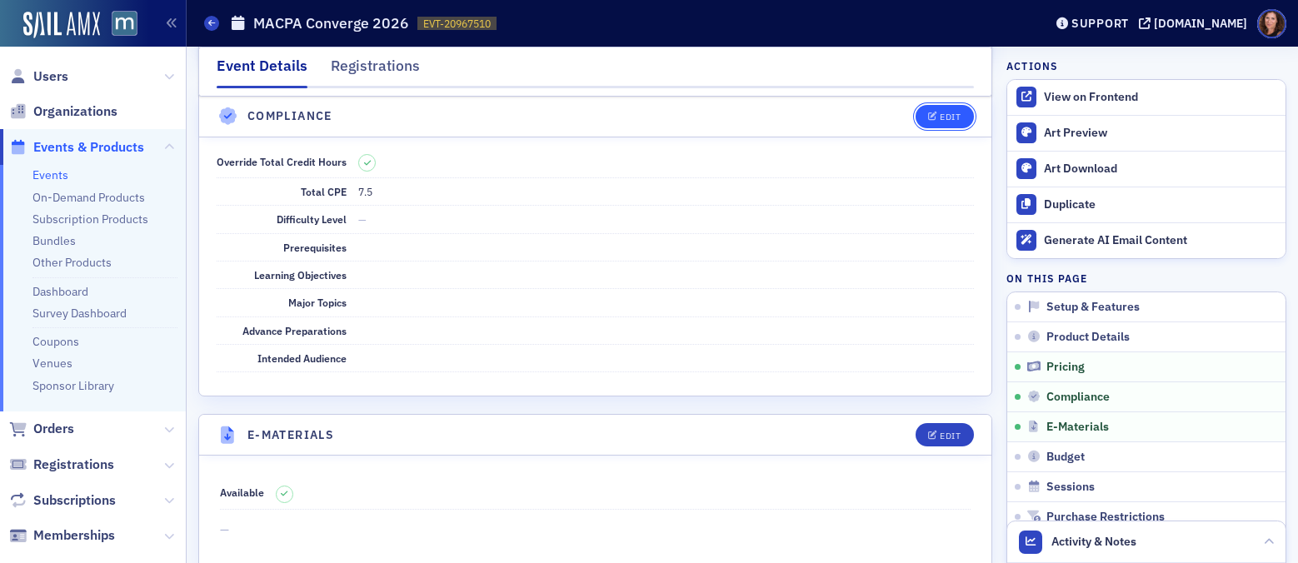
click at [939, 112] on div "Edit" at bounding box center [949, 116] width 21 height 9
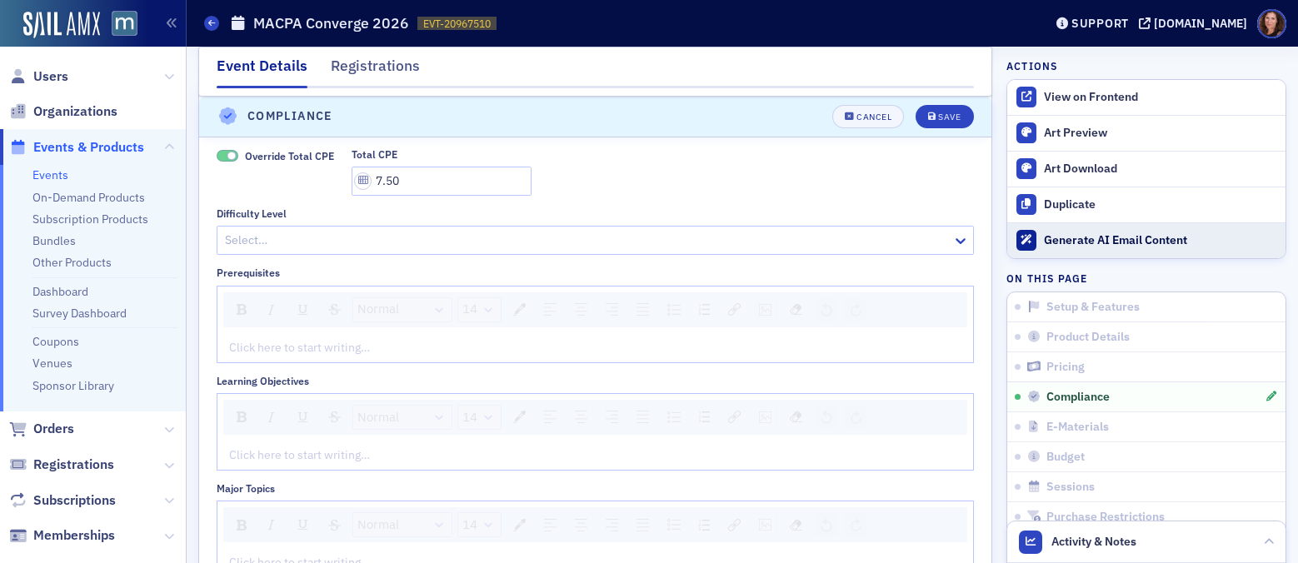
scroll to position [2006, 0]
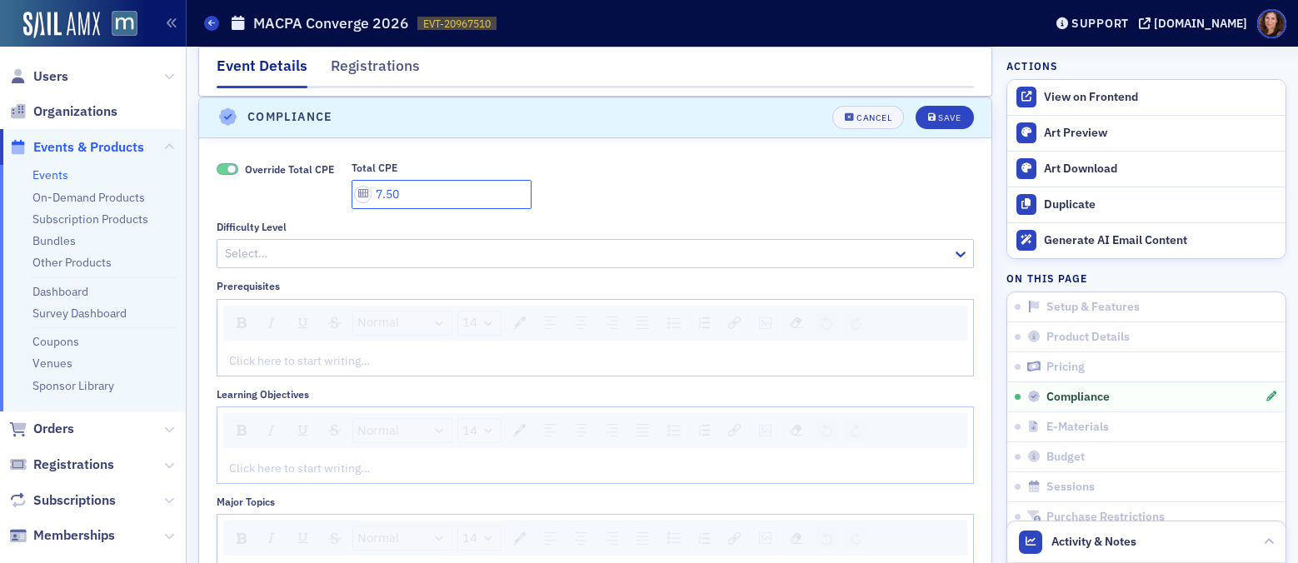
click at [426, 187] on input "7.50" at bounding box center [441, 194] width 180 height 29
drag, startPoint x: 426, startPoint y: 188, endPoint x: 333, endPoint y: 187, distance: 92.5
click at [333, 187] on div "Override Total CPE Total CPE 7.50" at bounding box center [595, 185] width 757 height 47
type input "8.00"
click at [938, 116] on div "Save" at bounding box center [949, 117] width 22 height 9
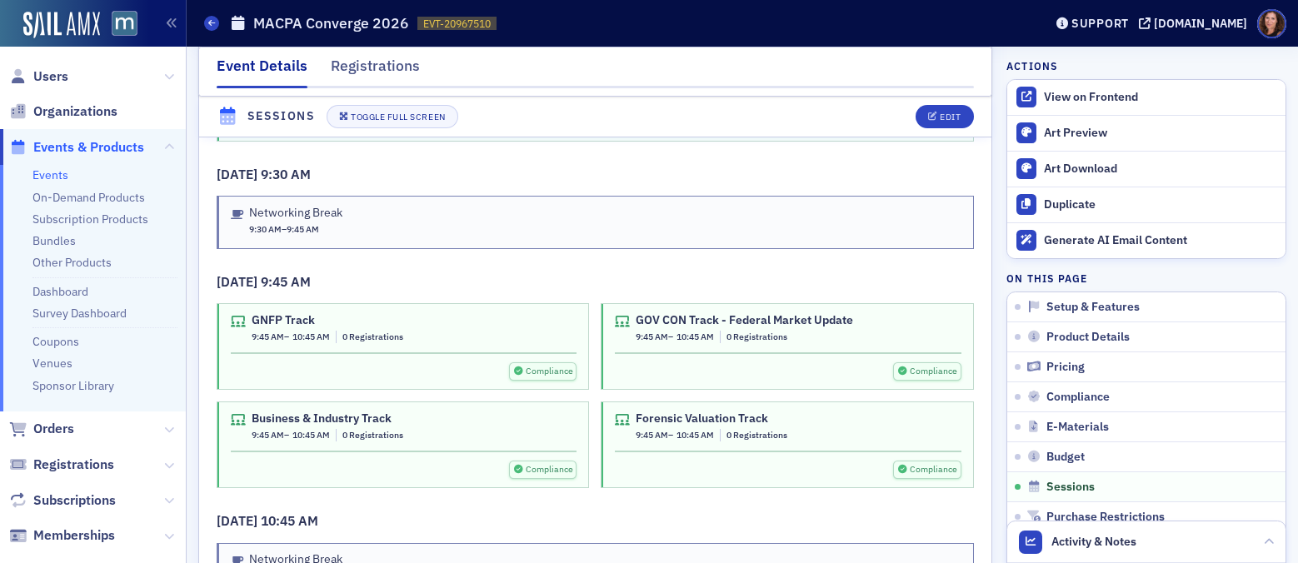
scroll to position [3286, 0]
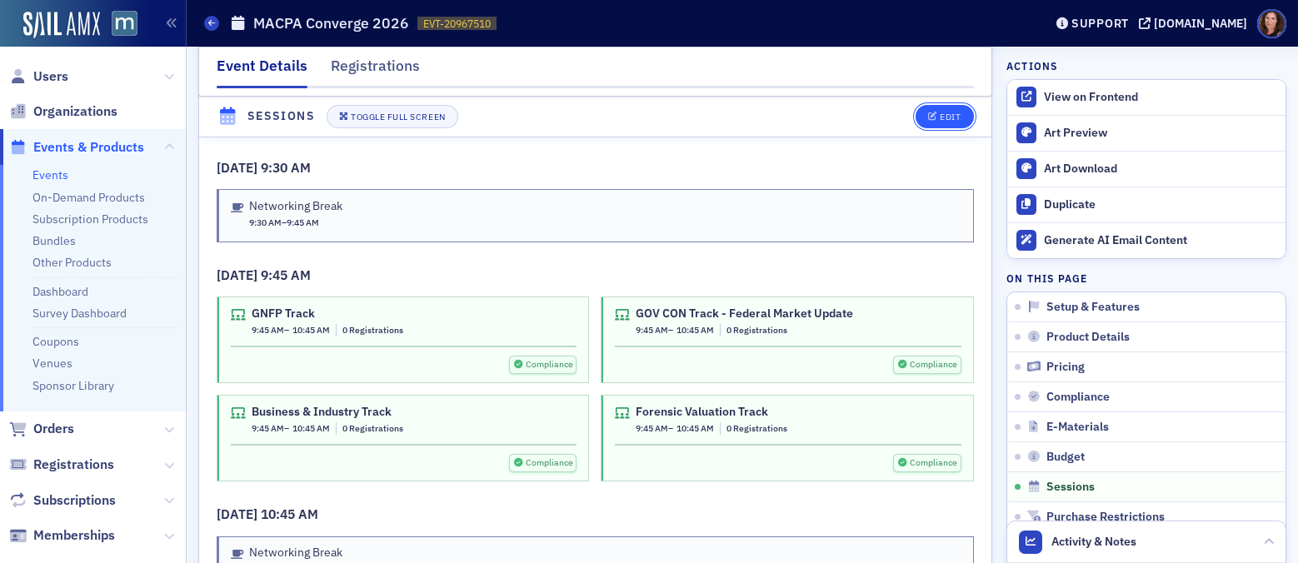
click at [939, 117] on div "Edit" at bounding box center [949, 116] width 21 height 9
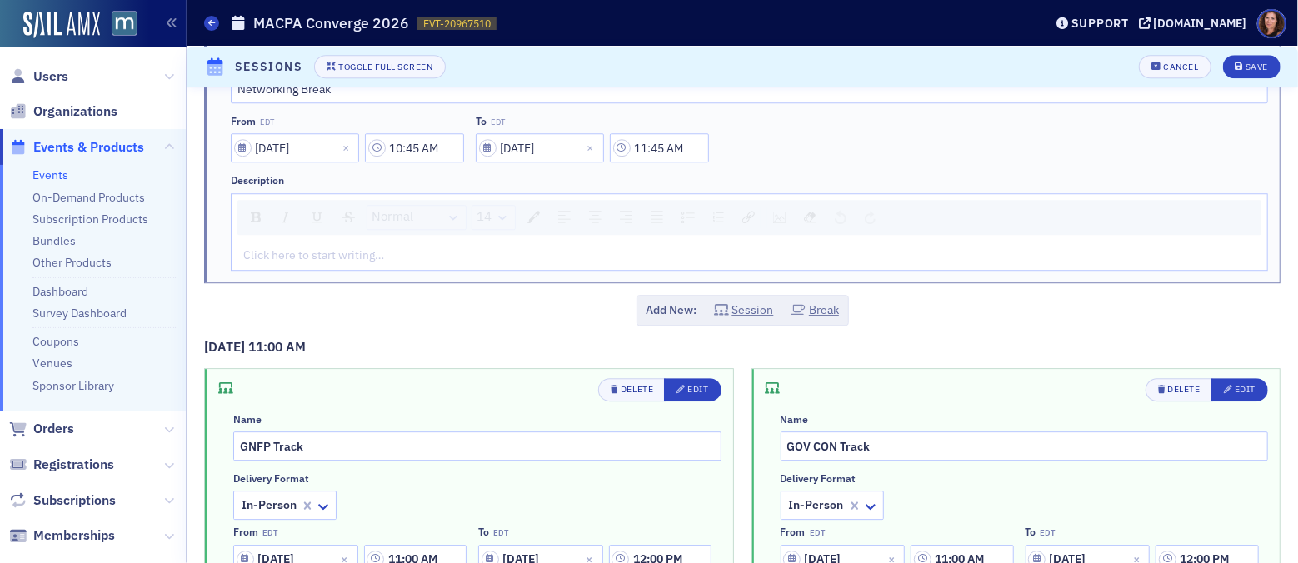
scroll to position [2352, 0]
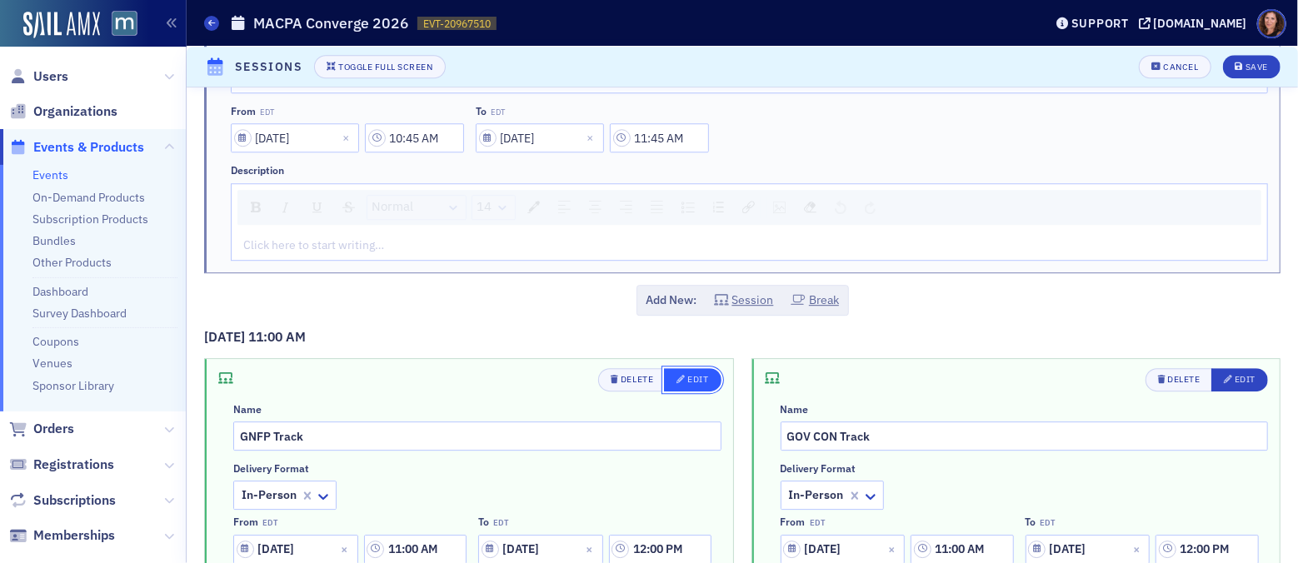
click at [687, 375] on div "Edit" at bounding box center [697, 379] width 21 height 9
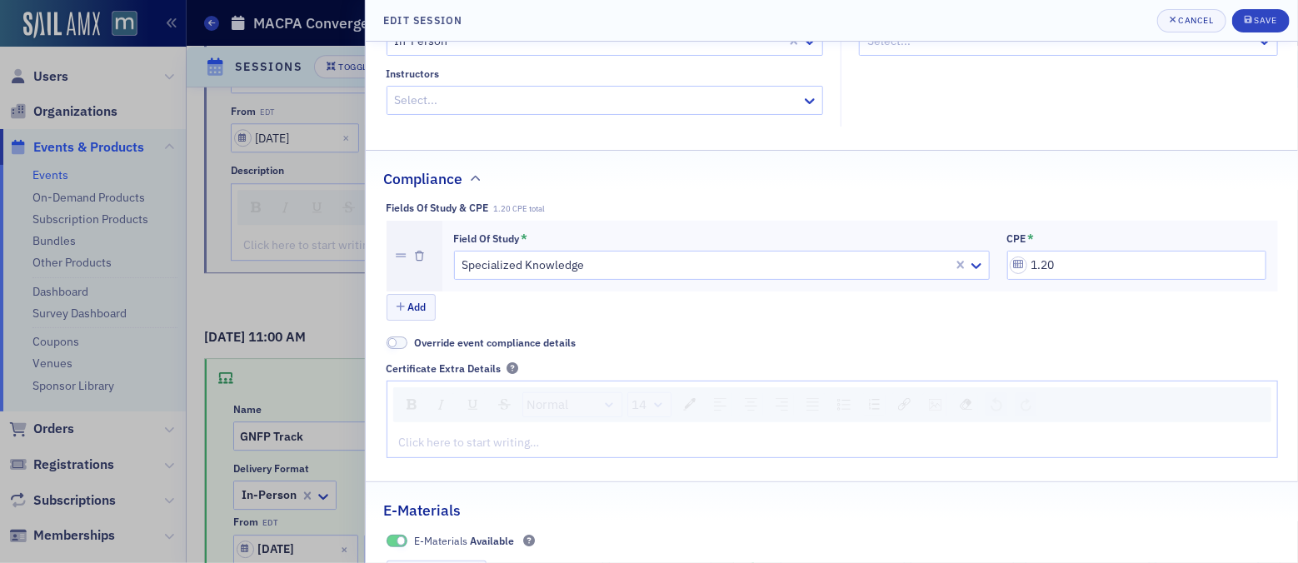
scroll to position [353, 0]
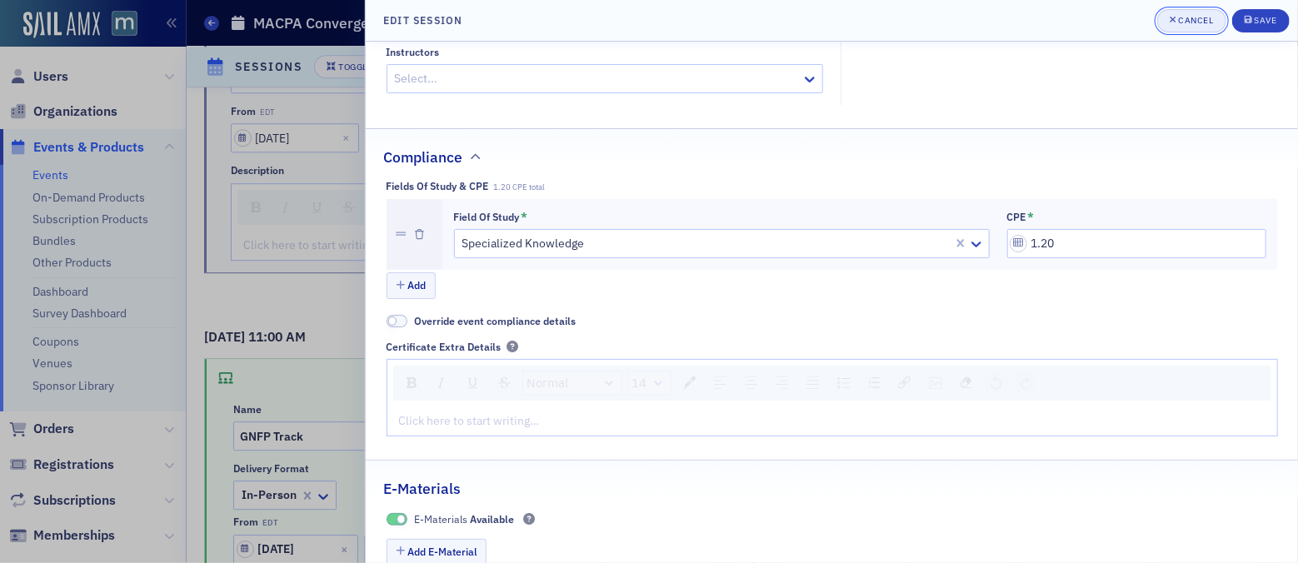
click at [1199, 23] on div "Cancel" at bounding box center [1195, 20] width 35 height 9
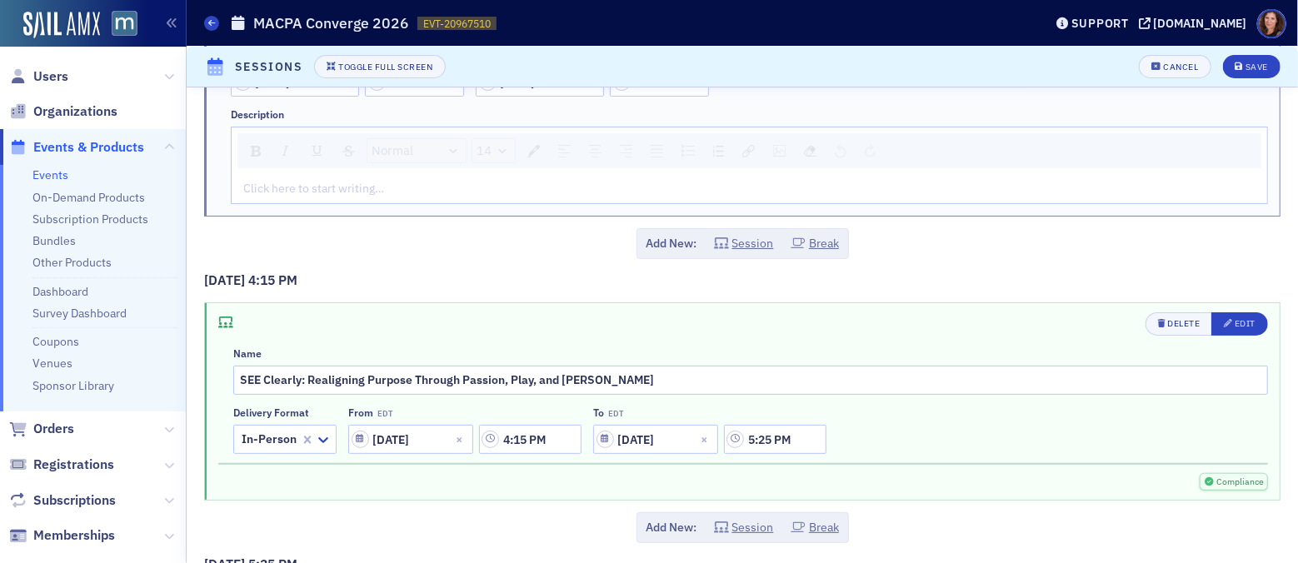
scroll to position [6539, 0]
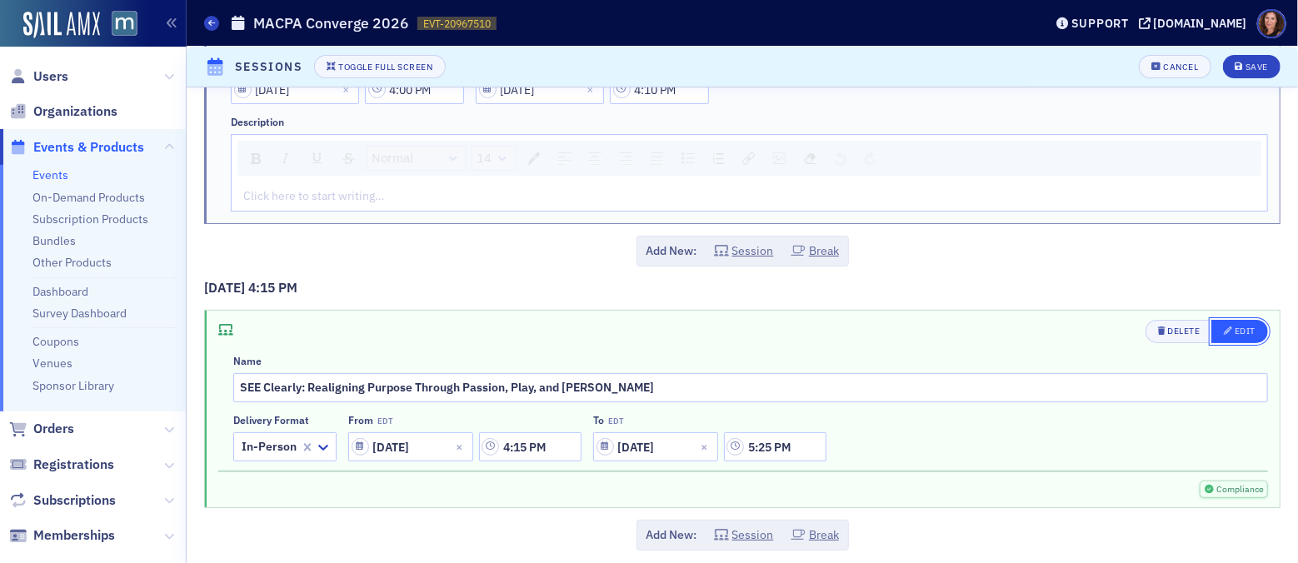
click at [1238, 326] on div "Edit" at bounding box center [1244, 330] width 21 height 9
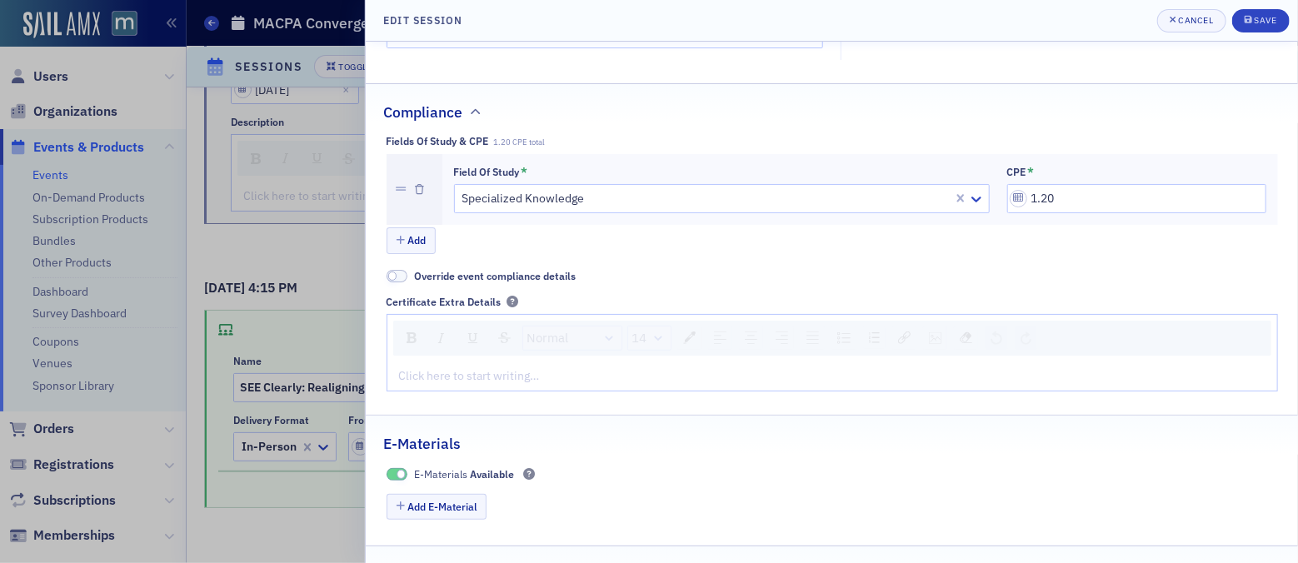
scroll to position [506, 0]
drag, startPoint x: 1037, startPoint y: 197, endPoint x: 1049, endPoint y: 194, distance: 12.9
click at [1037, 197] on input "1.20" at bounding box center [1136, 196] width 259 height 29
click at [1031, 194] on input "1.00" at bounding box center [1136, 196] width 259 height 29
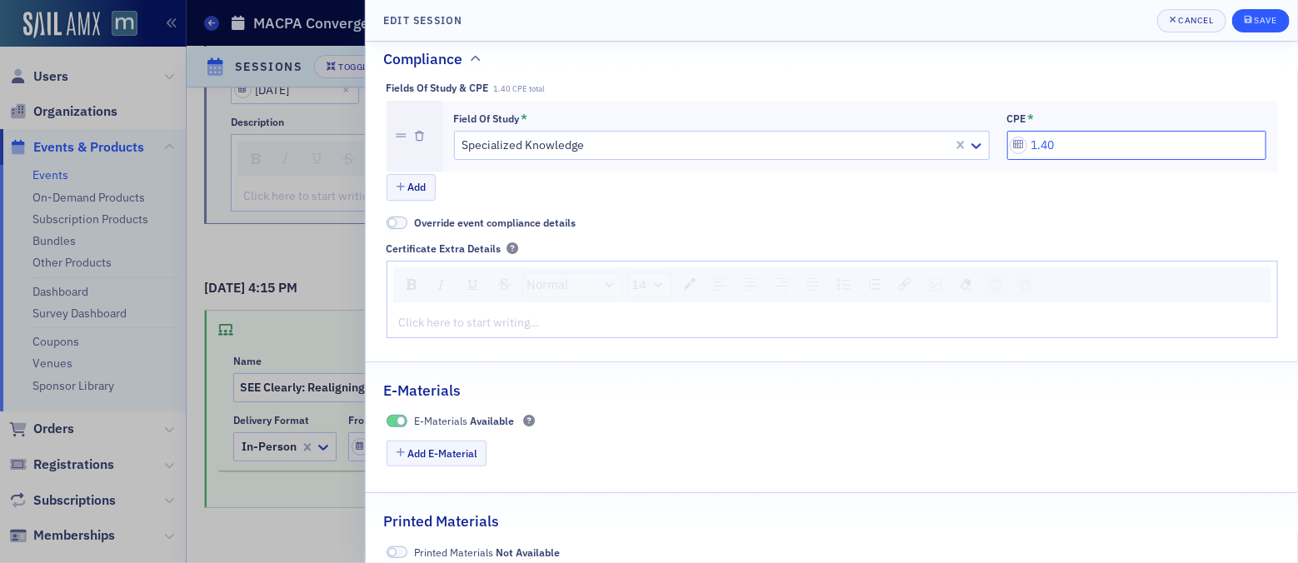
scroll to position [568, 0]
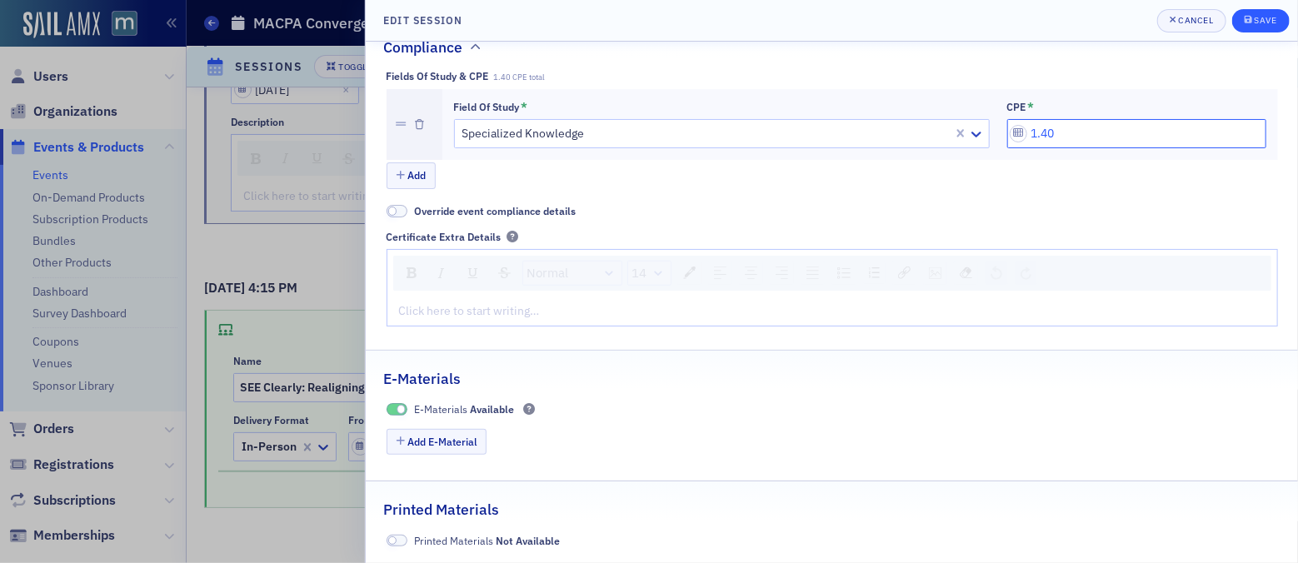
type input "1.40"
click at [1263, 18] on div "Save" at bounding box center [1264, 20] width 22 height 9
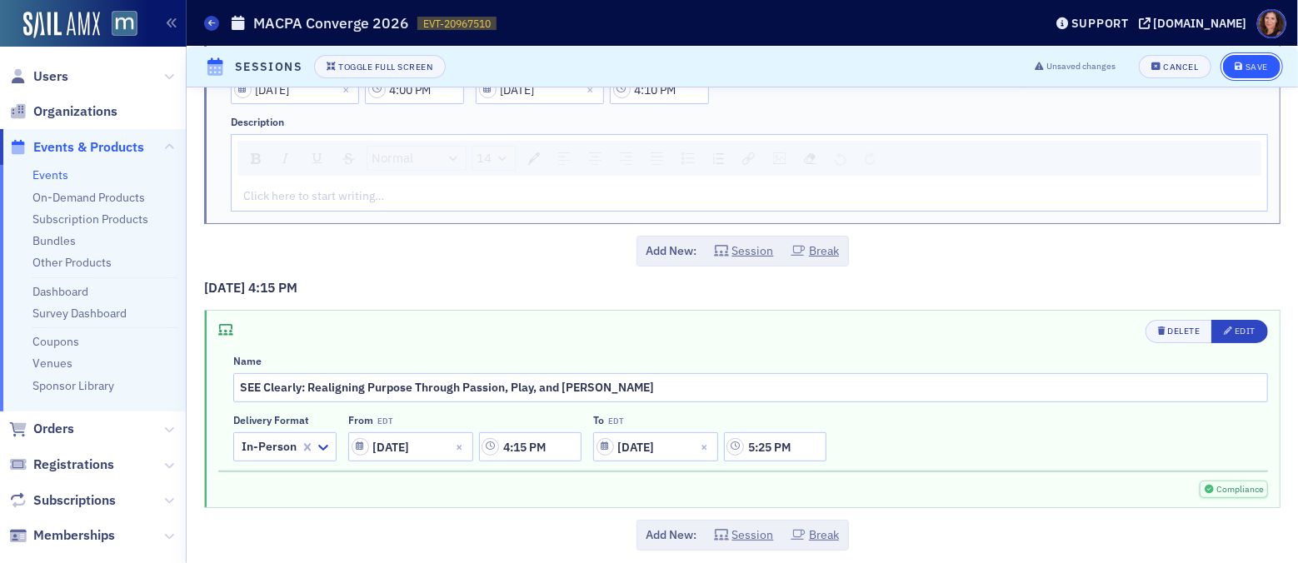
click at [1235, 68] on icon "submit" at bounding box center [1239, 66] width 8 height 9
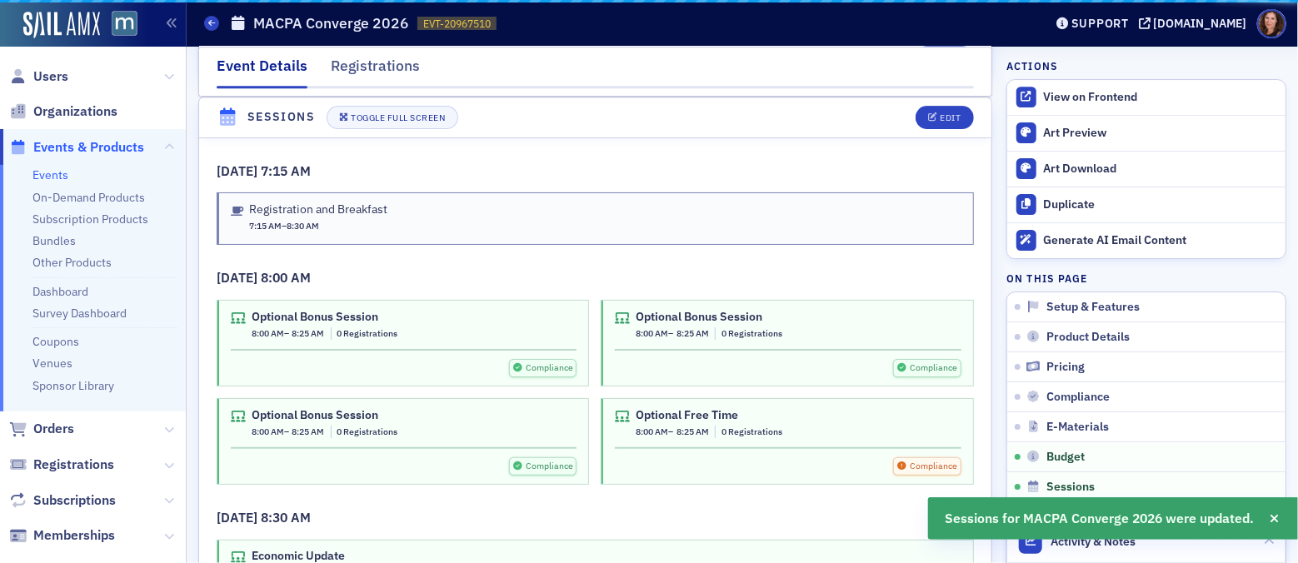
scroll to position [2783, 0]
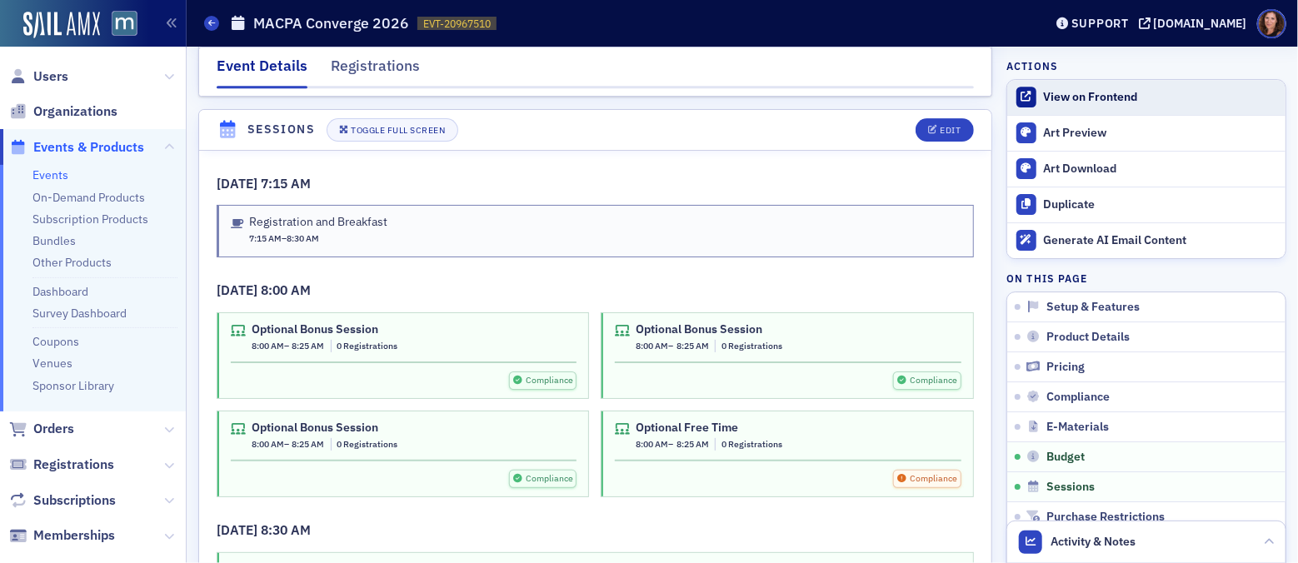
click at [1078, 96] on div "View on Frontend" at bounding box center [1160, 97] width 233 height 15
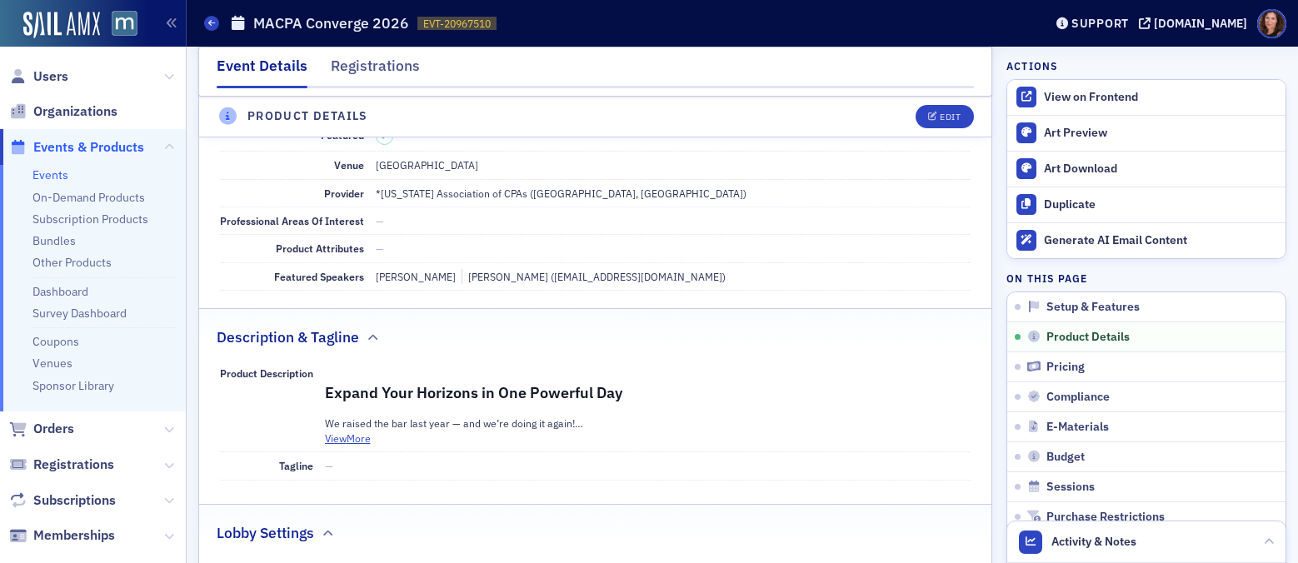
scroll to position [476, 0]
click at [928, 113] on icon "button" at bounding box center [933, 116] width 10 height 9
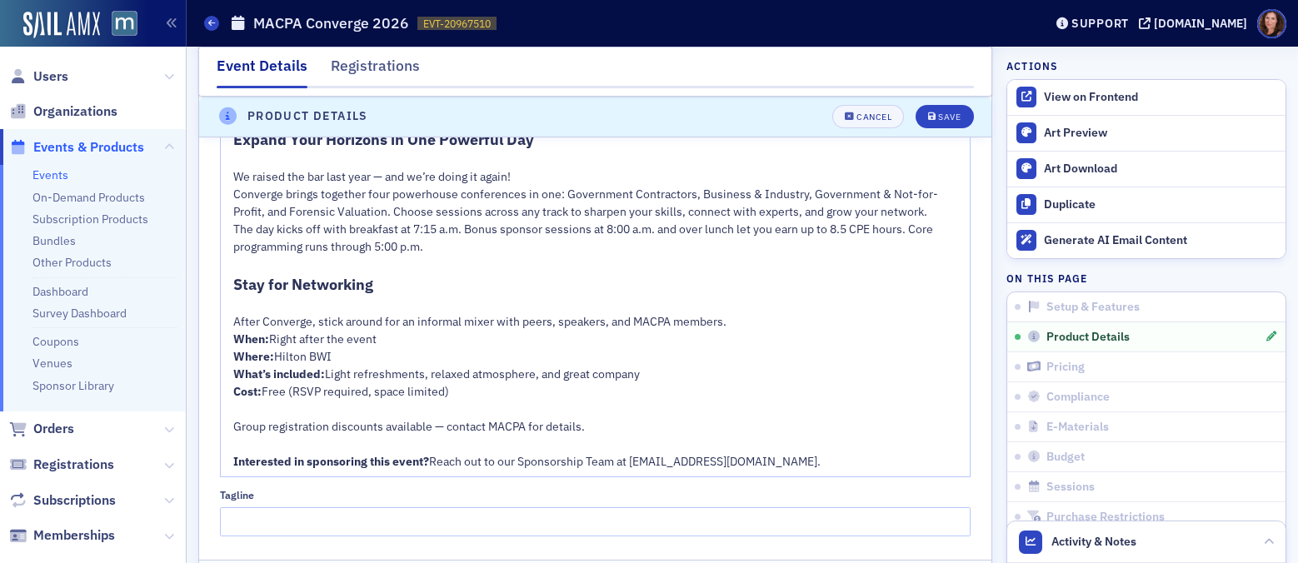
scroll to position [1050, 0]
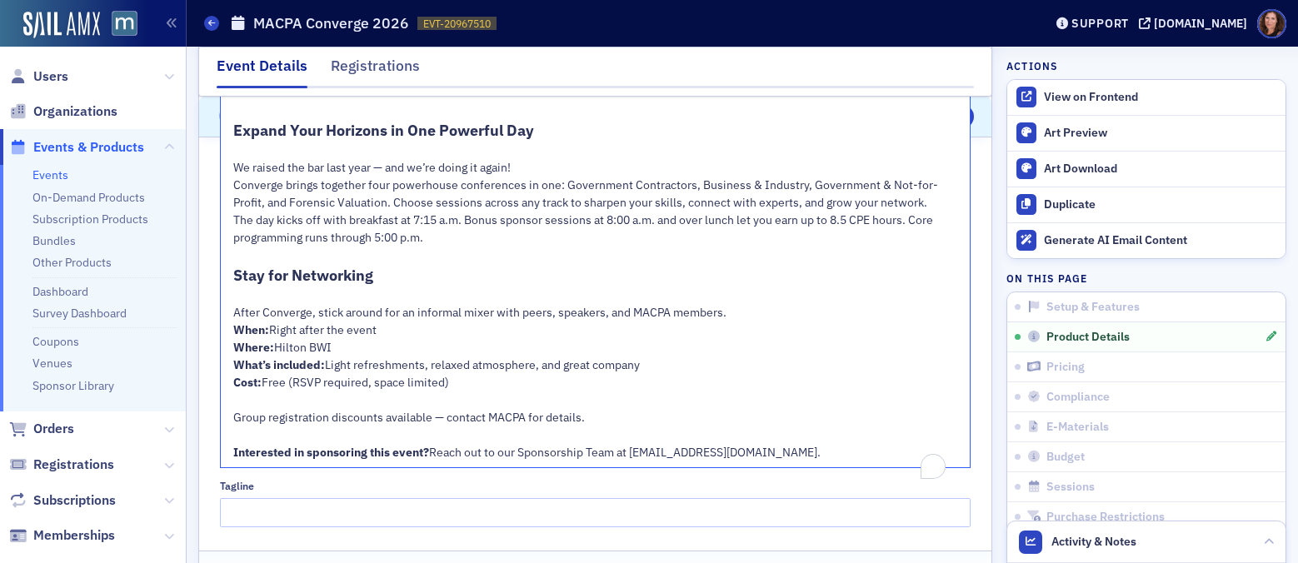
click at [389, 352] on div "Where: Hilton BWI" at bounding box center [595, 347] width 725 height 17
drag, startPoint x: 237, startPoint y: 347, endPoint x: 356, endPoint y: 344, distance: 119.1
click at [356, 344] on div "Where: Hilton BWI" at bounding box center [595, 347] width 725 height 17
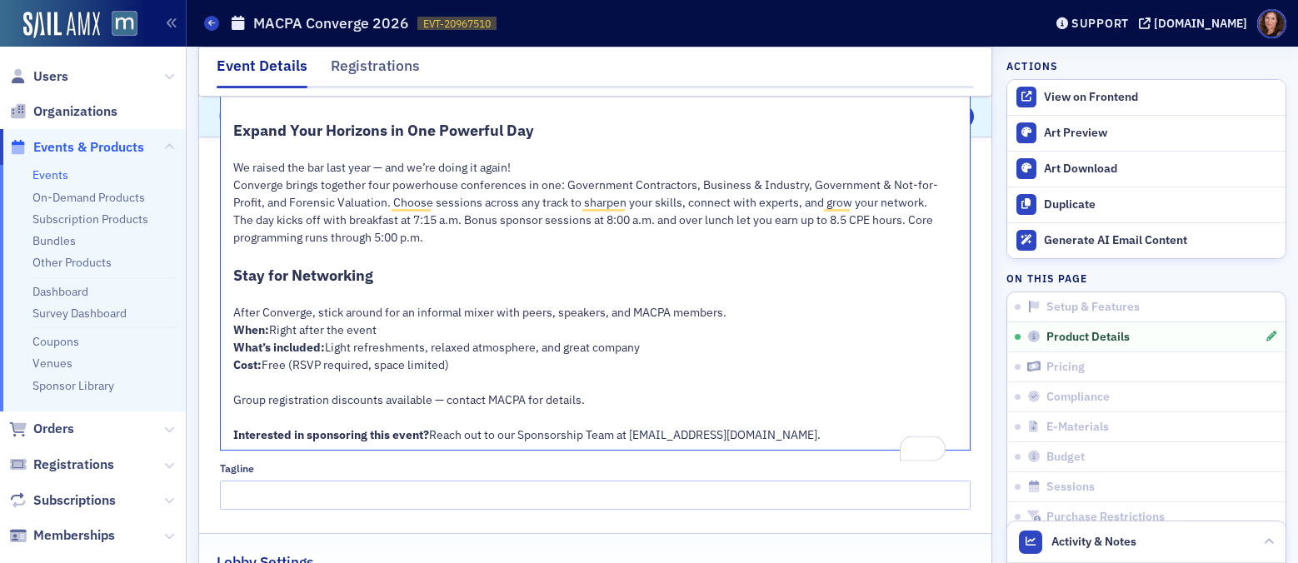
drag, startPoint x: 297, startPoint y: 366, endPoint x: 462, endPoint y: 366, distance: 164.9
click at [454, 366] on div "Cost: Free (RSVP required, space limited)" at bounding box center [595, 364] width 725 height 17
drag, startPoint x: 469, startPoint y: 366, endPoint x: 292, endPoint y: 368, distance: 176.6
click at [289, 368] on div "Cost: Free (RSVP required, space limited)" at bounding box center [595, 364] width 725 height 17
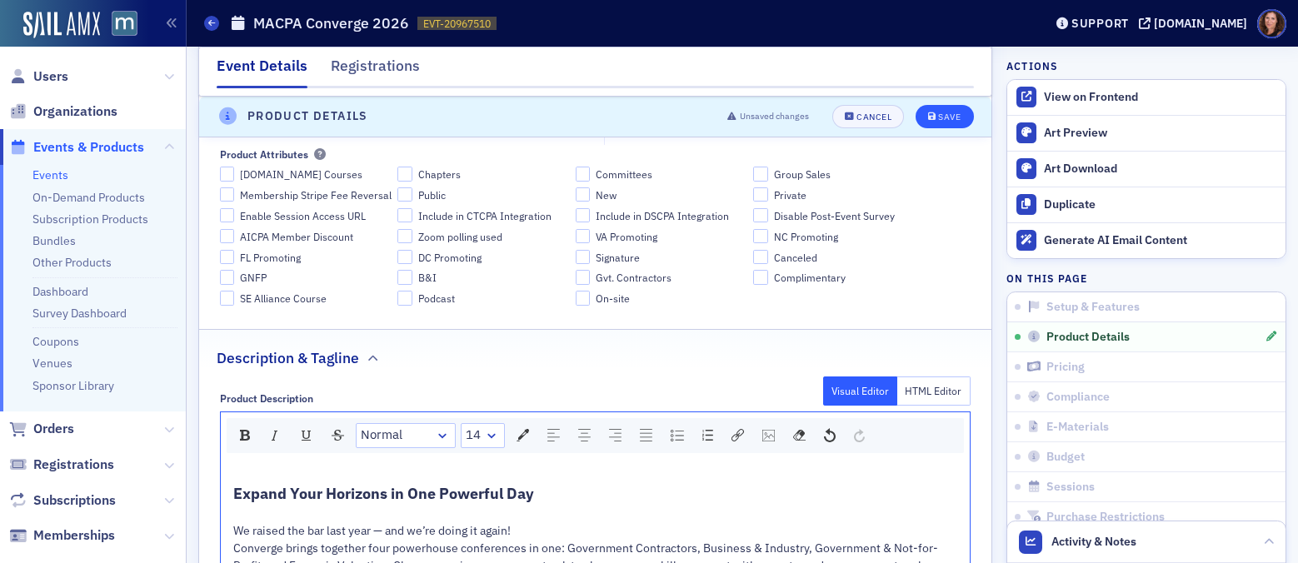
scroll to position [685, 0]
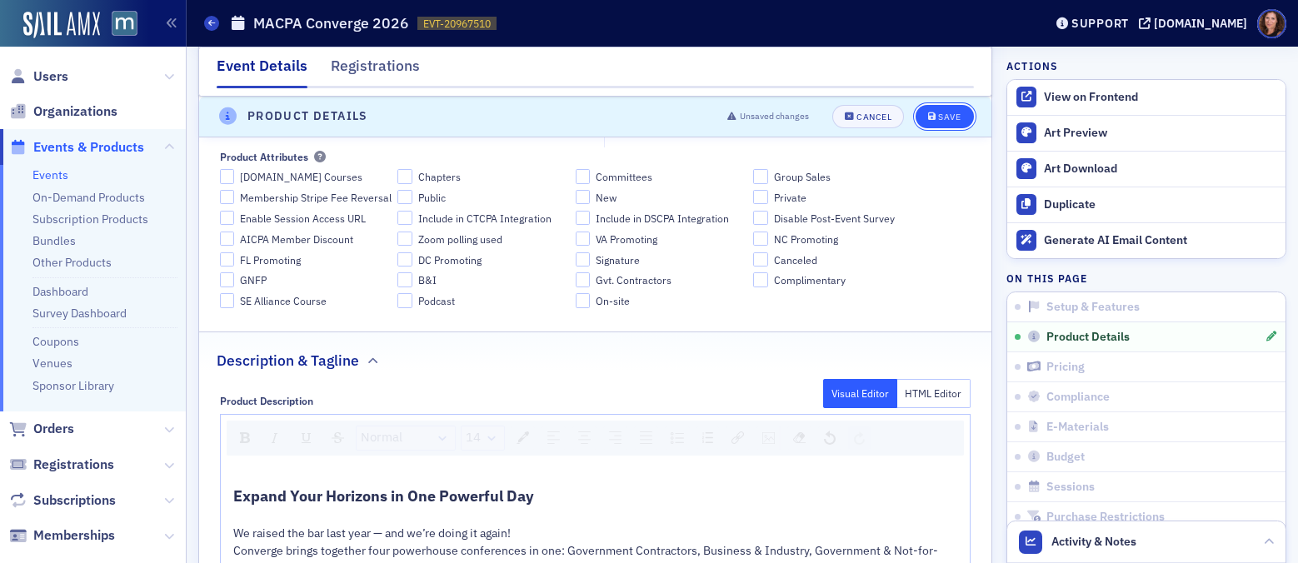
click at [938, 117] on div "Save" at bounding box center [949, 116] width 22 height 9
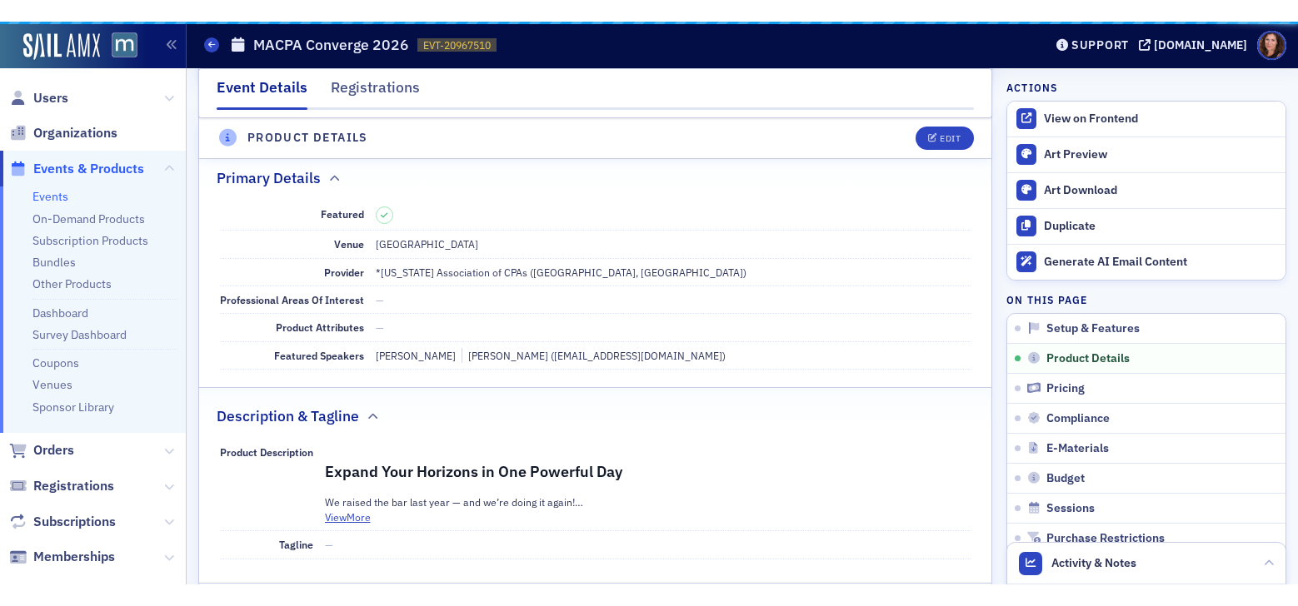
scroll to position [402, 0]
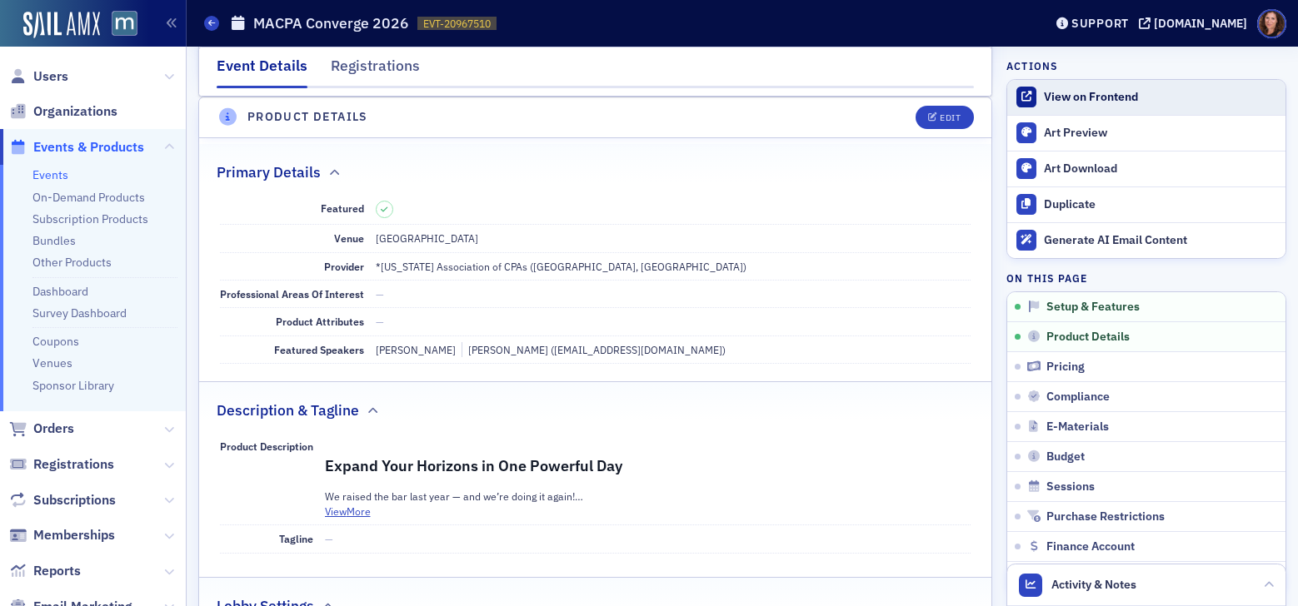
click at [1094, 90] on div "View on Frontend" at bounding box center [1160, 97] width 233 height 15
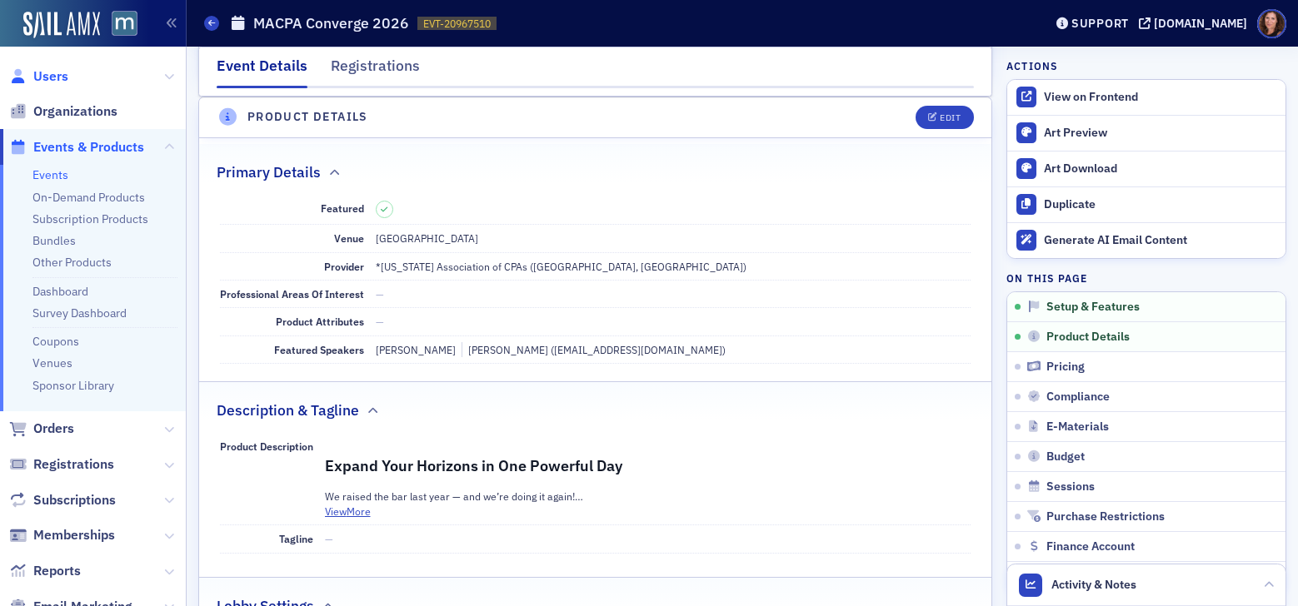
click at [67, 77] on span "Users" at bounding box center [50, 76] width 35 height 18
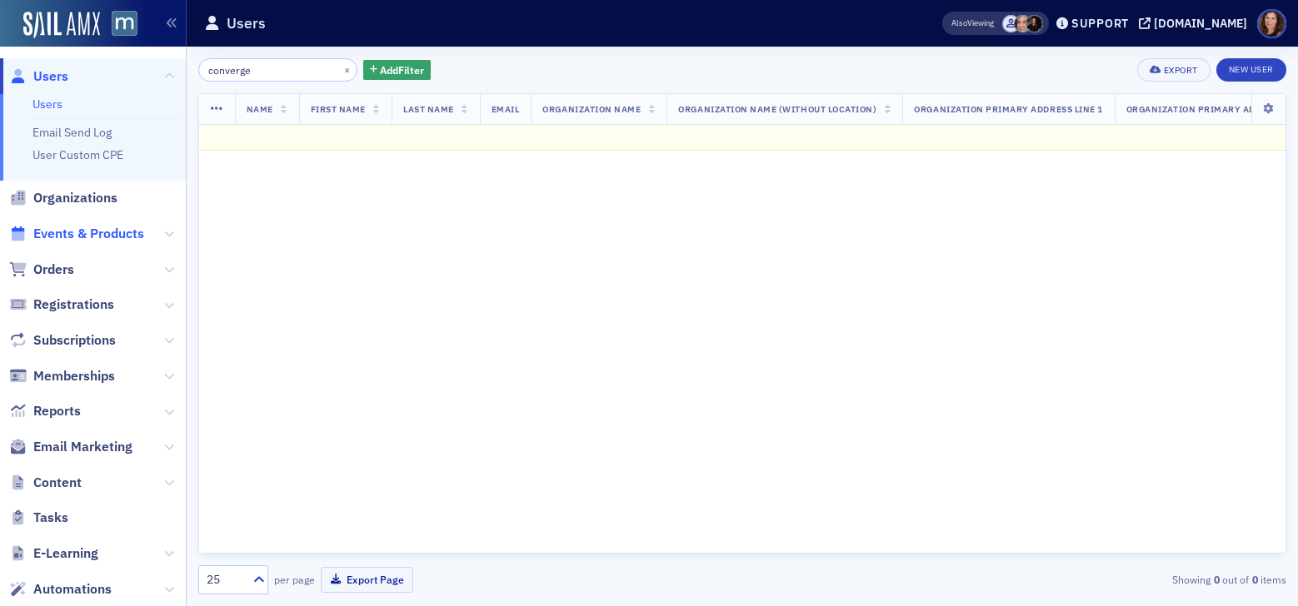
click at [98, 242] on span "Events & Products" at bounding box center [88, 234] width 111 height 18
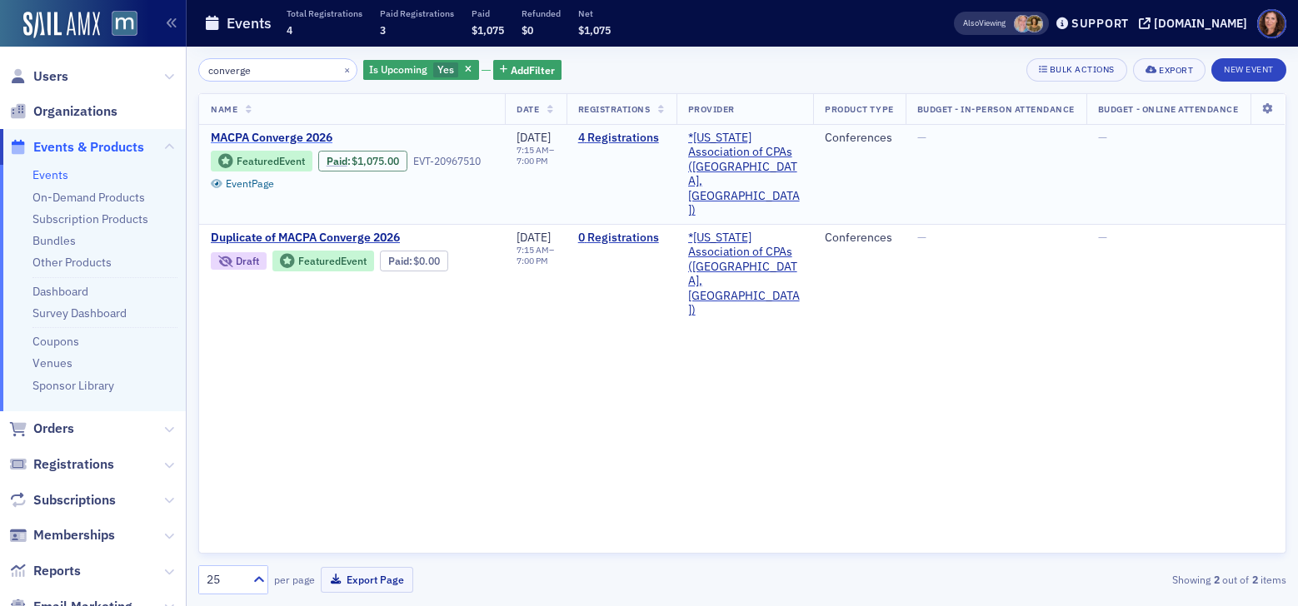
click at [300, 140] on span "MACPA Converge 2026" at bounding box center [351, 138] width 280 height 15
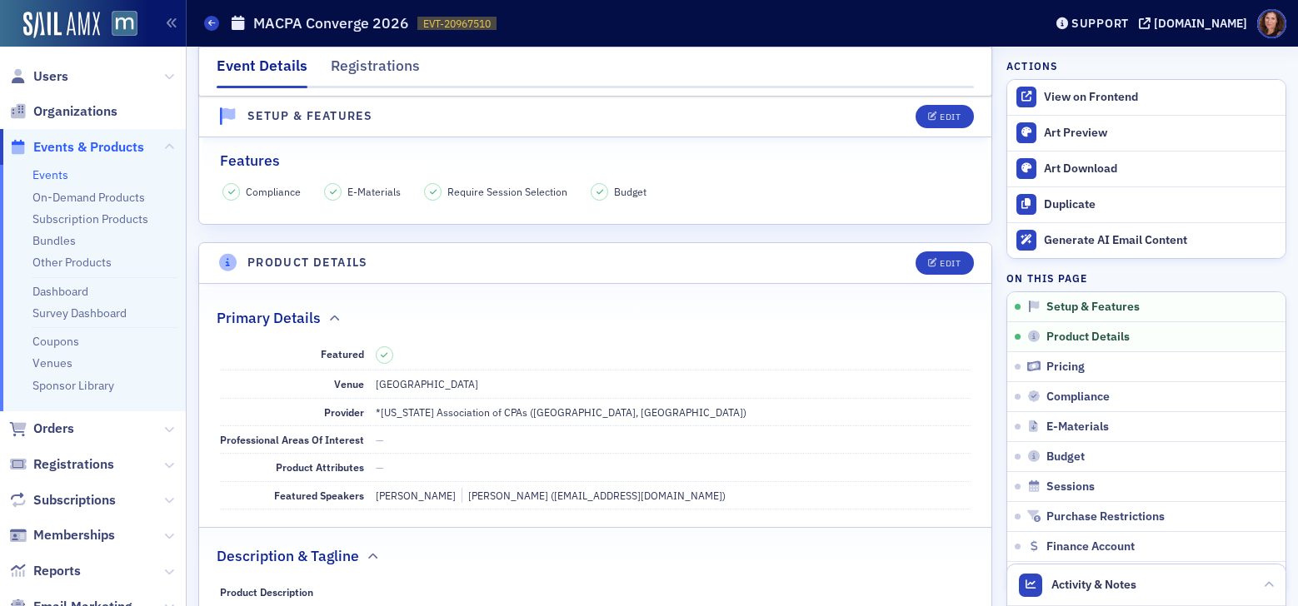
scroll to position [262, 0]
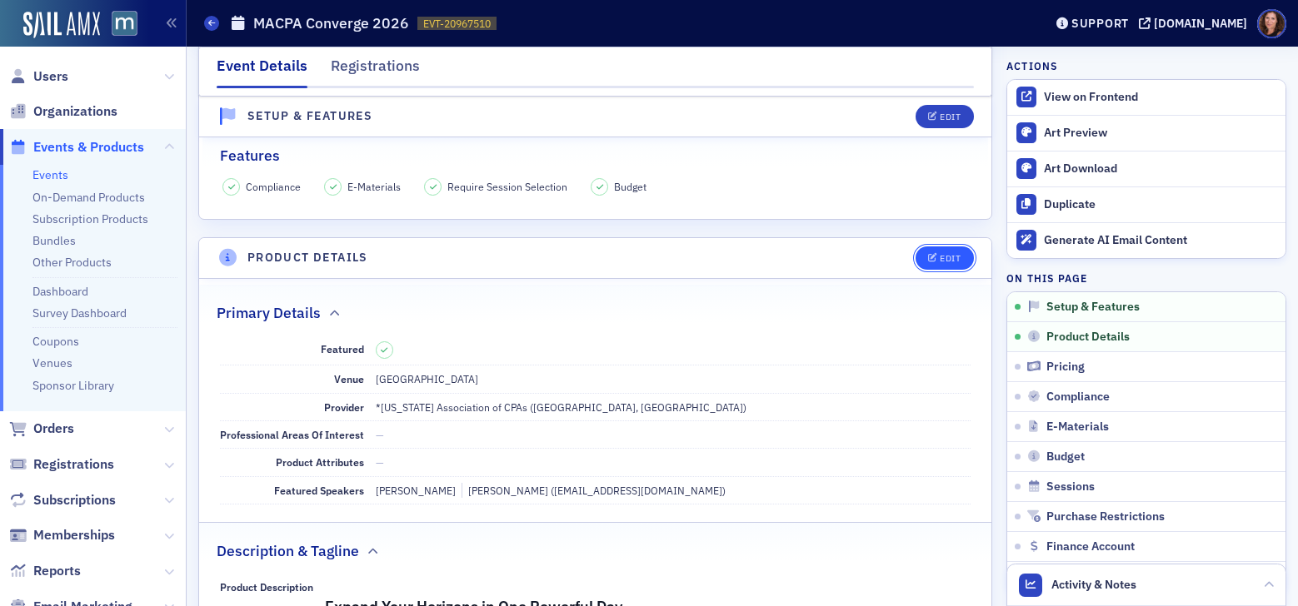
click at [939, 261] on div "Edit" at bounding box center [949, 258] width 21 height 9
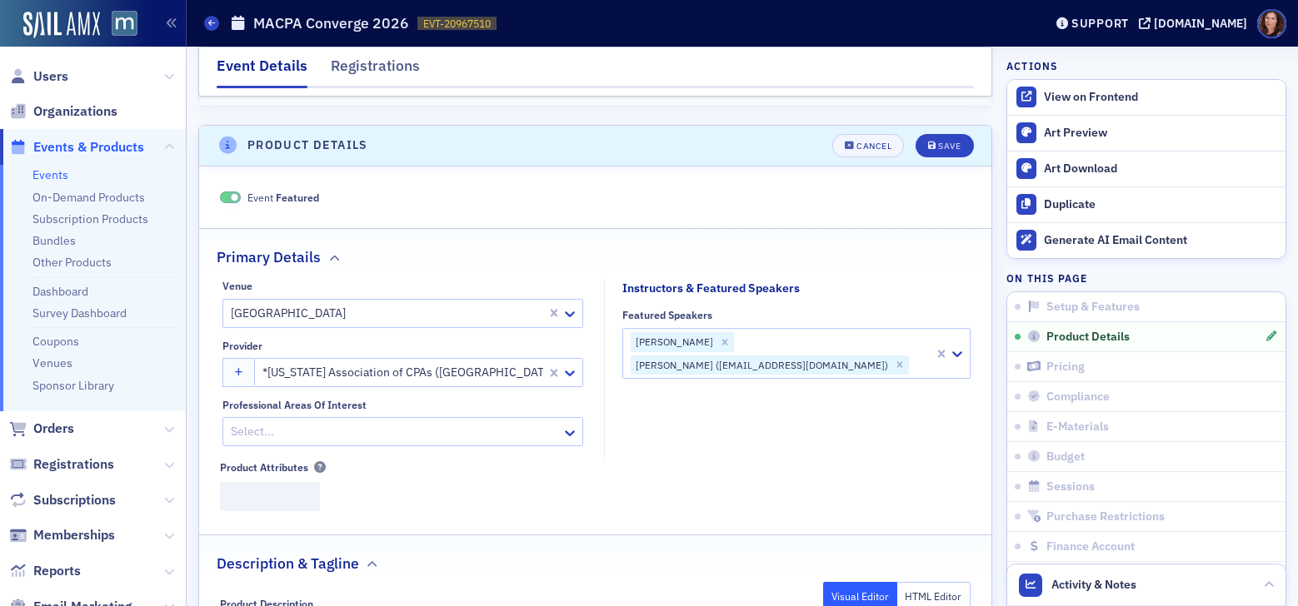
scroll to position [402, 0]
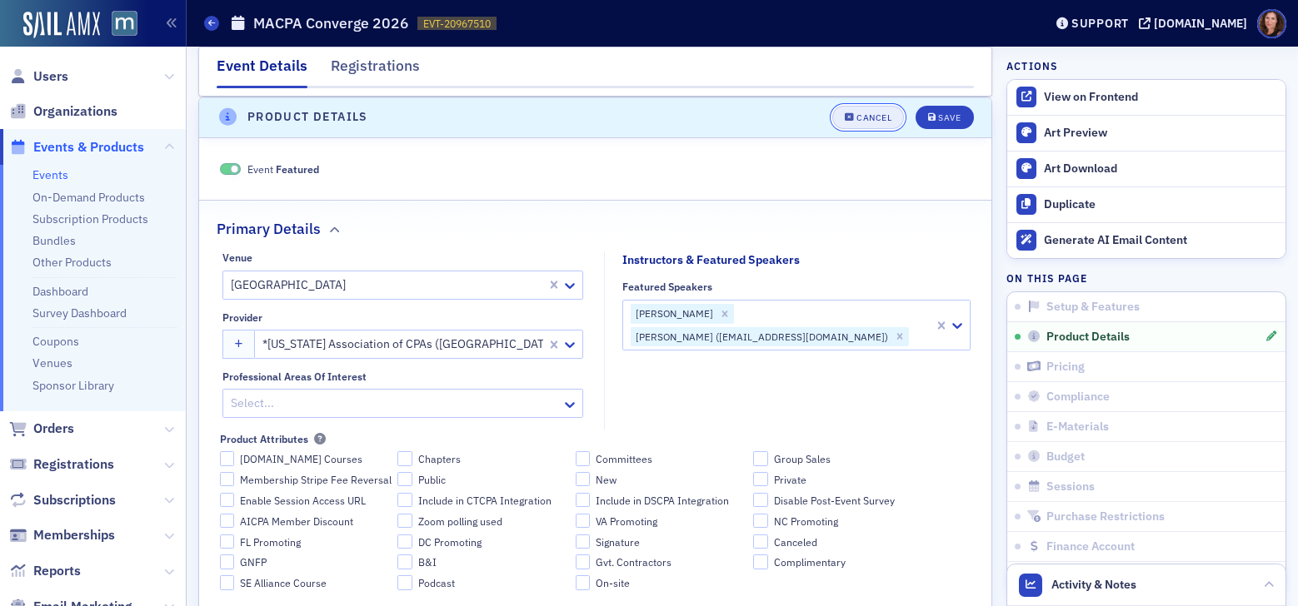
click at [860, 118] on div "Cancel" at bounding box center [873, 117] width 35 height 9
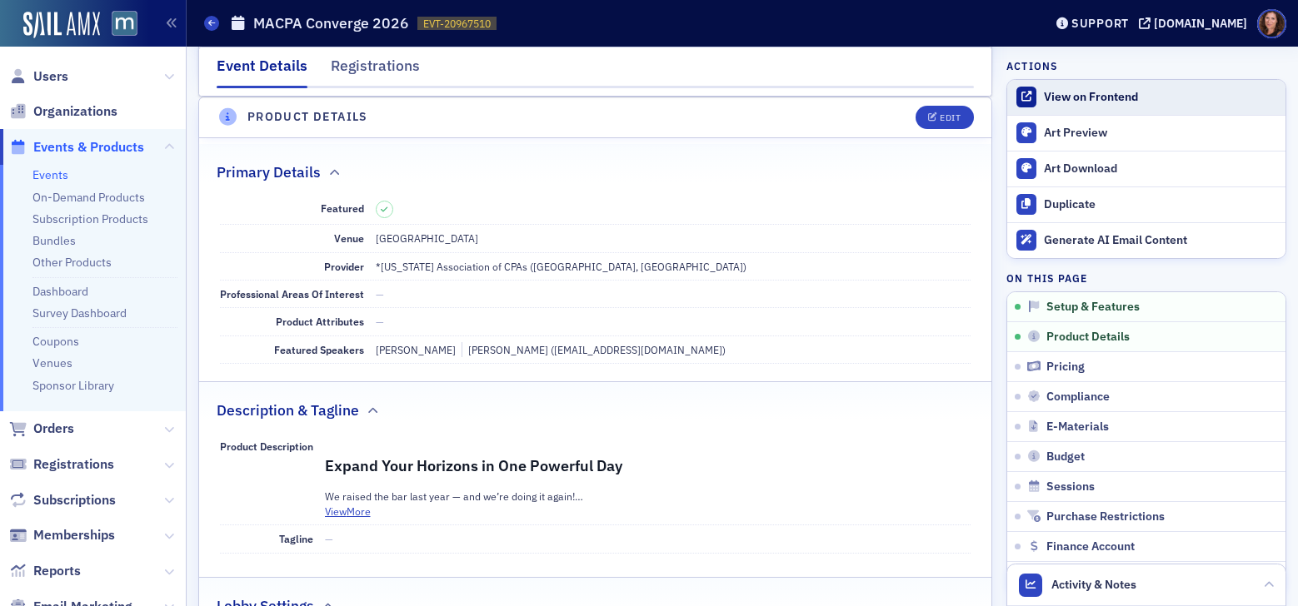
click at [1118, 91] on div "View on Frontend" at bounding box center [1160, 97] width 233 height 15
click at [43, 180] on link "Events" at bounding box center [50, 174] width 36 height 15
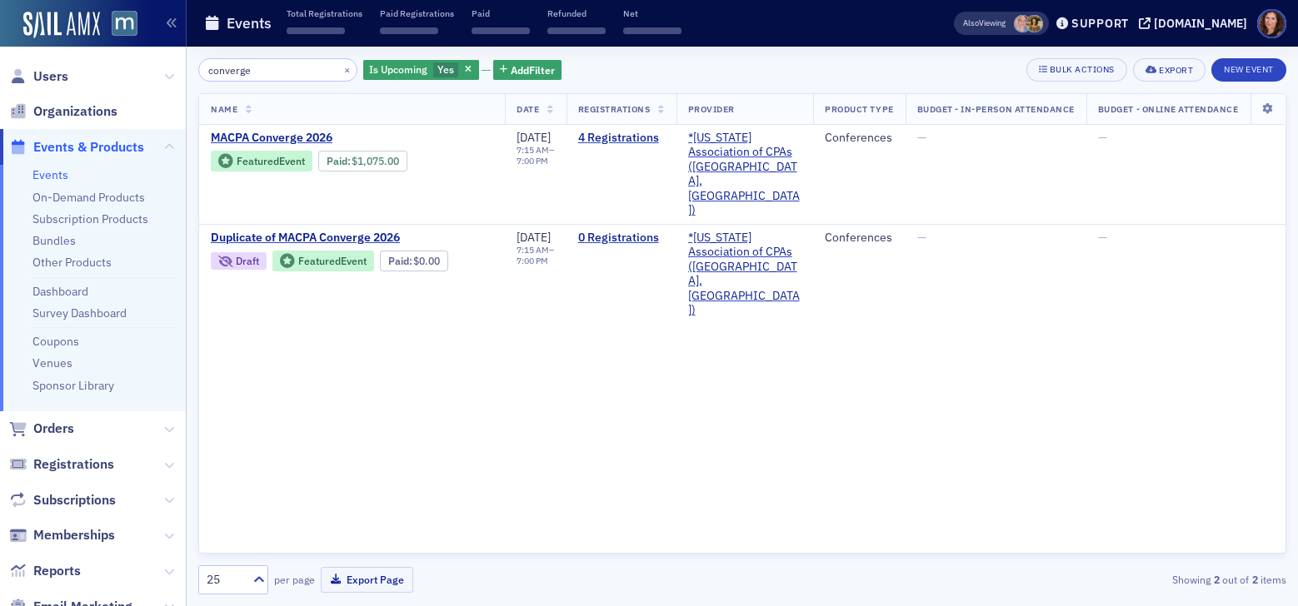
click at [247, 70] on input "converge" at bounding box center [277, 69] width 159 height 23
click at [242, 71] on input "converge" at bounding box center [277, 69] width 159 height 23
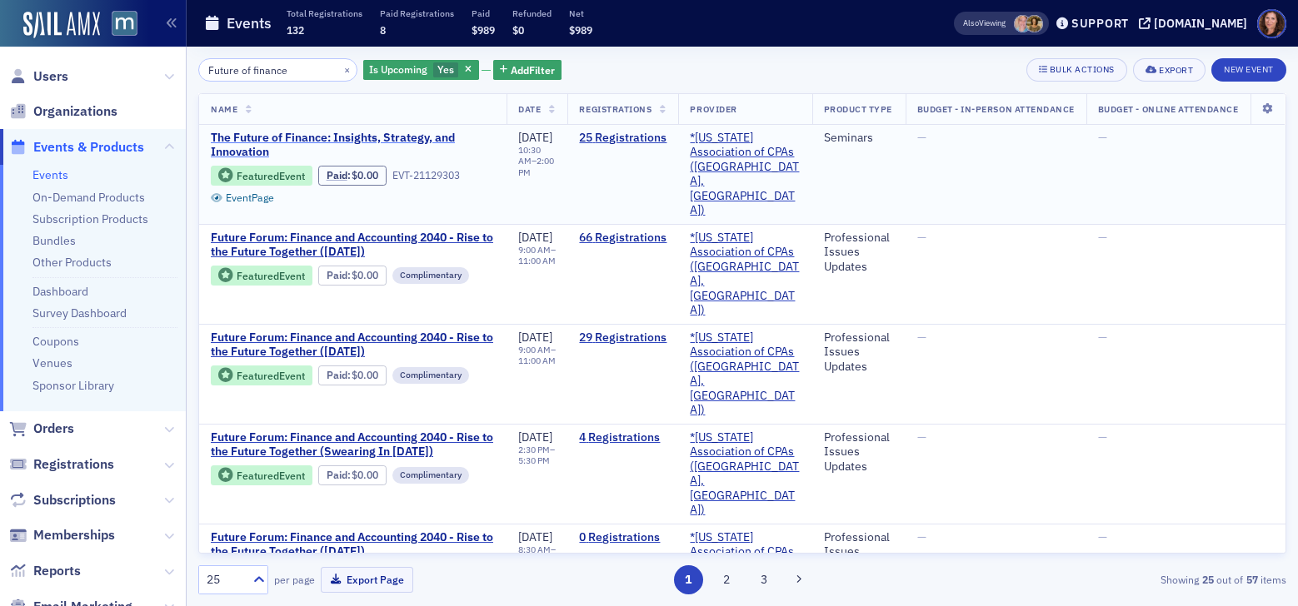
type input "Future of finance"
click at [350, 137] on span "The Future of Finance: Insights, Strategy, and Innovation" at bounding box center [353, 145] width 284 height 29
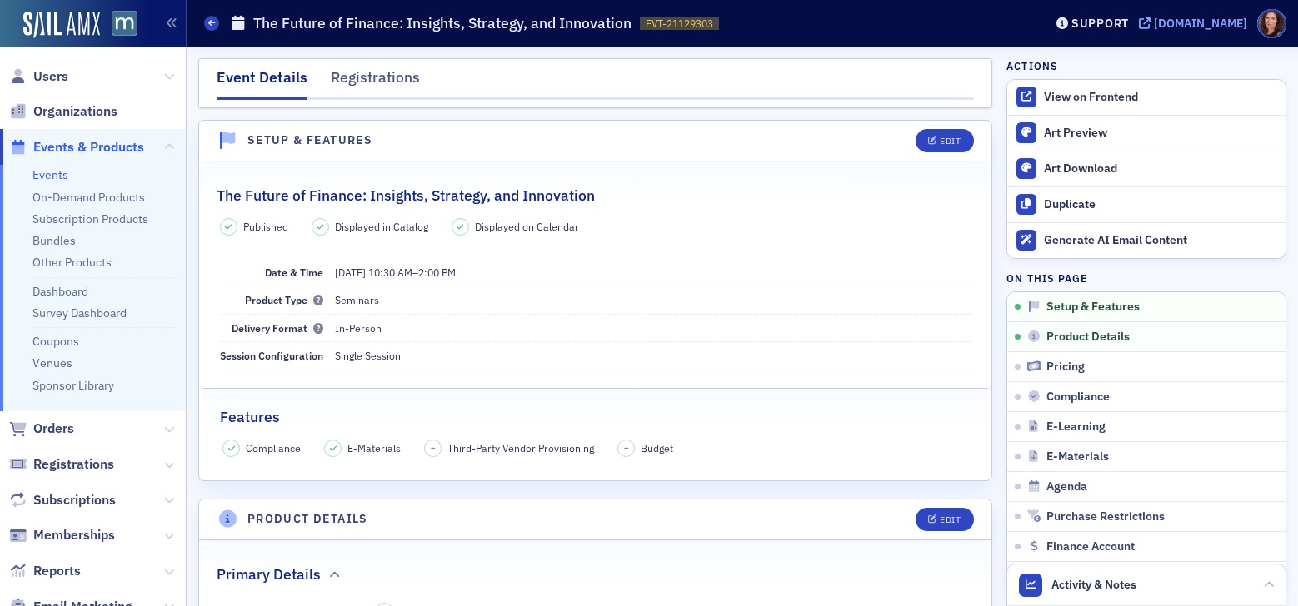
click at [1190, 26] on div "[DOMAIN_NAME]" at bounding box center [1200, 23] width 93 height 15
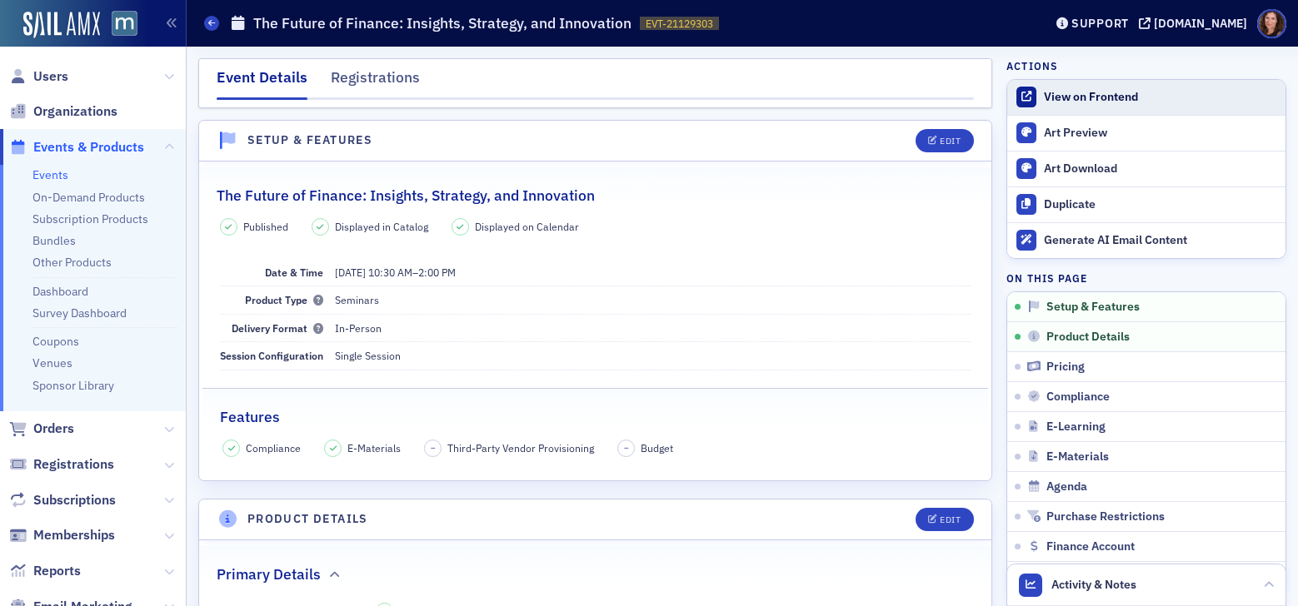
click at [1068, 97] on div "View on Frontend" at bounding box center [1160, 97] width 233 height 15
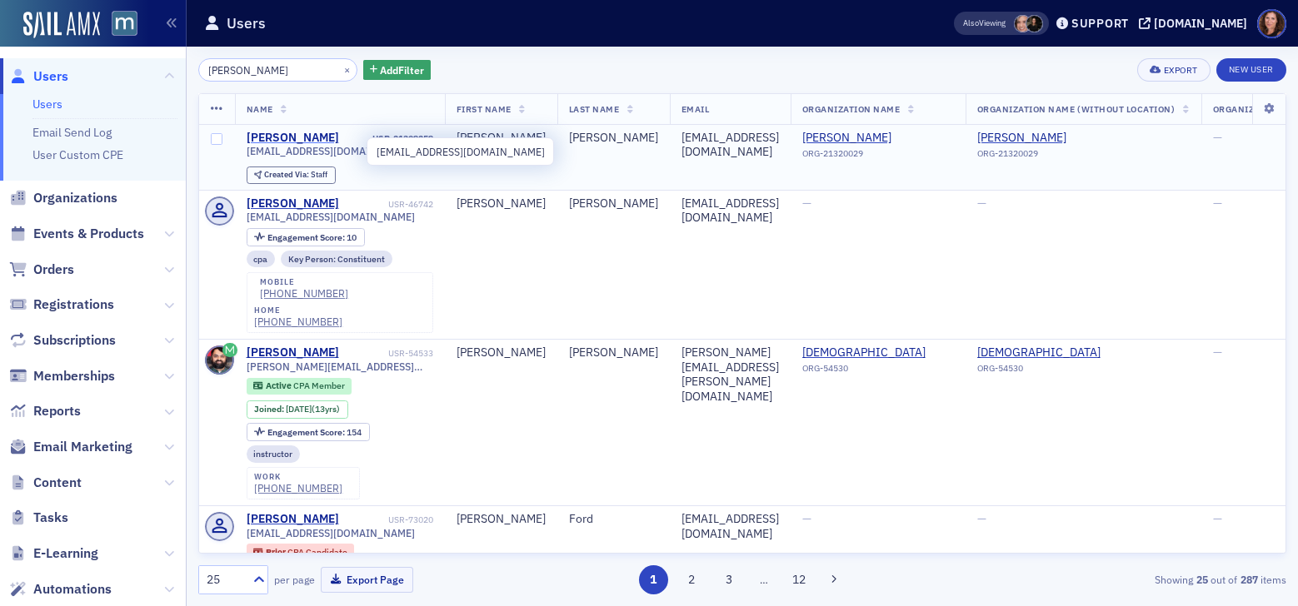
click at [288, 140] on div "[PERSON_NAME]" at bounding box center [293, 138] width 92 height 15
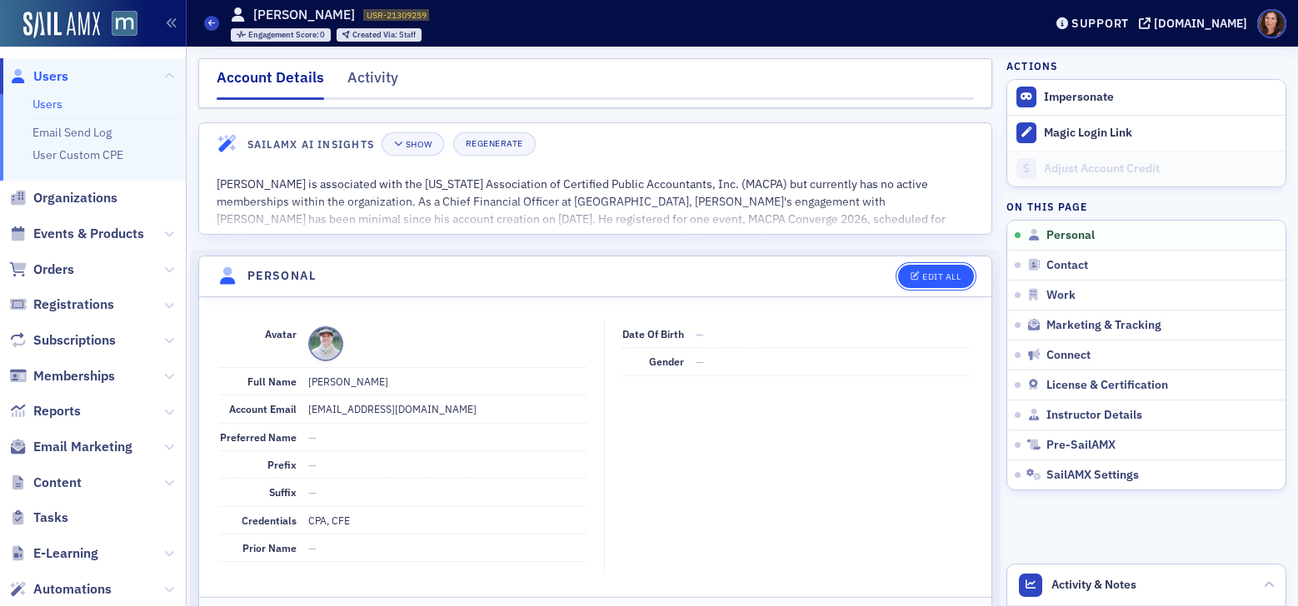
click at [922, 277] on div "Edit All" at bounding box center [941, 276] width 38 height 9
select select "US"
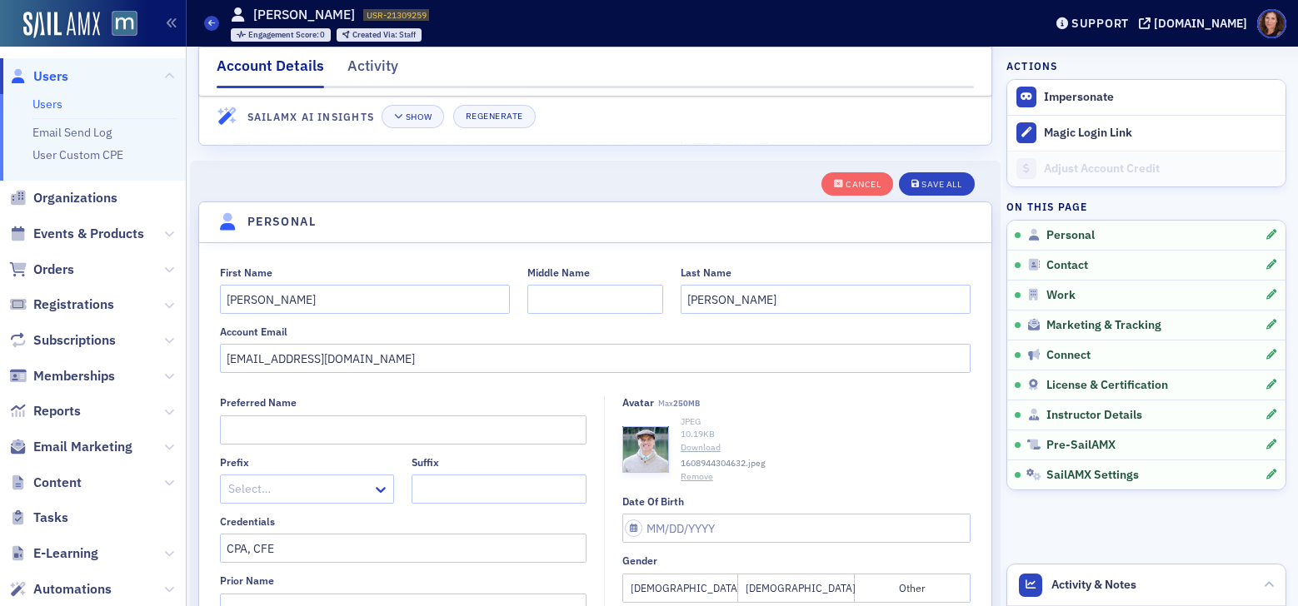
scroll to position [194, 0]
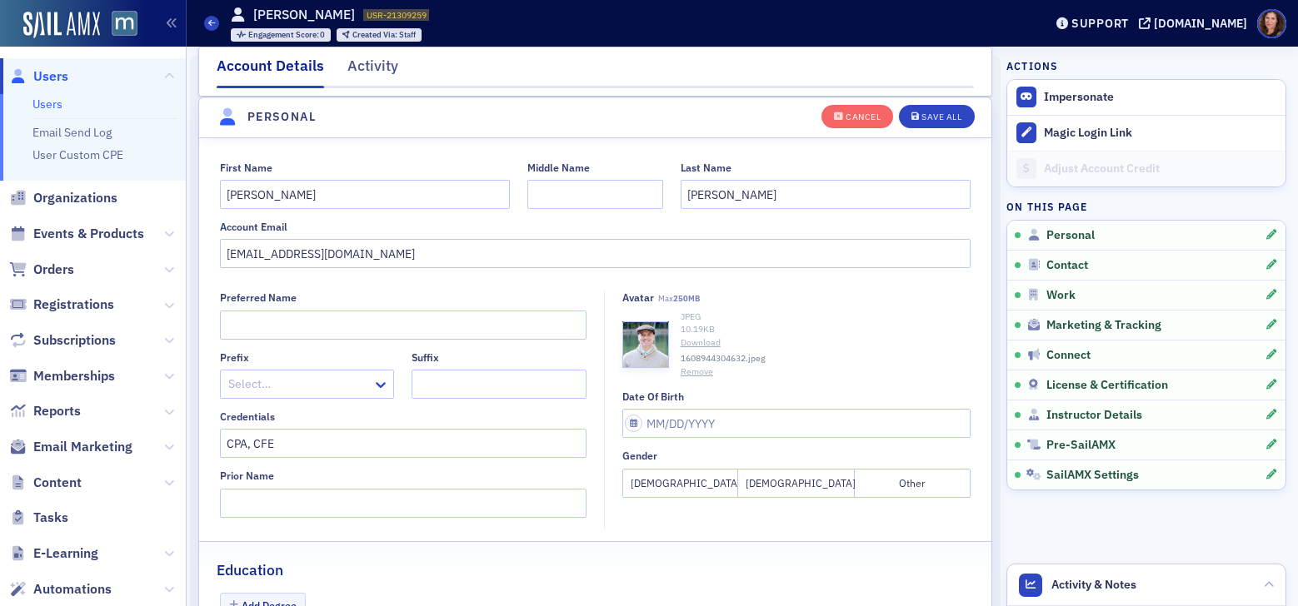
click at [304, 386] on div at bounding box center [299, 384] width 145 height 21
click at [312, 533] on div "Dr." at bounding box center [306, 544] width 170 height 31
click at [924, 105] on button "Save All" at bounding box center [936, 115] width 75 height 23
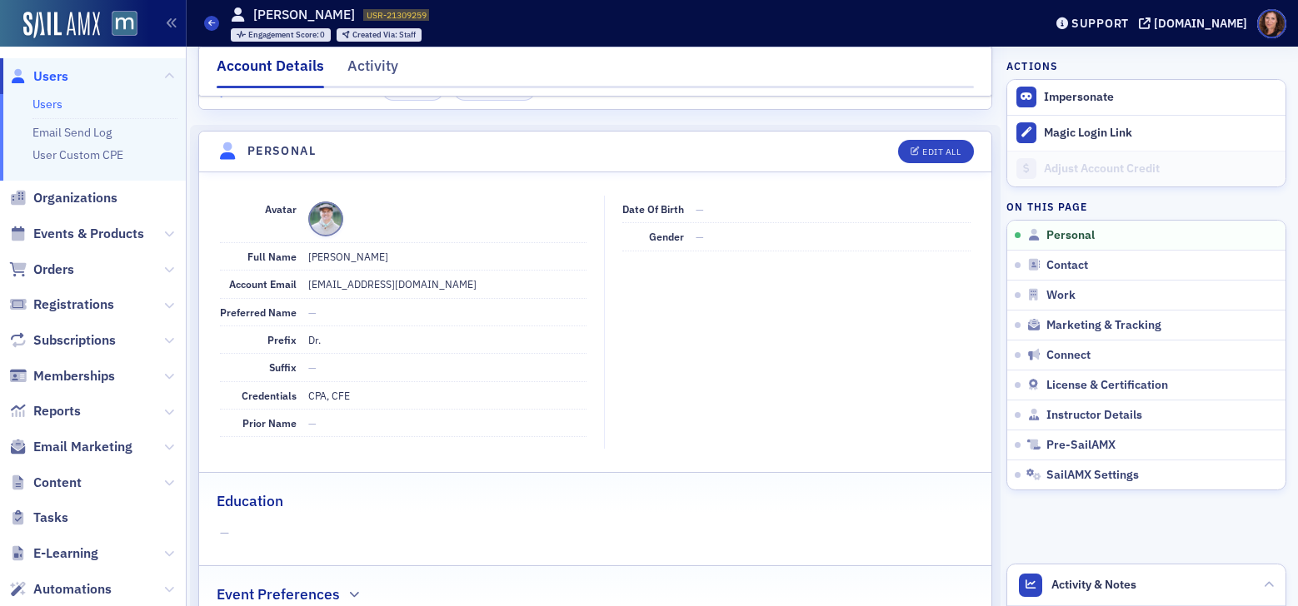
scroll to position [129, 0]
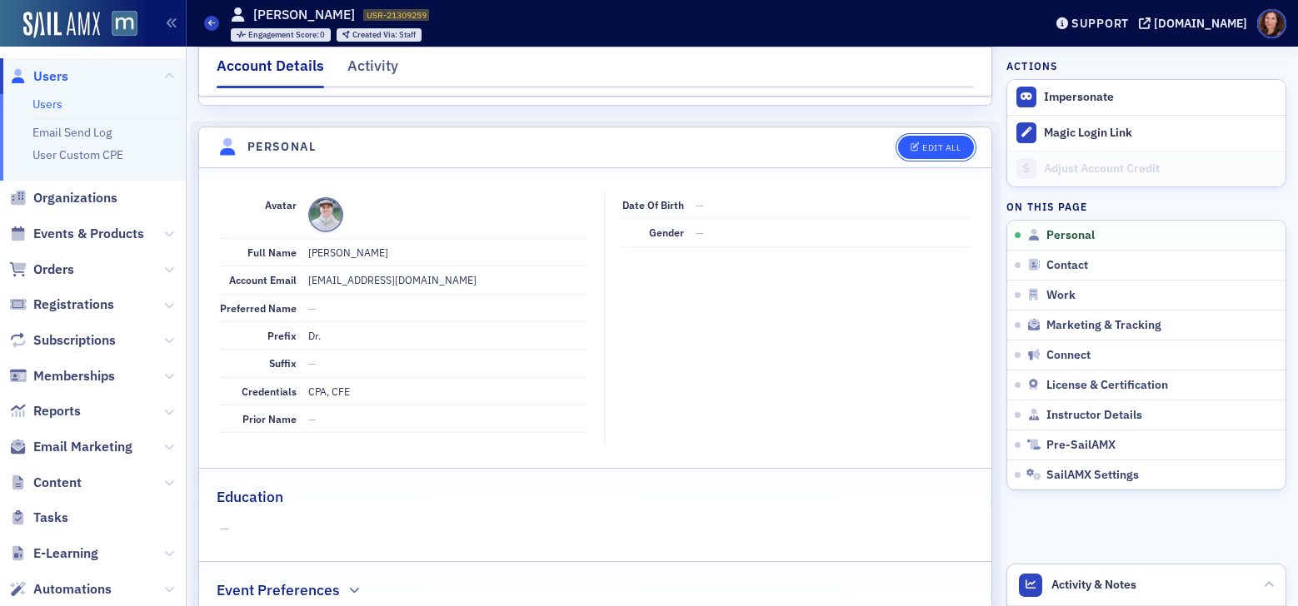
click at [930, 137] on button "Edit All" at bounding box center [935, 147] width 75 height 23
select select "US"
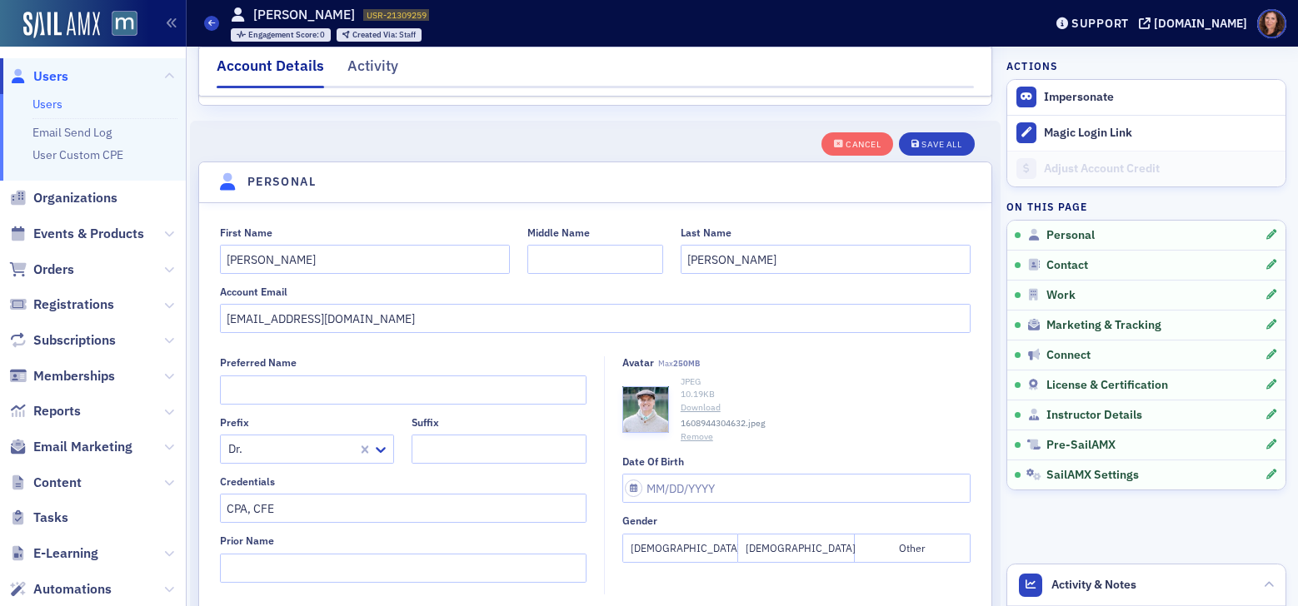
scroll to position [194, 0]
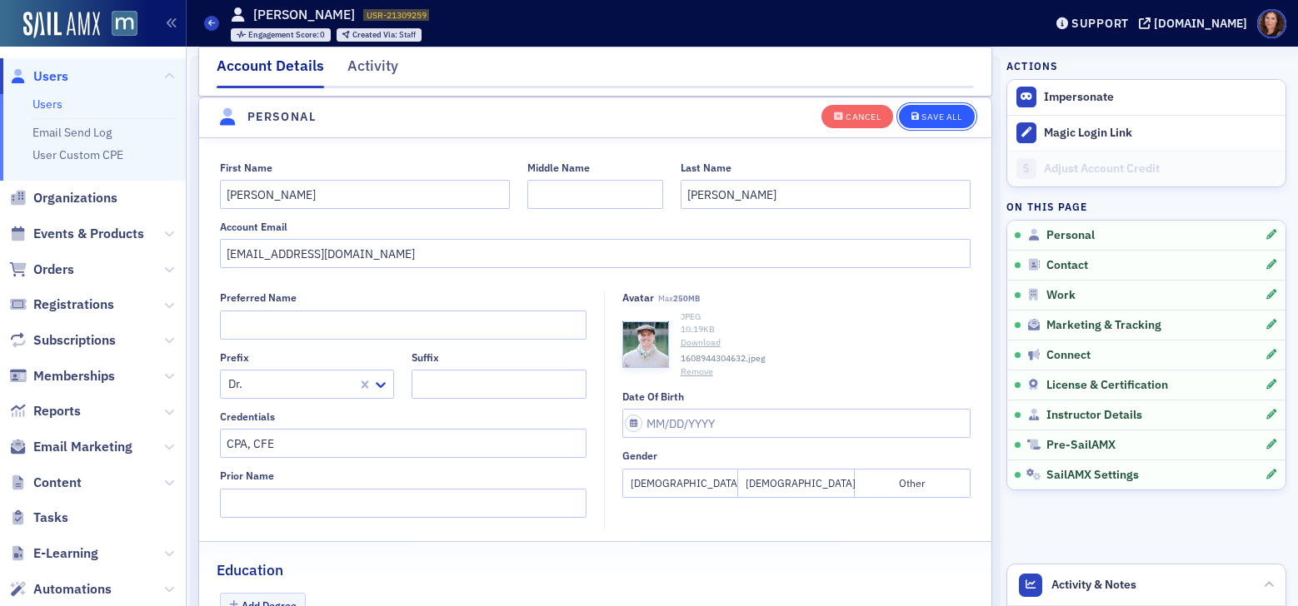
click at [917, 122] on button "Save All" at bounding box center [936, 115] width 75 height 23
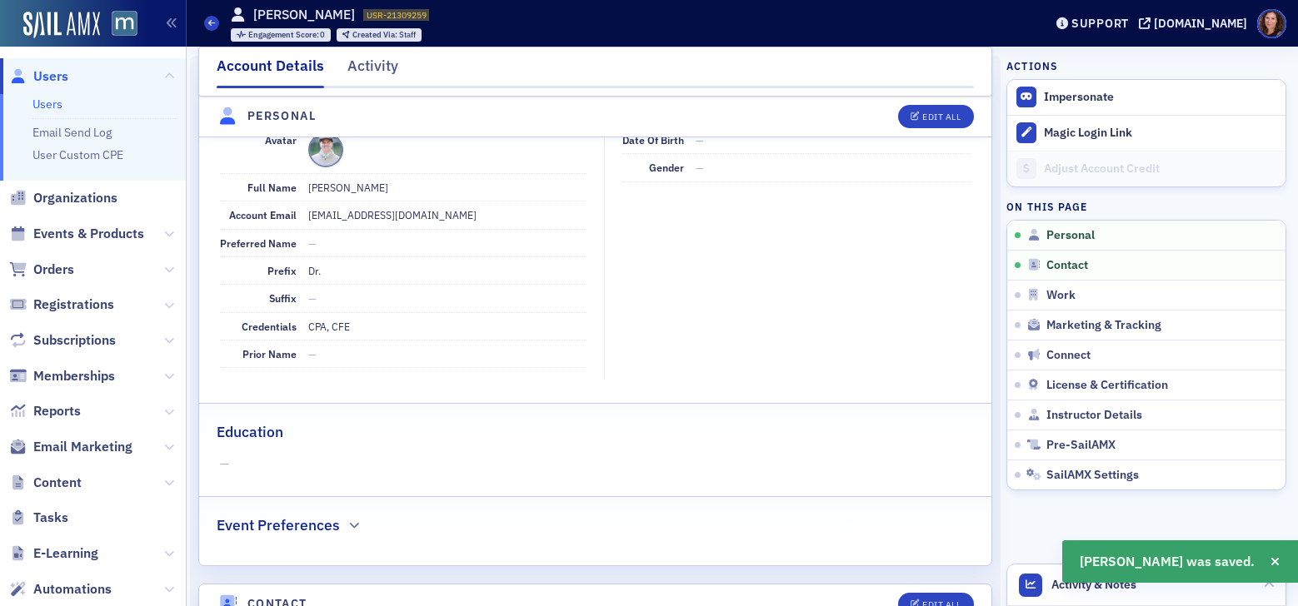
scroll to position [195, 0]
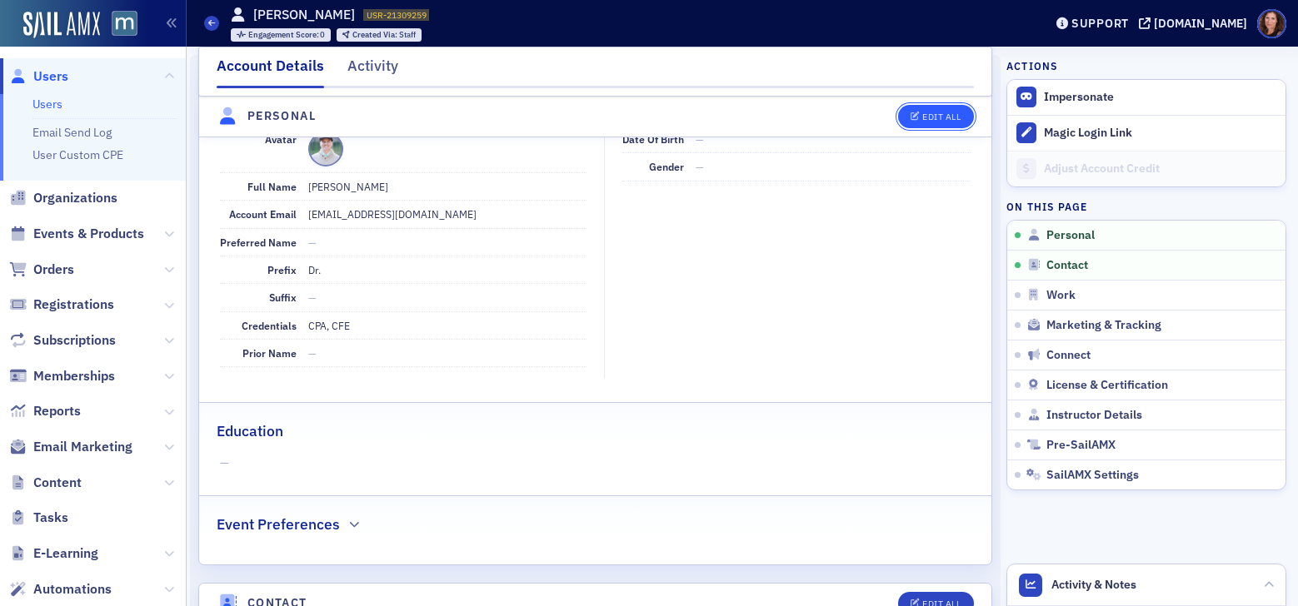
click at [940, 119] on div "Edit All" at bounding box center [941, 116] width 38 height 9
select select "US"
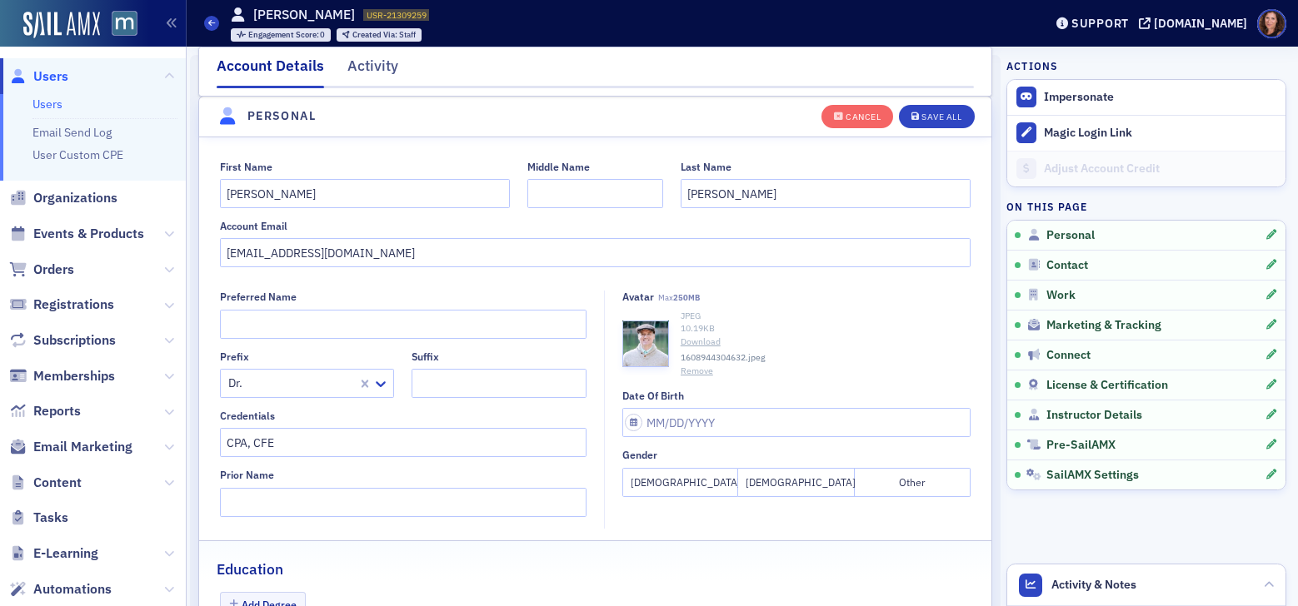
scroll to position [194, 0]
click at [225, 194] on input "Tim" at bounding box center [365, 194] width 290 height 29
type input "Dr. Tim"
click at [938, 115] on div "Save All" at bounding box center [941, 116] width 40 height 9
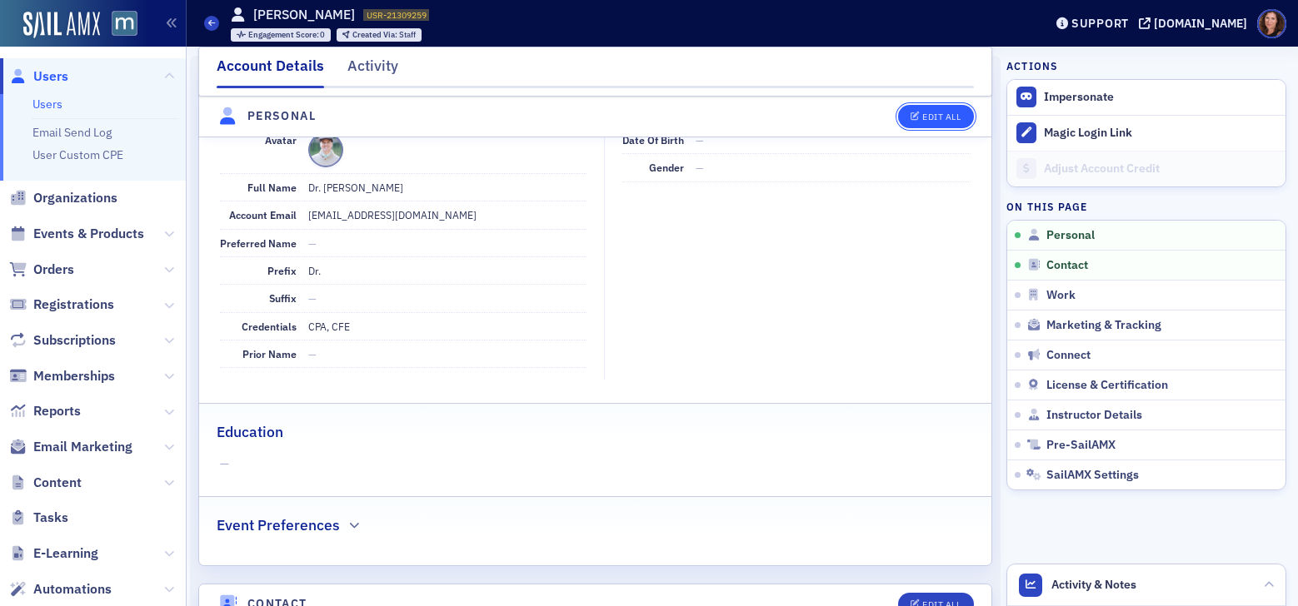
click at [922, 117] on div "Edit All" at bounding box center [941, 116] width 38 height 9
select select "US"
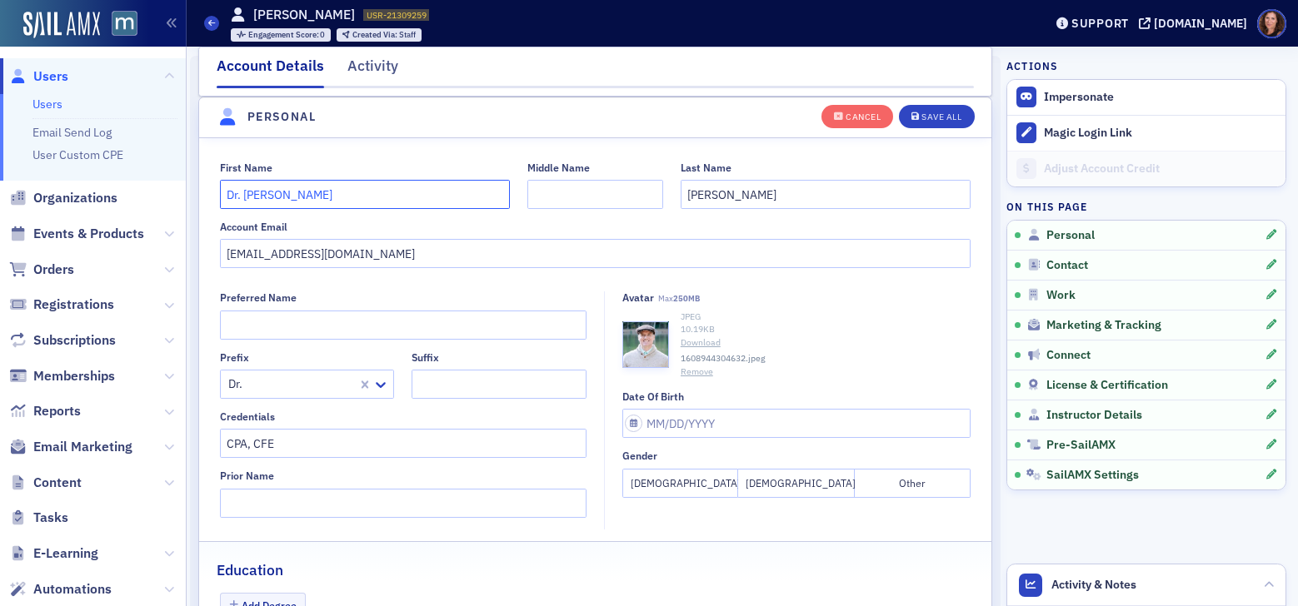
drag, startPoint x: 242, startPoint y: 196, endPoint x: 154, endPoint y: 192, distance: 88.4
click at [154, 192] on div "Users Users Email Send Log User Custom CPE Organizations Events & Products Orde…" at bounding box center [649, 303] width 1298 height 606
type input "Tim"
click at [933, 112] on div "Save All" at bounding box center [941, 116] width 40 height 9
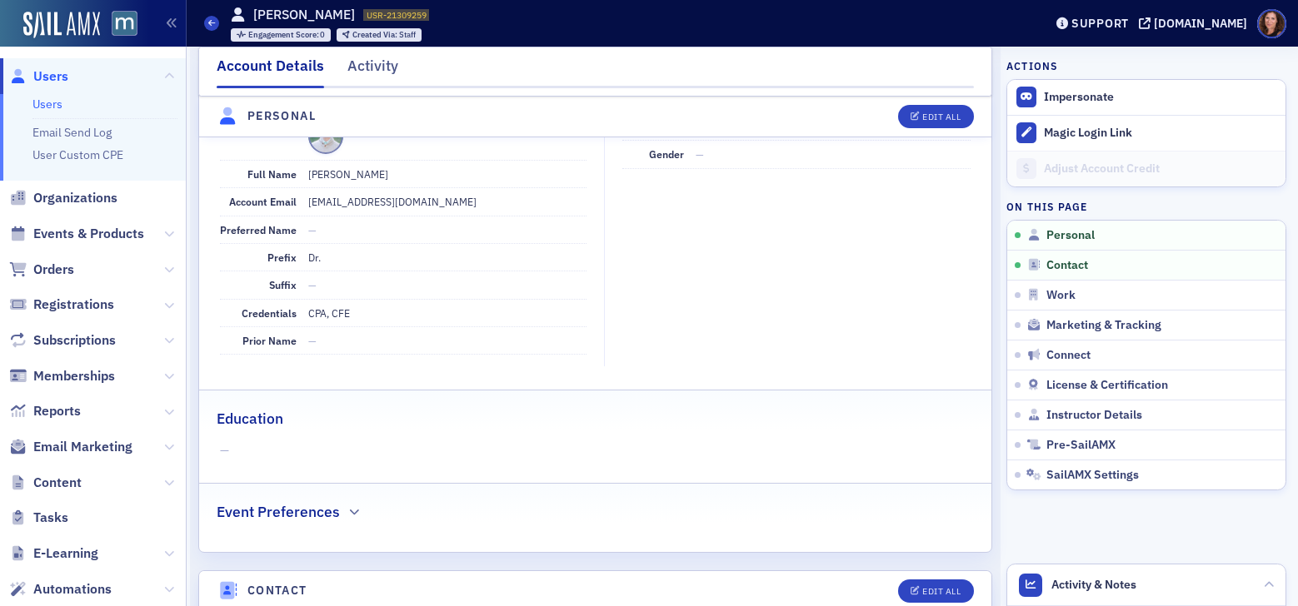
scroll to position [187, 0]
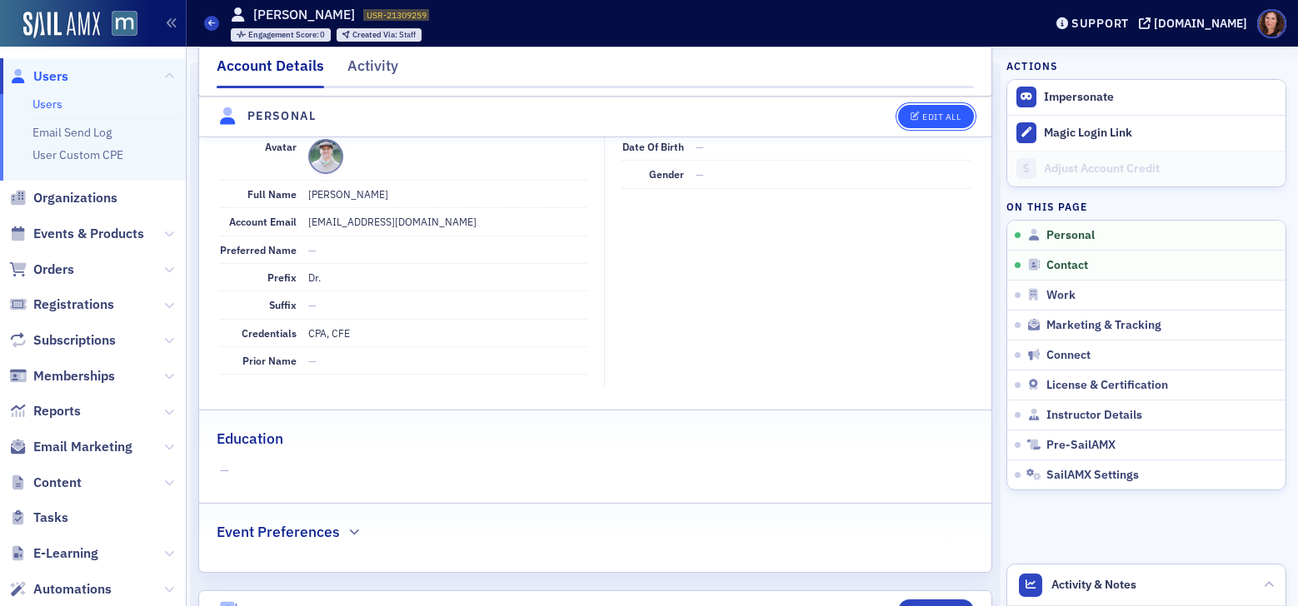
click at [929, 120] on div "Edit All" at bounding box center [941, 116] width 38 height 9
select select "US"
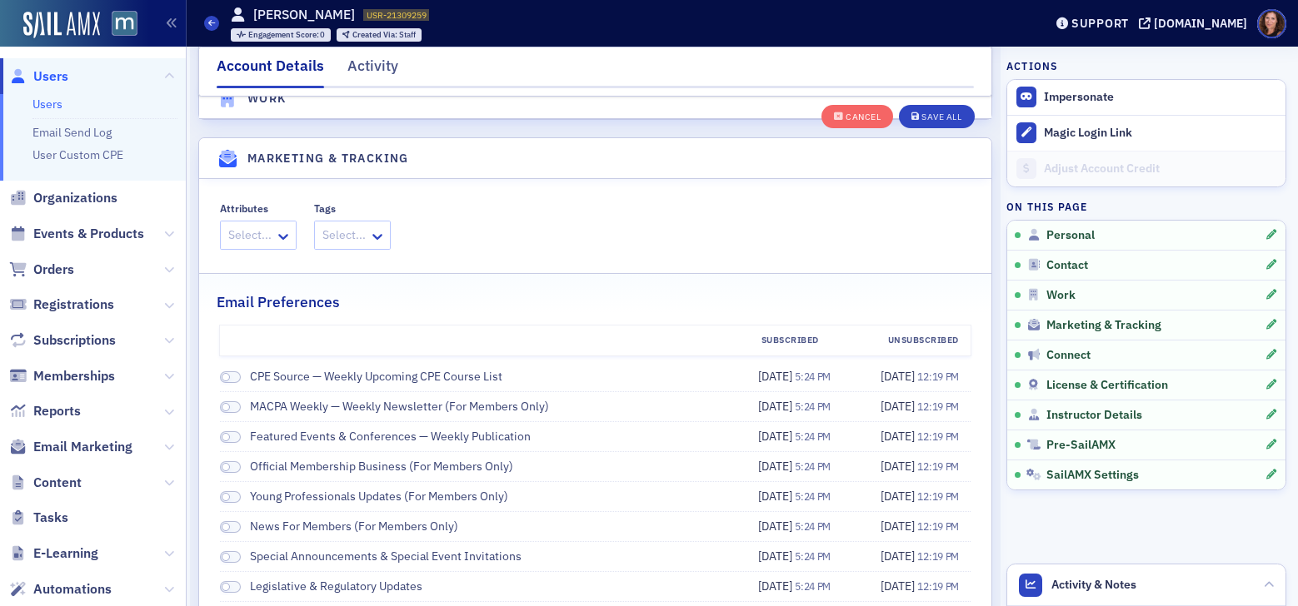
scroll to position [1942, 0]
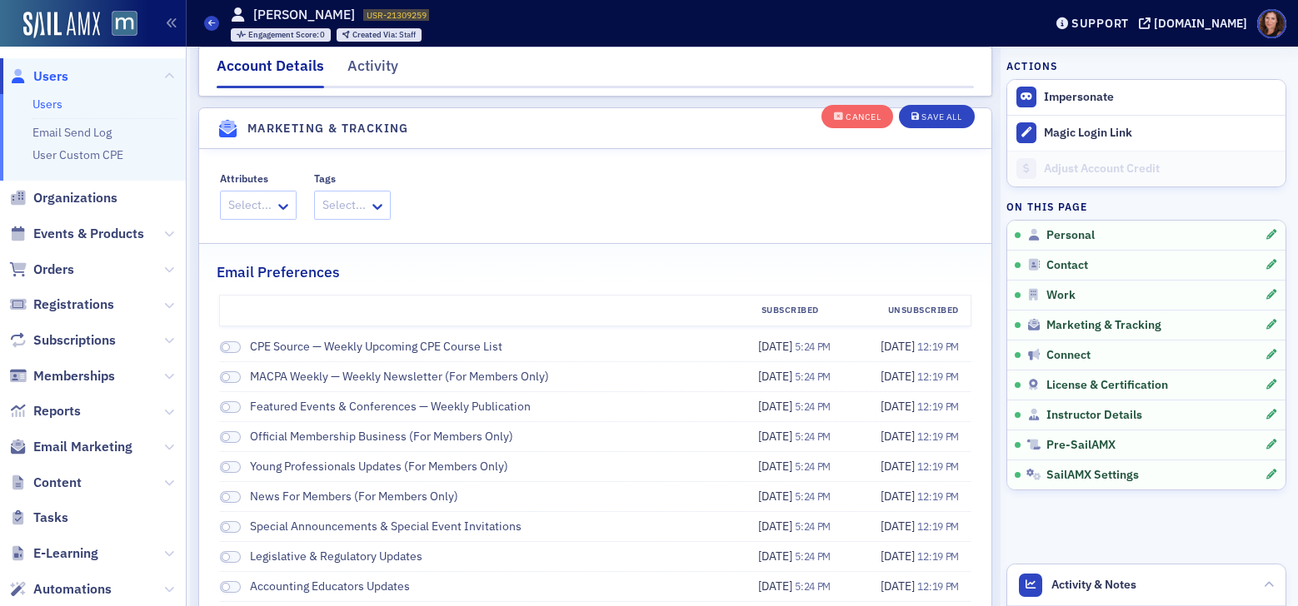
click at [265, 212] on div at bounding box center [250, 205] width 47 height 21
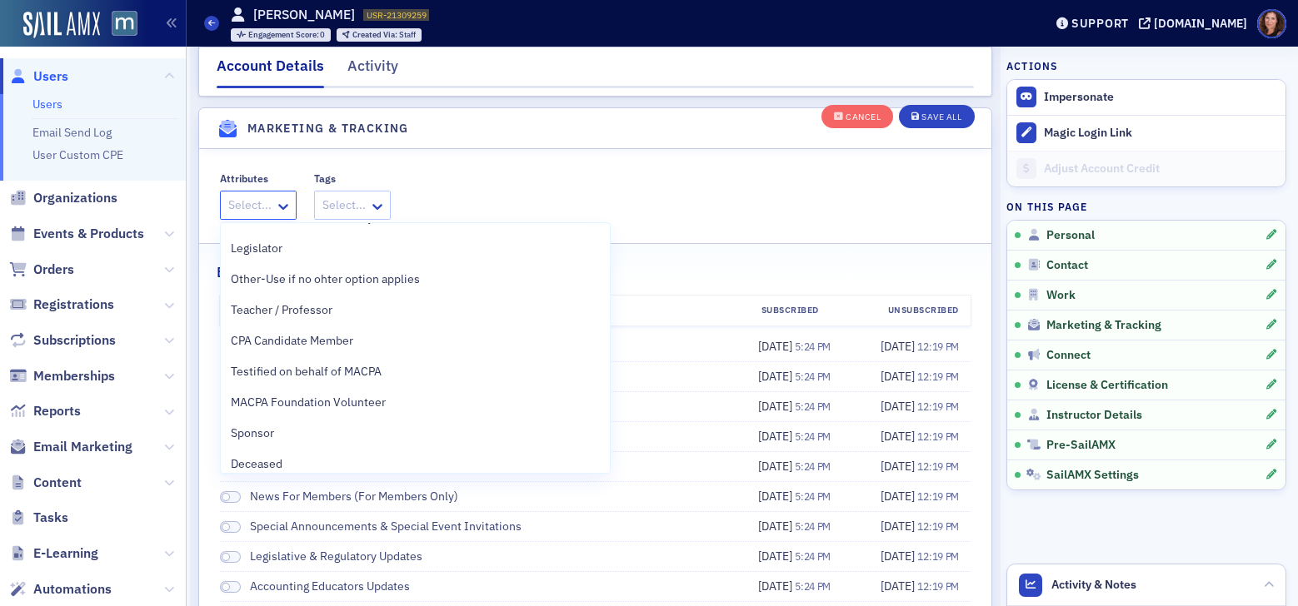
scroll to position [1724, 0]
drag, startPoint x: 615, startPoint y: 167, endPoint x: 697, endPoint y: 139, distance: 86.4
click at [615, 167] on fieldset "Attributes Staff of Other State Society, 56 of 65. 65 results available. Use Up…" at bounding box center [595, 193] width 792 height 77
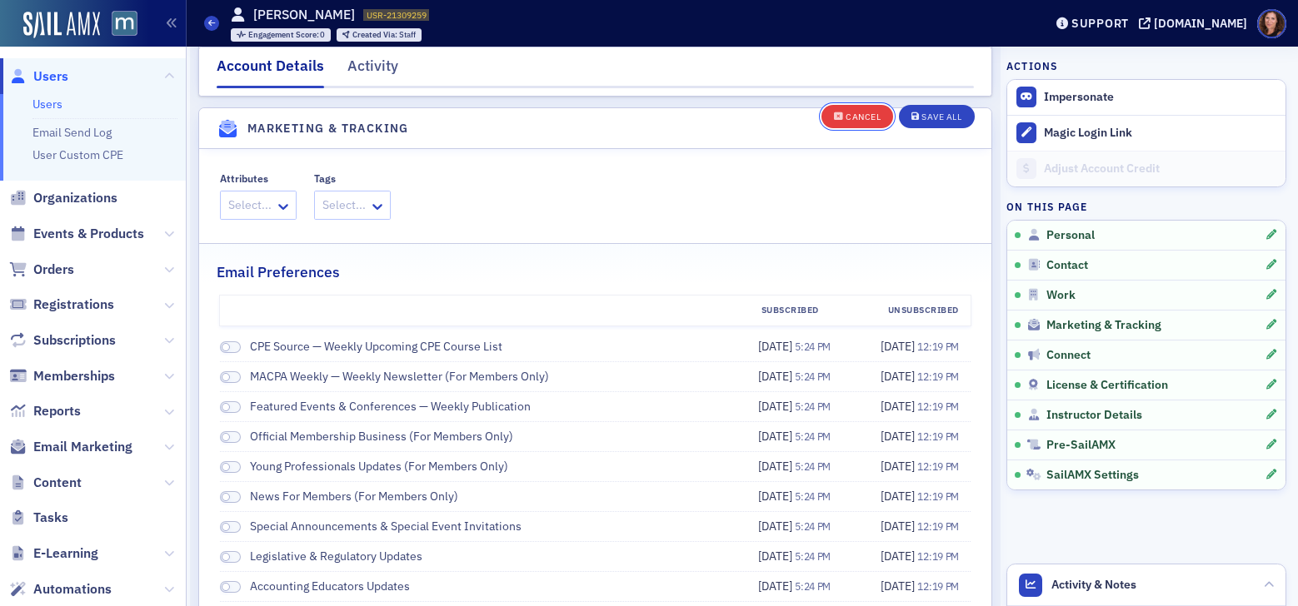
click at [845, 113] on div "Cancel" at bounding box center [862, 116] width 35 height 9
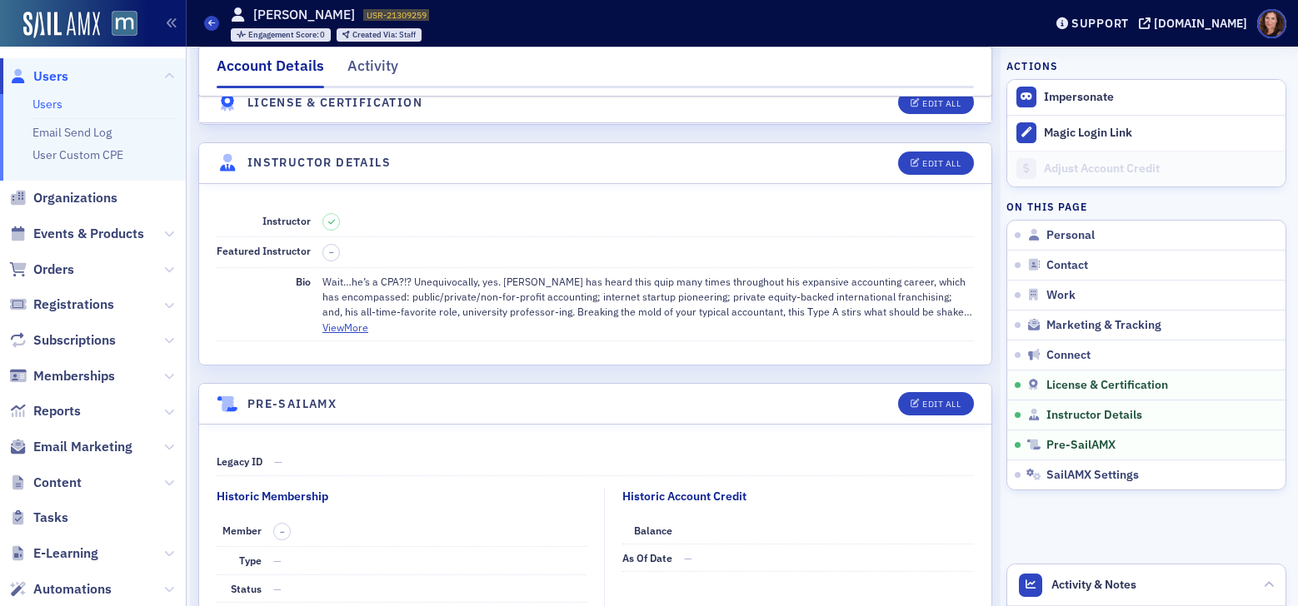
scroll to position [2952, 0]
click at [936, 161] on div "Edit All" at bounding box center [941, 161] width 38 height 9
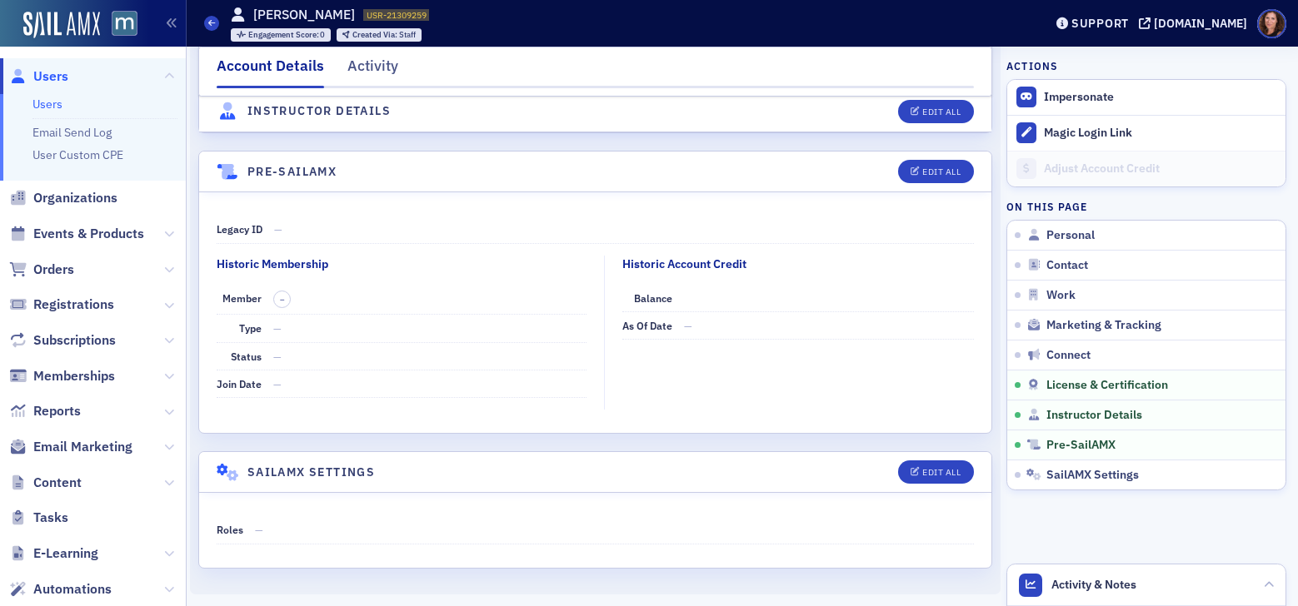
select select "US"
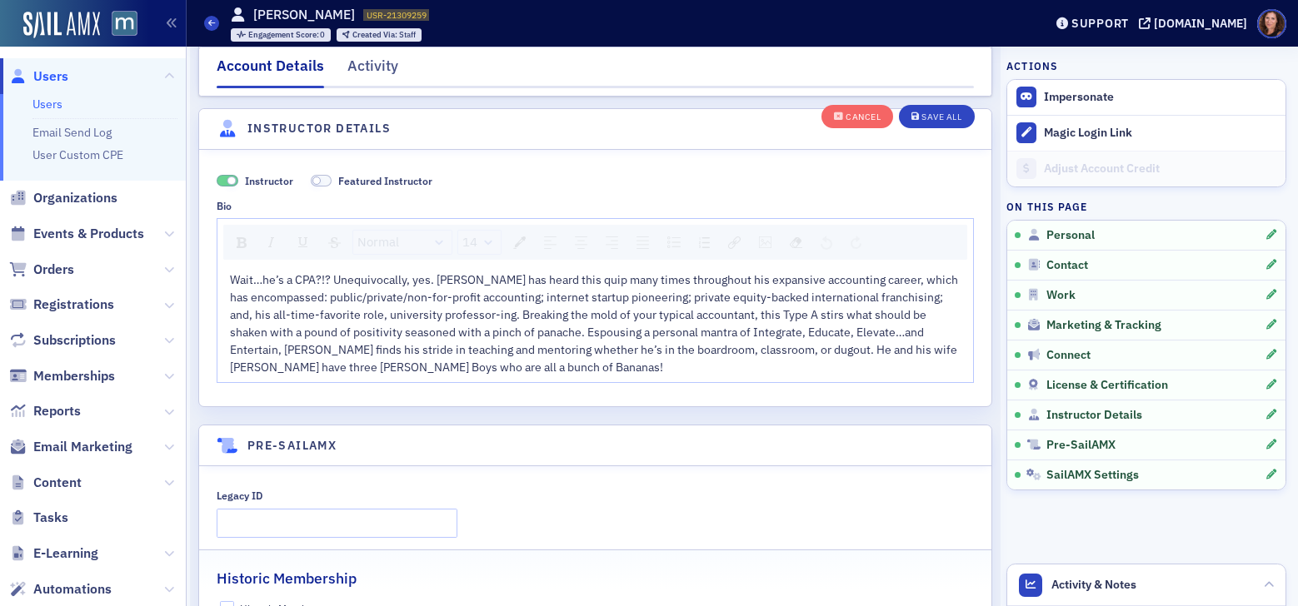
scroll to position [3260, 0]
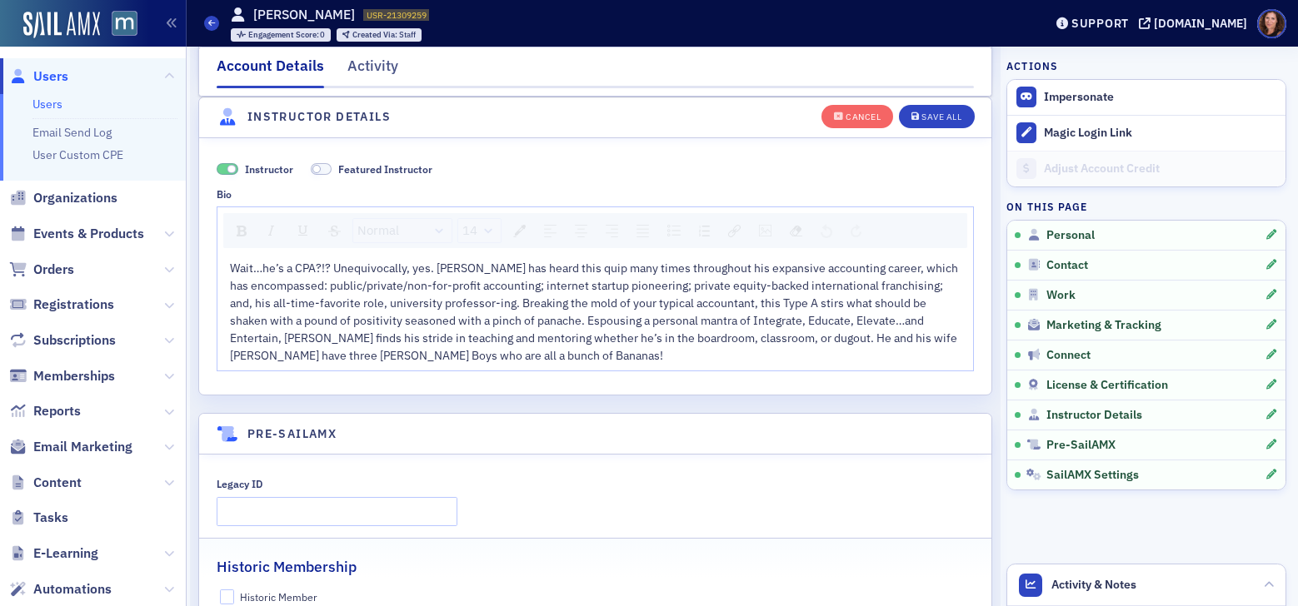
click at [329, 167] on span at bounding box center [322, 169] width 22 height 12
click at [929, 117] on div "Save All" at bounding box center [941, 116] width 40 height 9
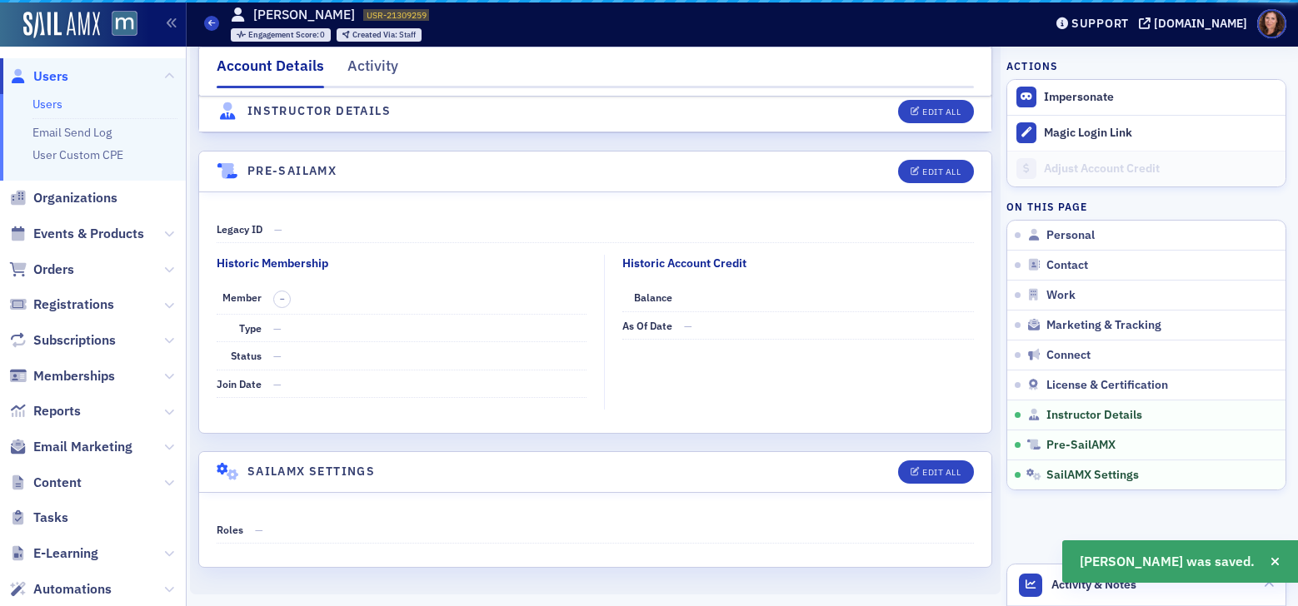
scroll to position [3182, 0]
